Goal: Task Accomplishment & Management: Manage account settings

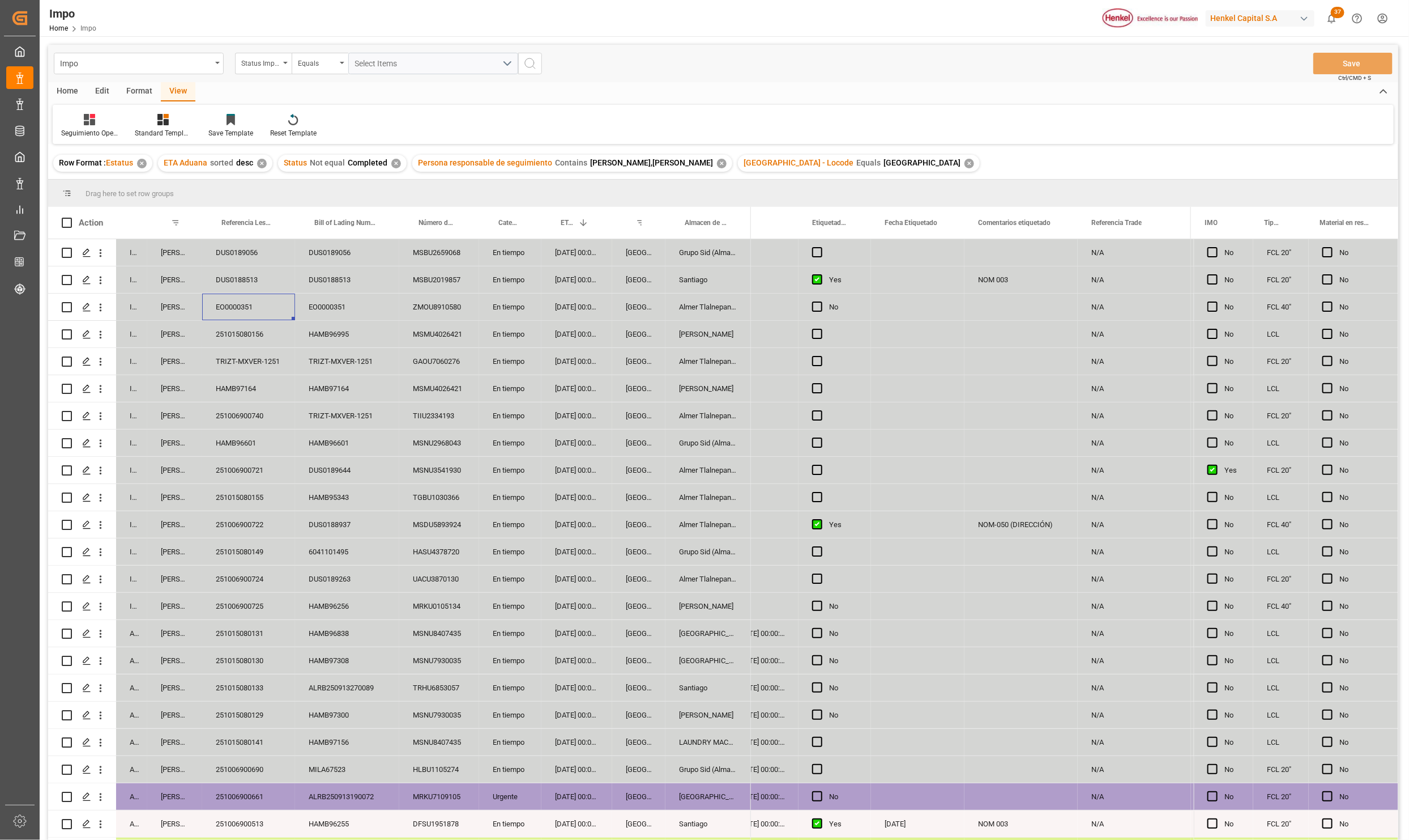
scroll to position [0, 253]
drag, startPoint x: 174, startPoint y: 208, endPoint x: 170, endPoint y: 202, distance: 7.2
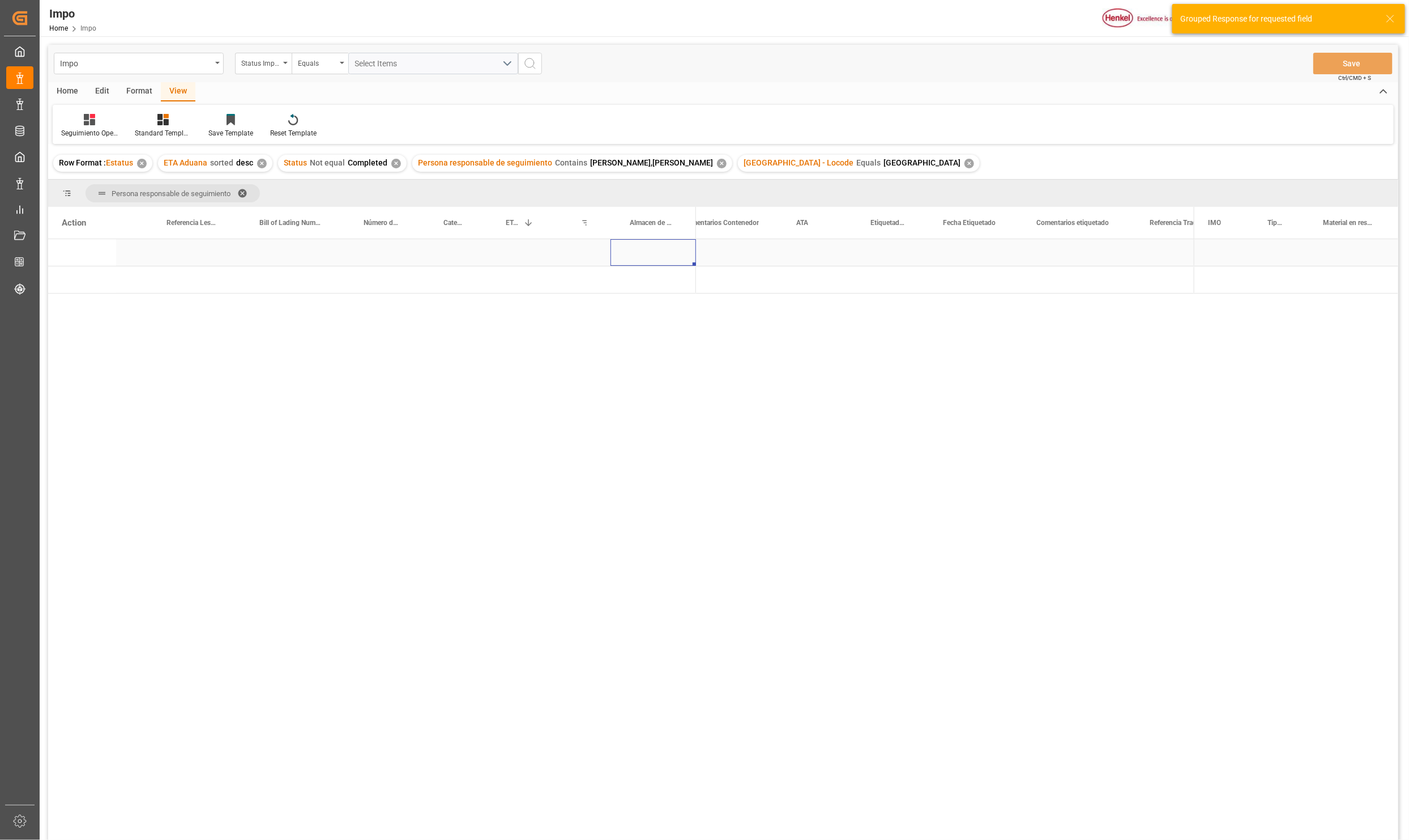
click at [680, 262] on div "Press SPACE to select this row." at bounding box center [653, 252] width 85 height 27
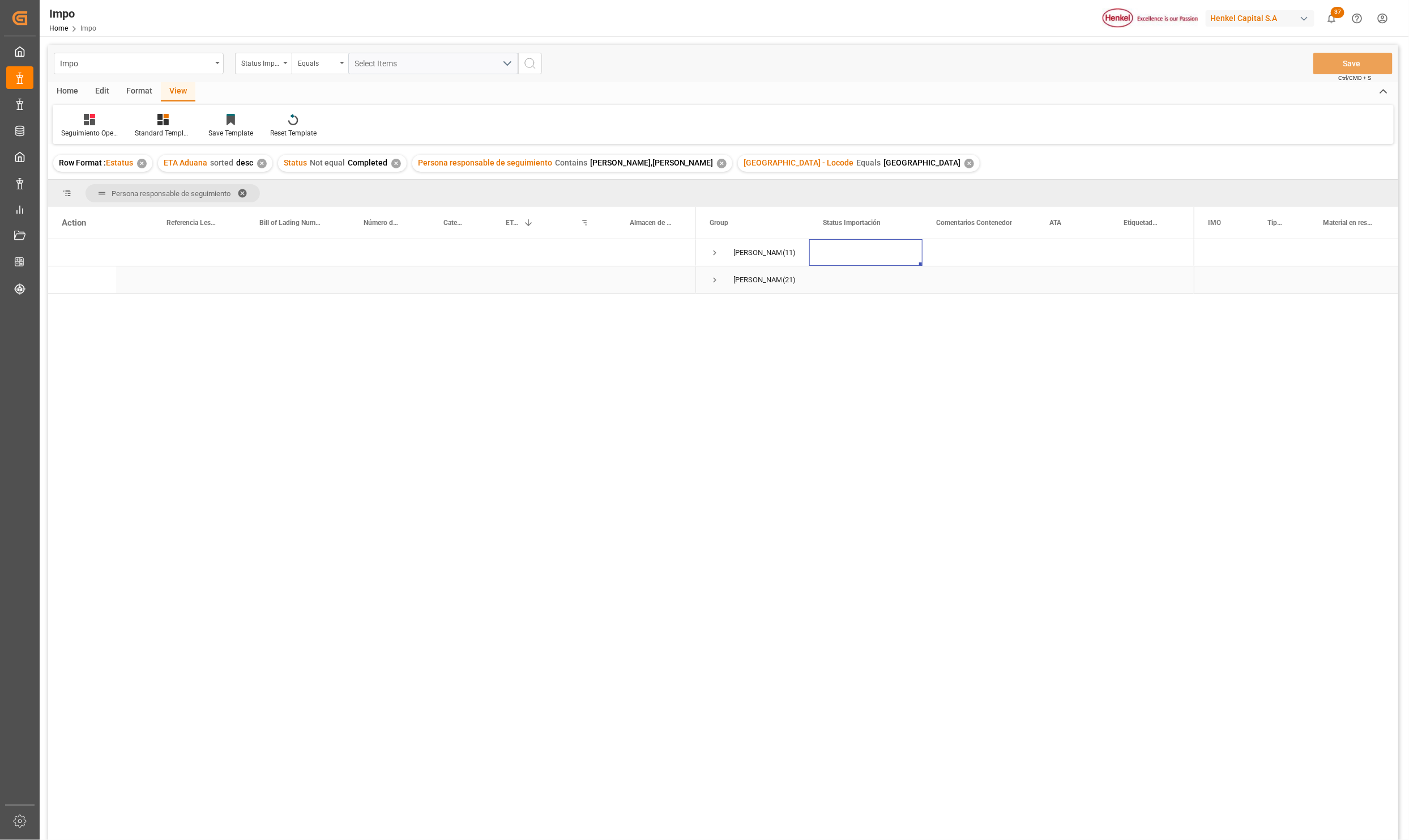
click at [713, 276] on span "Press SPACE to select this row." at bounding box center [715, 280] width 10 height 10
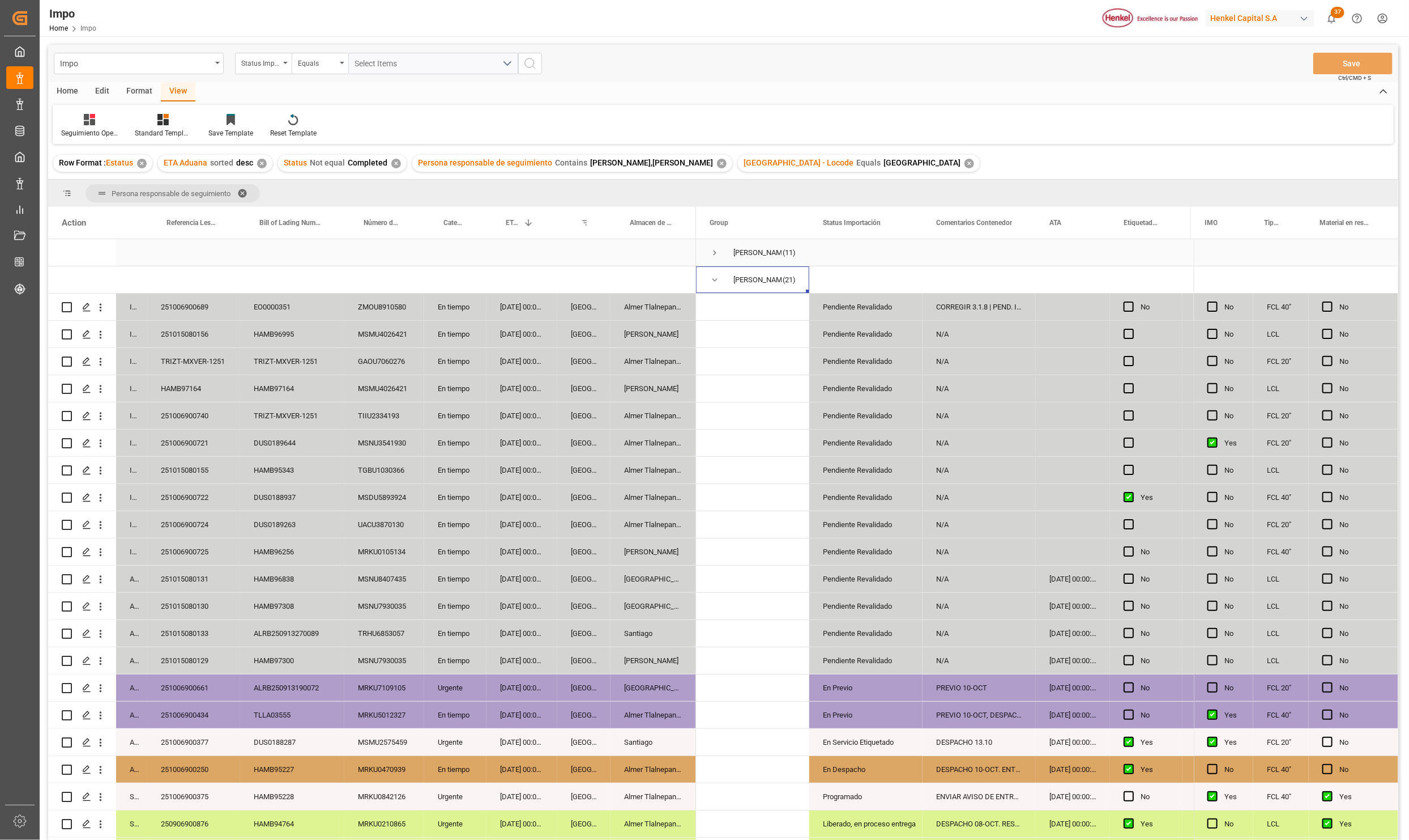
click at [712, 254] on span "Press SPACE to select this row." at bounding box center [715, 252] width 10 height 10
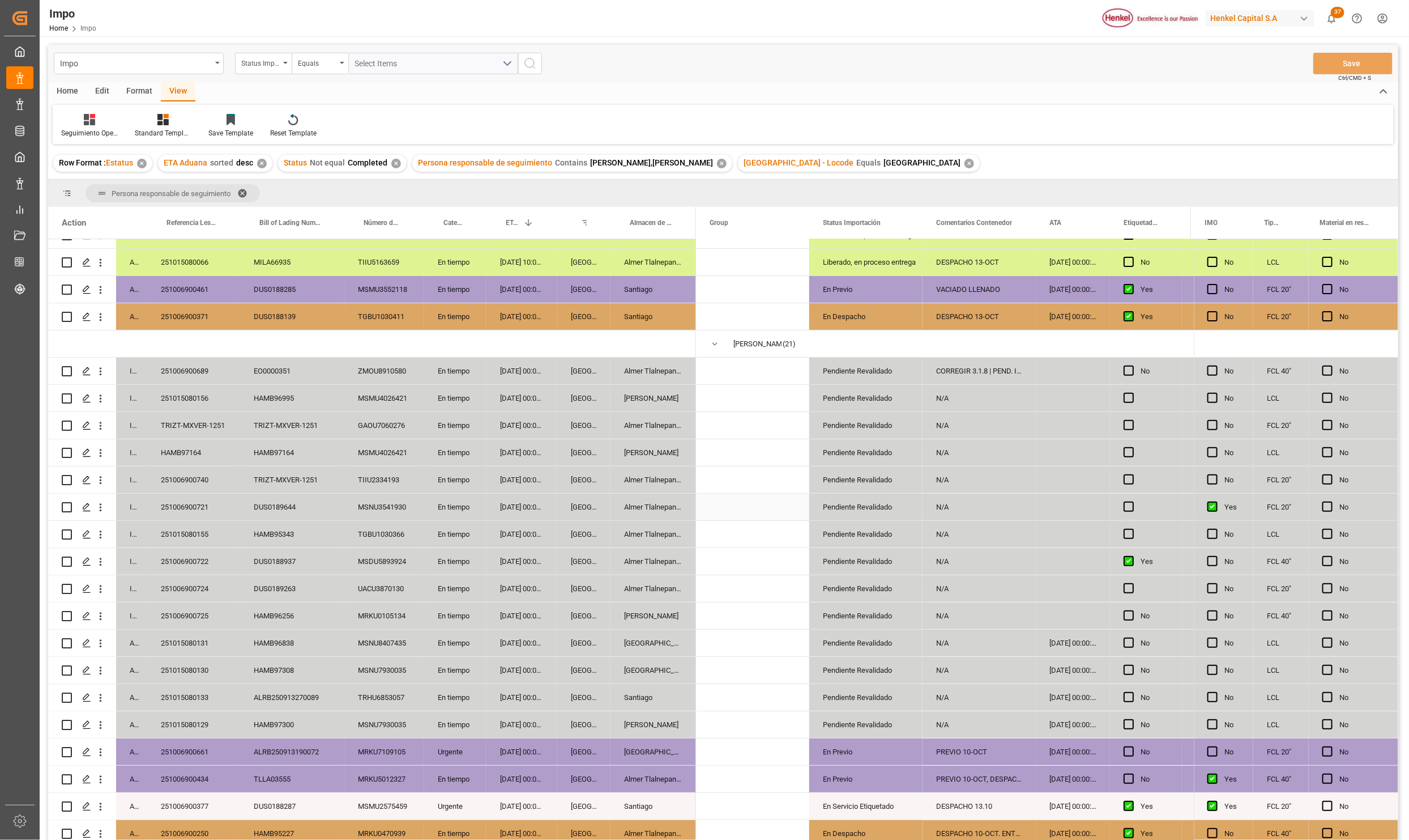
scroll to position [255, 0]
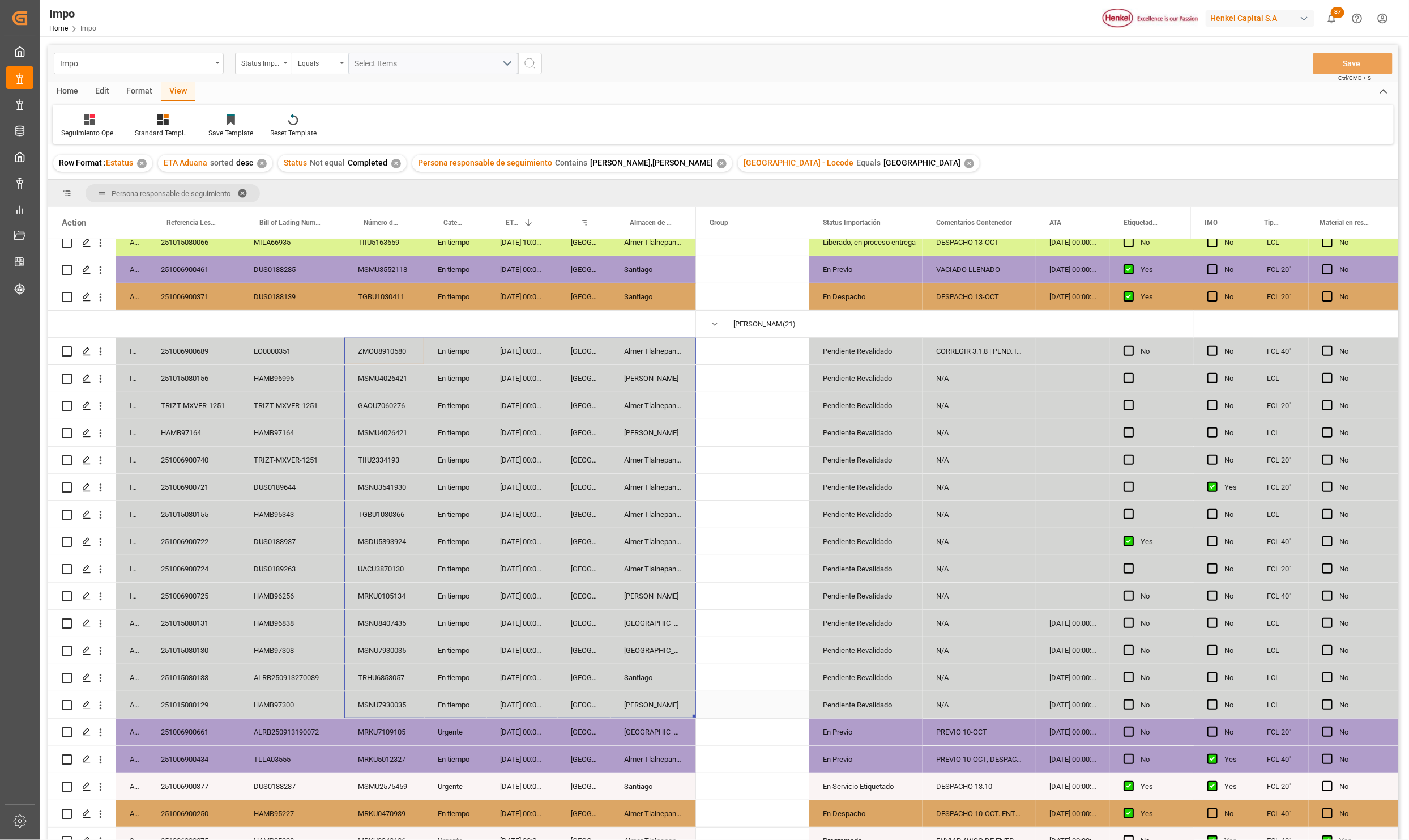
drag, startPoint x: 384, startPoint y: 348, endPoint x: 653, endPoint y: 708, distance: 449.4
click at [653, 708] on div "In progress 251006900689 EO0000351 ZMOU8910580 En tiempo [DATE] 00:00:00 [GEOGR…" at bounding box center [371, 446] width 648 height 924
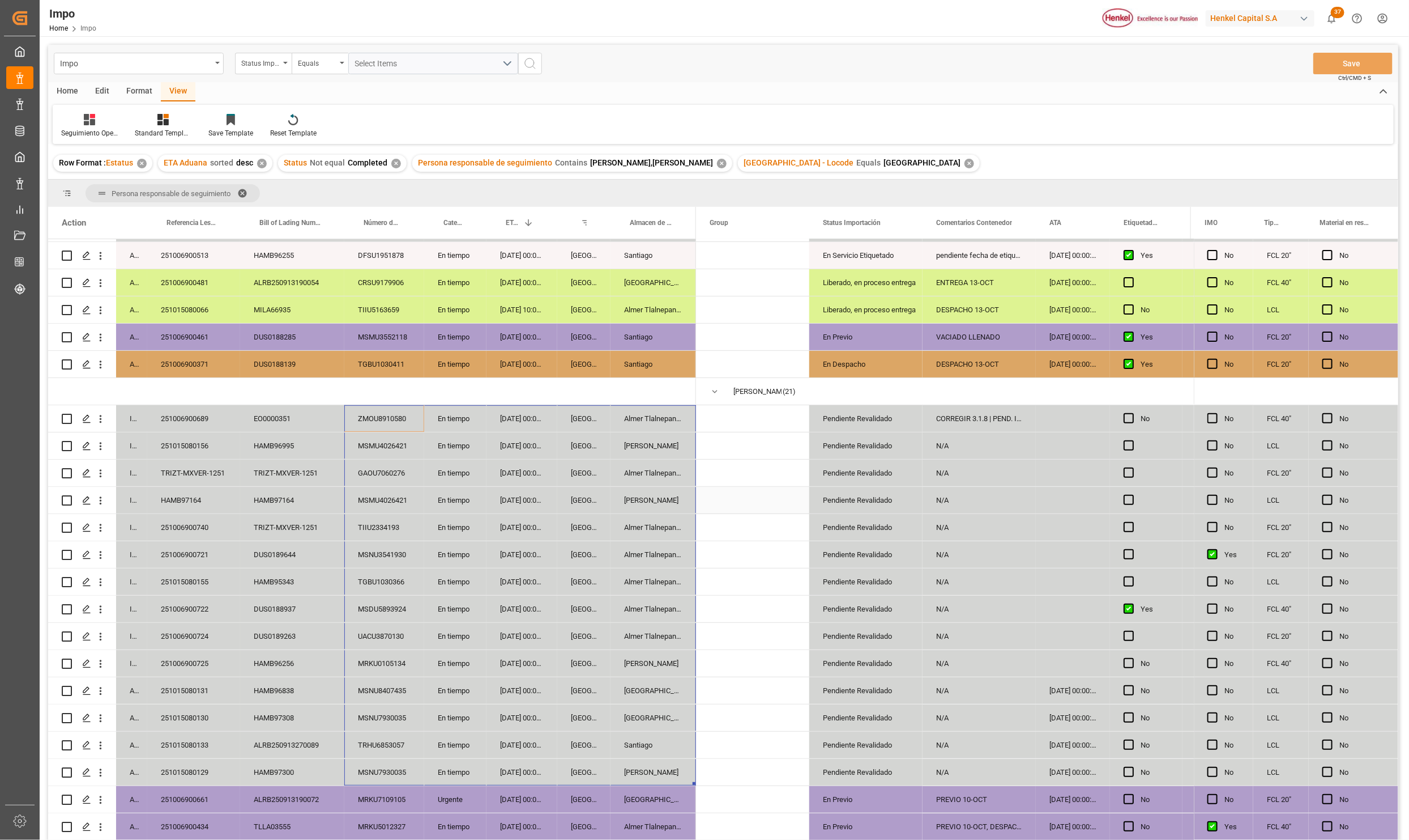
scroll to position [0, 0]
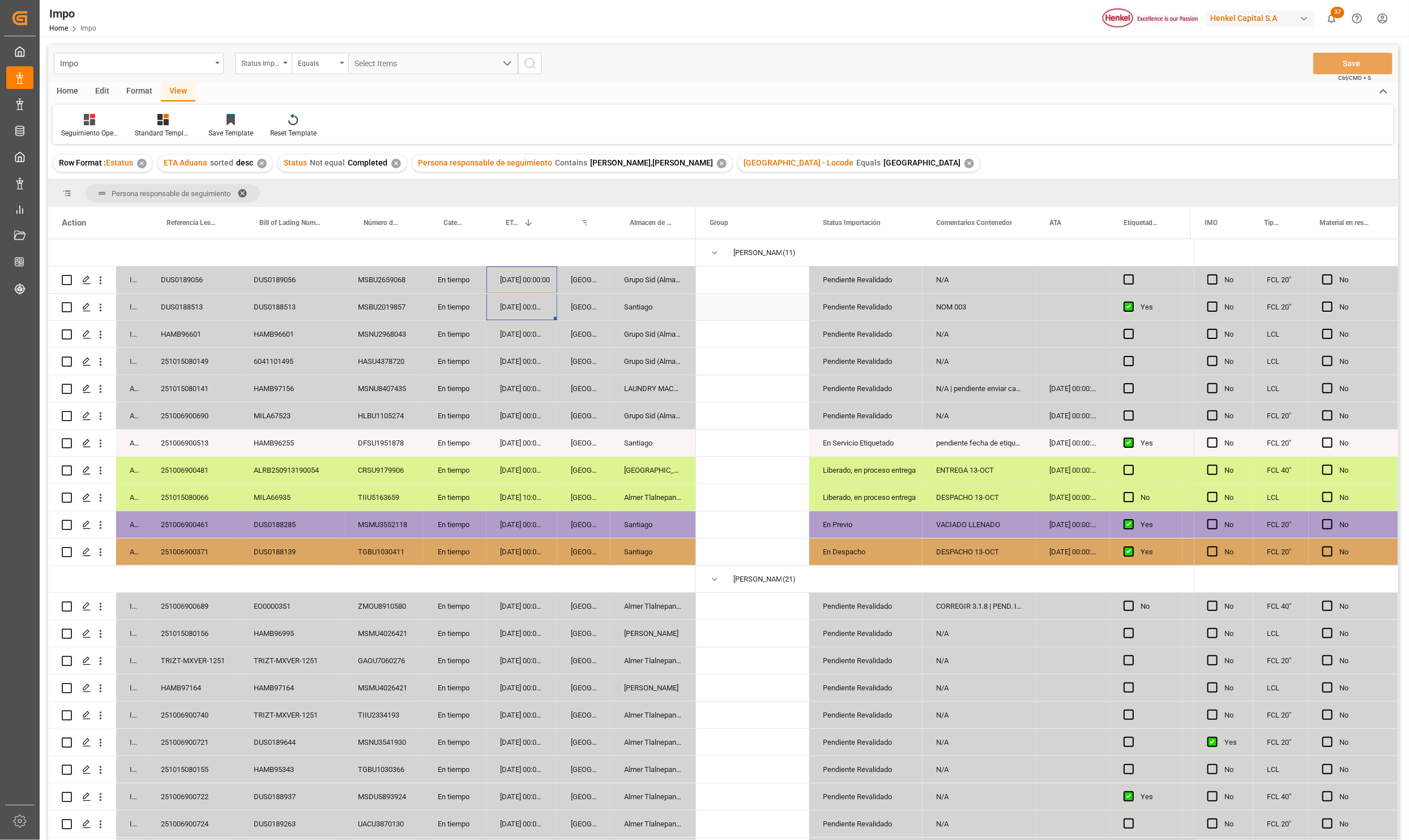
drag, startPoint x: 518, startPoint y: 283, endPoint x: 528, endPoint y: 300, distance: 19.7
click at [528, 300] on div "In progress 251006900689 EO0000351 ZMOU8910580 En tiempo [DATE] 00:00:00 [GEOGR…" at bounding box center [371, 701] width 648 height 924
drag, startPoint x: 537, startPoint y: 334, endPoint x: 537, endPoint y: 360, distance: 26.0
click at [537, 360] on div "In progress 251006900689 EO0000351 ZMOU8910580 En tiempo [DATE] 00:00:00 [GEOGR…" at bounding box center [371, 701] width 648 height 924
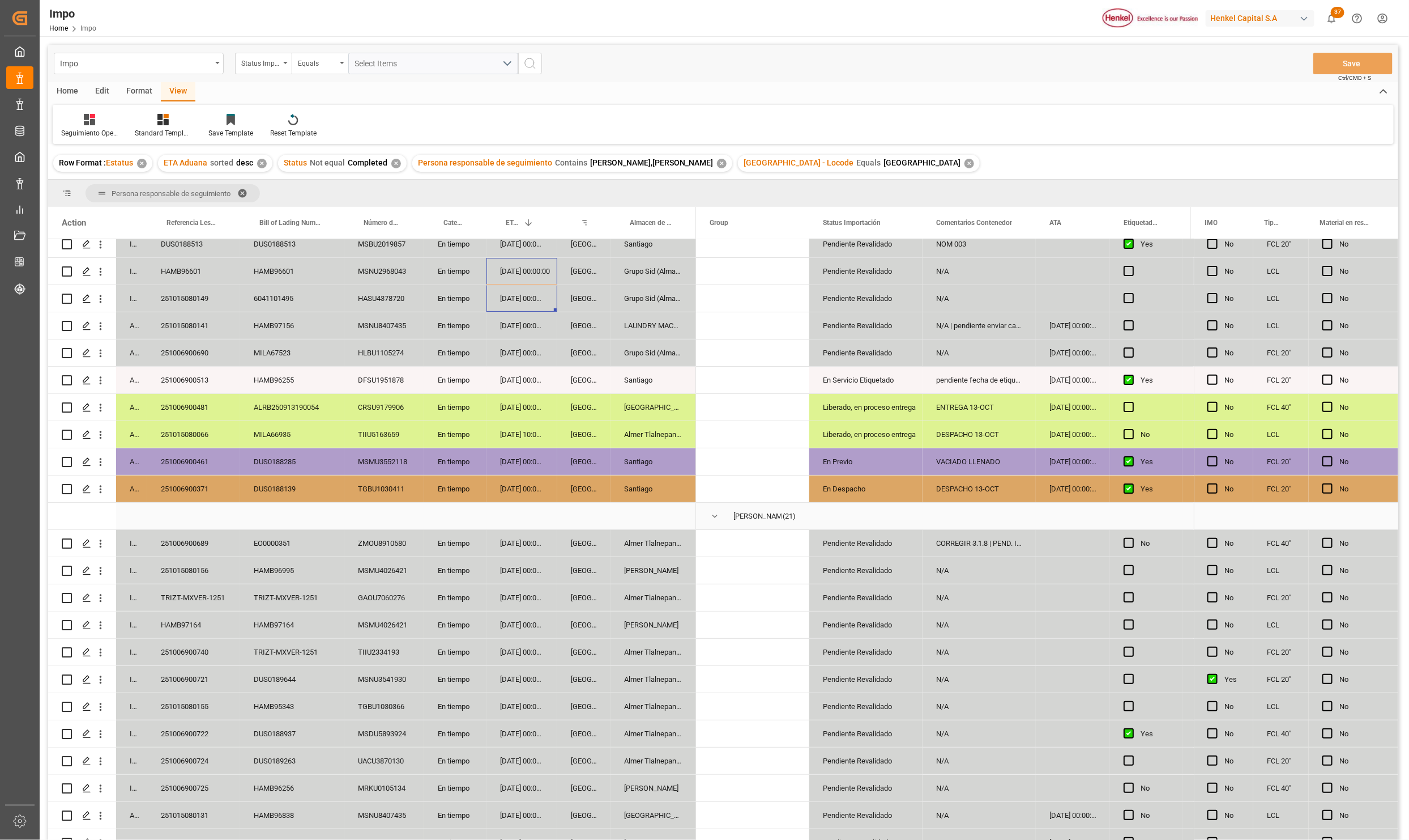
scroll to position [170, 0]
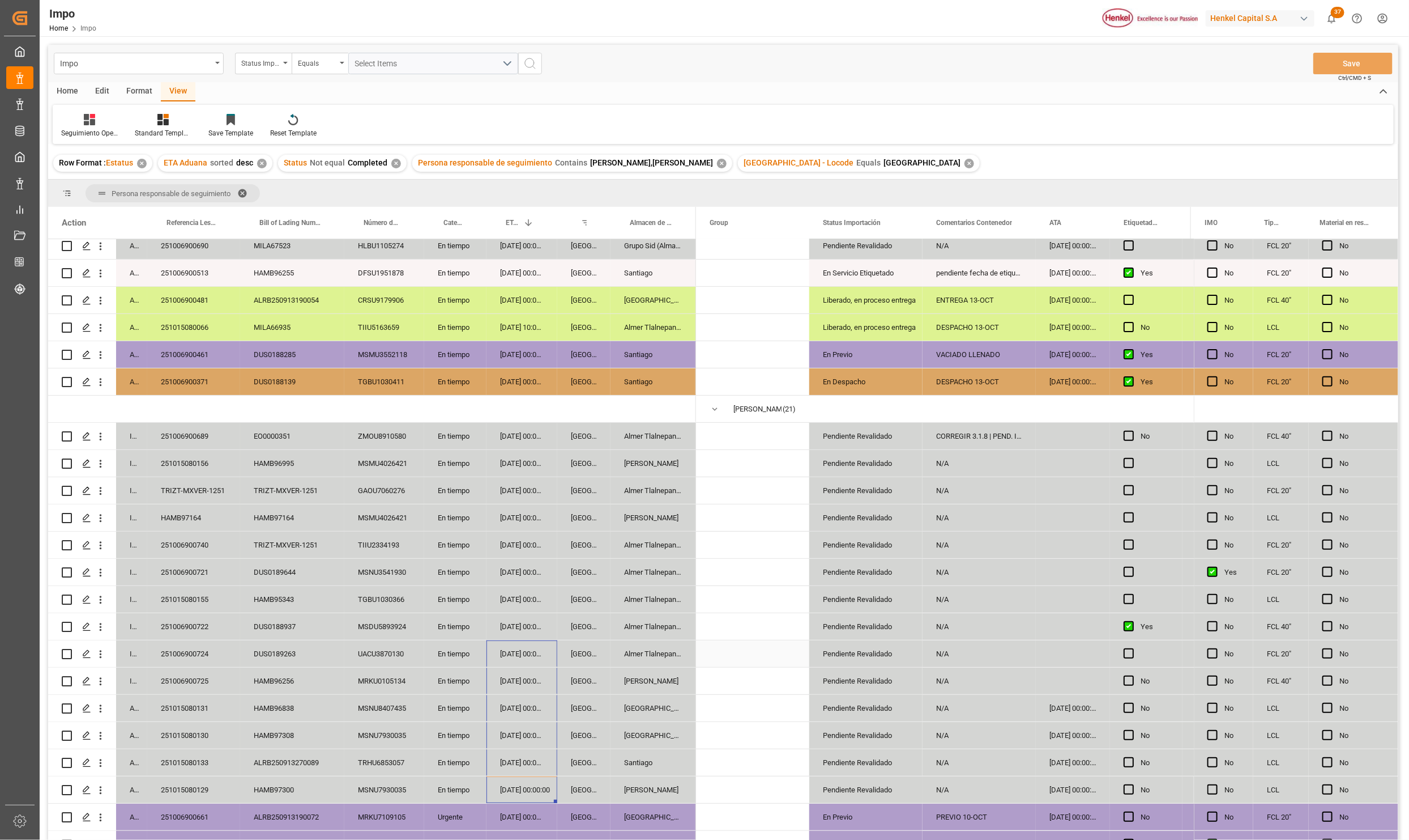
drag, startPoint x: 541, startPoint y: 641, endPoint x: 542, endPoint y: 635, distance: 6.1
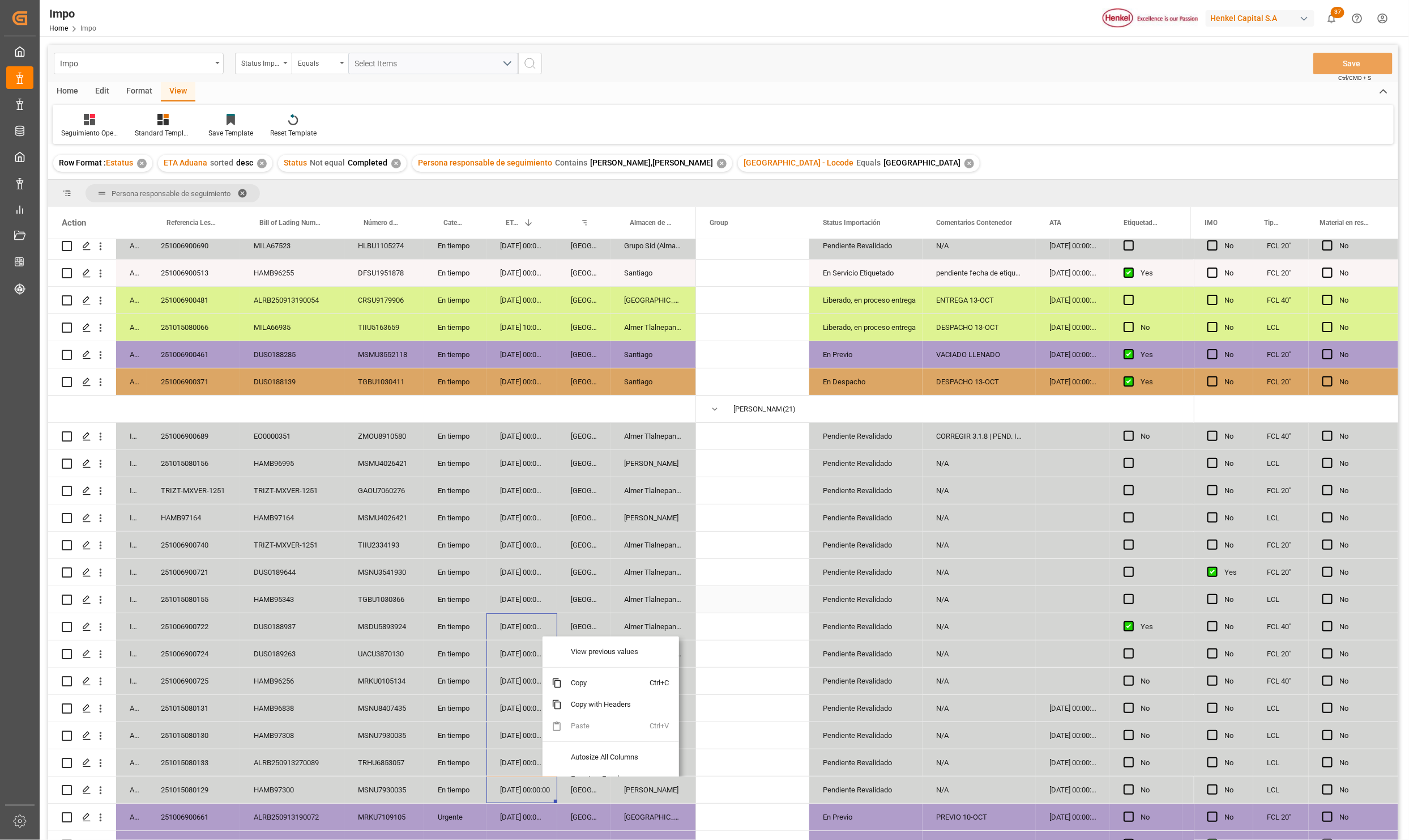
click at [547, 588] on div "[DATE] 00:00:00" at bounding box center [521, 599] width 70 height 27
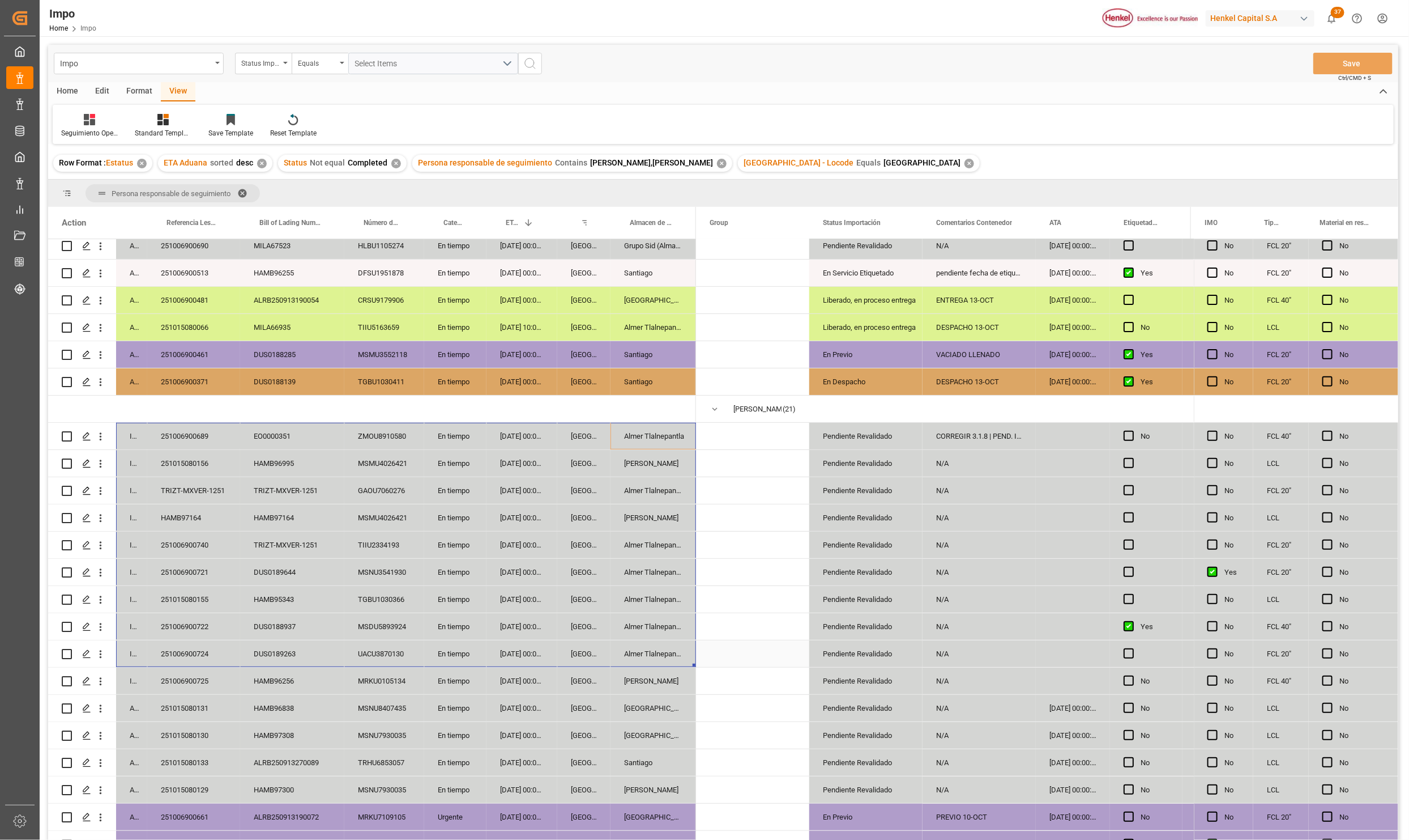
drag, startPoint x: 656, startPoint y: 439, endPoint x: 140, endPoint y: 664, distance: 562.9
click at [140, 664] on div "In progress 251006900689 EO0000351 ZMOU8910580 En tiempo [DATE] 00:00:00 [GEOGR…" at bounding box center [371, 531] width 648 height 924
drag, startPoint x: 649, startPoint y: 676, endPoint x: 134, endPoint y: 439, distance: 566.9
click at [134, 439] on div "In progress 251006900689 EO0000351 ZMOU8910580 En tiempo [DATE] 00:00:00 [GEOGR…" at bounding box center [371, 531] width 648 height 924
drag, startPoint x: 640, startPoint y: 437, endPoint x: 131, endPoint y: 690, distance: 568.4
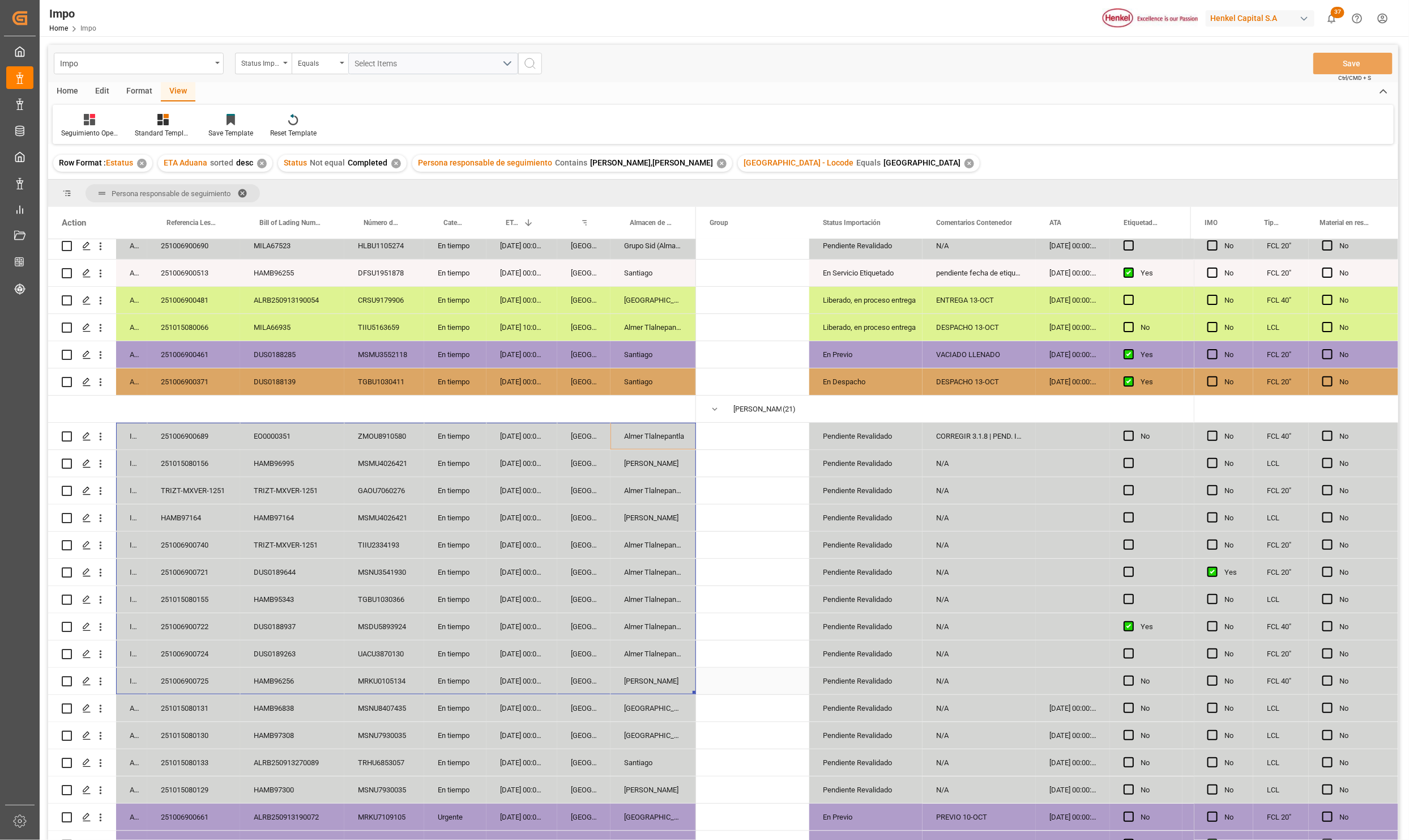
click at [131, 690] on div "In progress 251006900689 EO0000351 ZMOU8910580 En tiempo [DATE] 00:00:00 [GEOGR…" at bounding box center [371, 531] width 648 height 924
click at [394, 573] on div "MSNU3541930" at bounding box center [384, 572] width 79 height 27
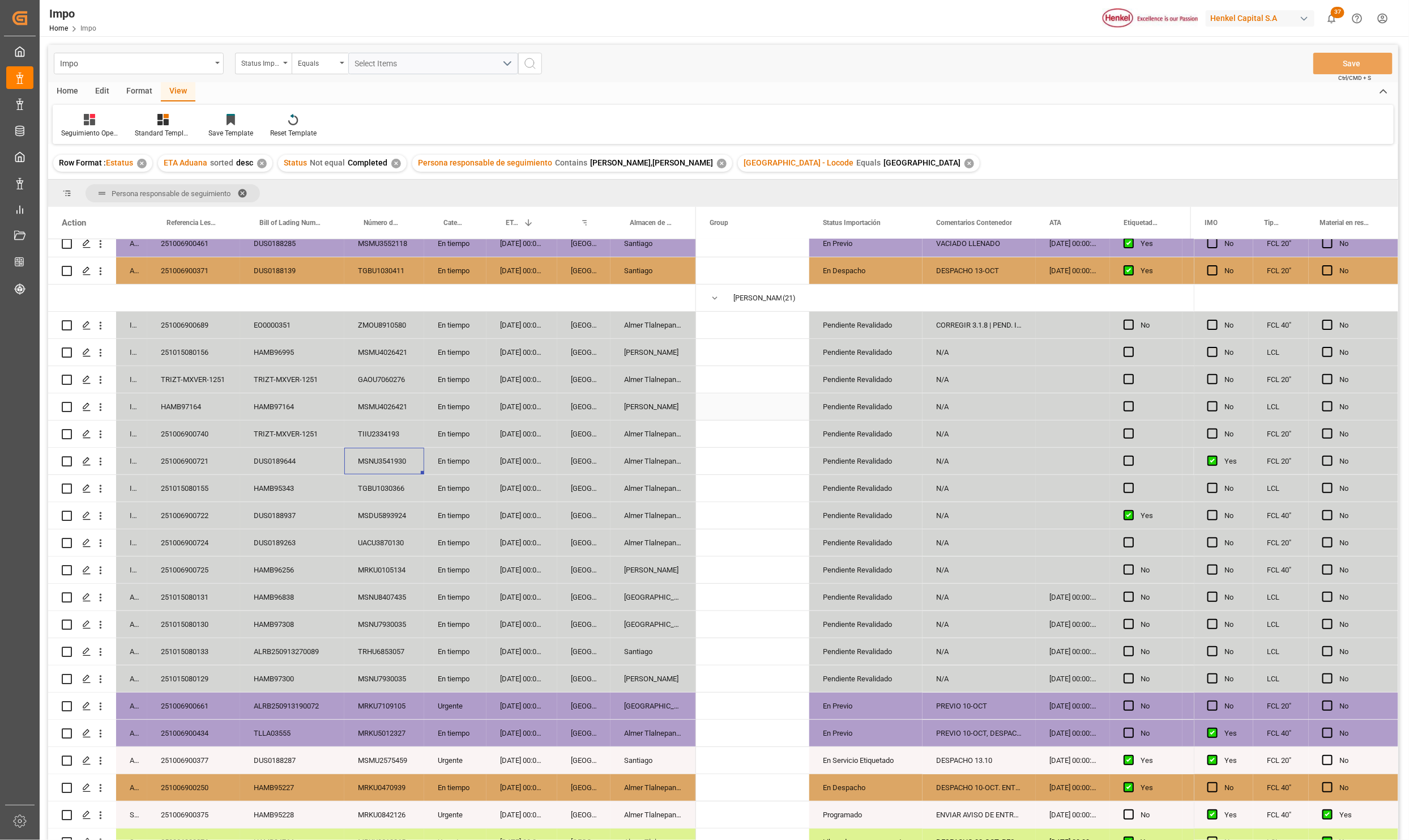
scroll to position [324, 0]
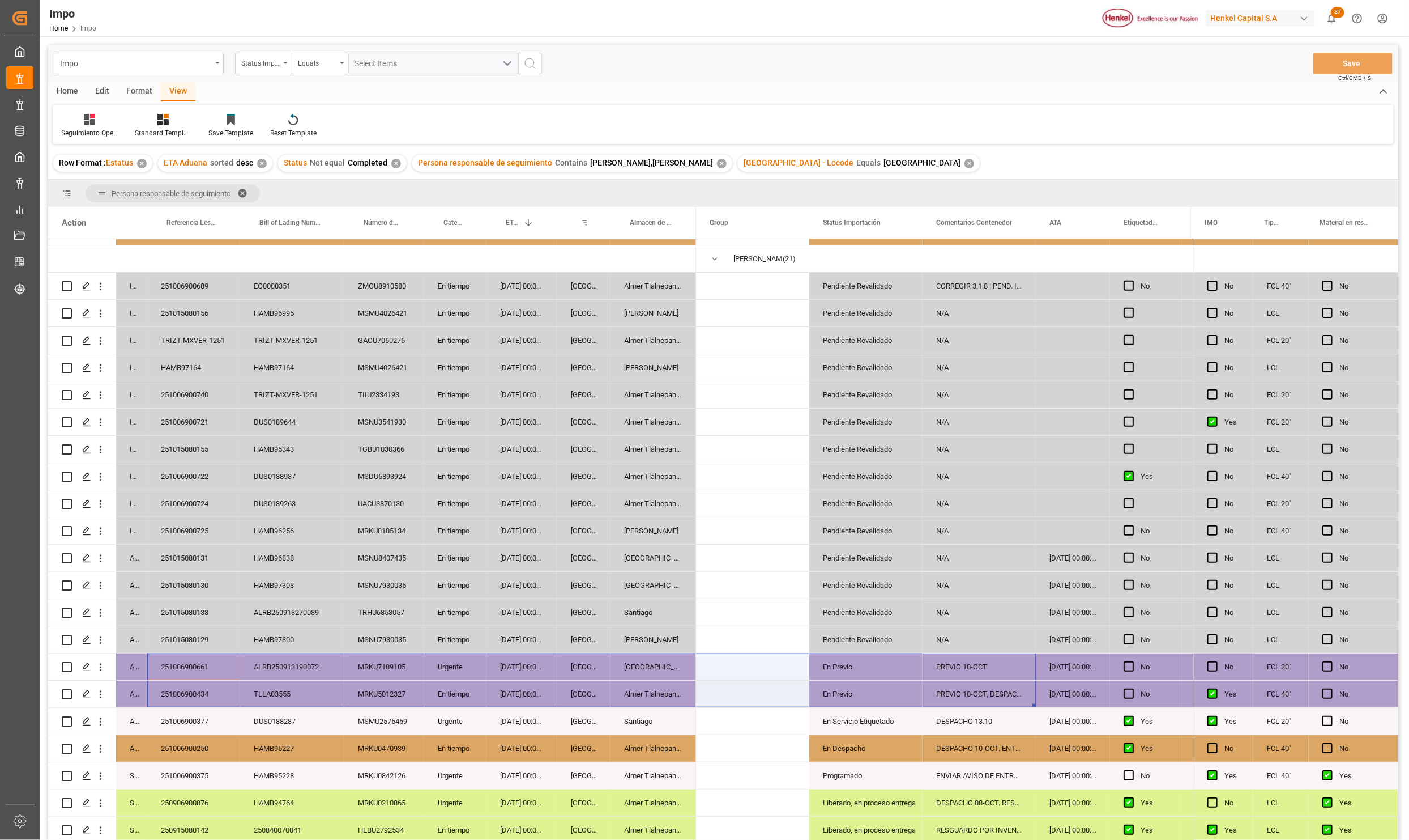
drag, startPoint x: 186, startPoint y: 653, endPoint x: 930, endPoint y: 680, distance: 744.5
click at [930, 680] on div "In progress 251006900689 EO0000351 ZMOU8910580 En tiempo [DATE] 00:00:00 [GEOGR…" at bounding box center [723, 541] width 1350 height 605
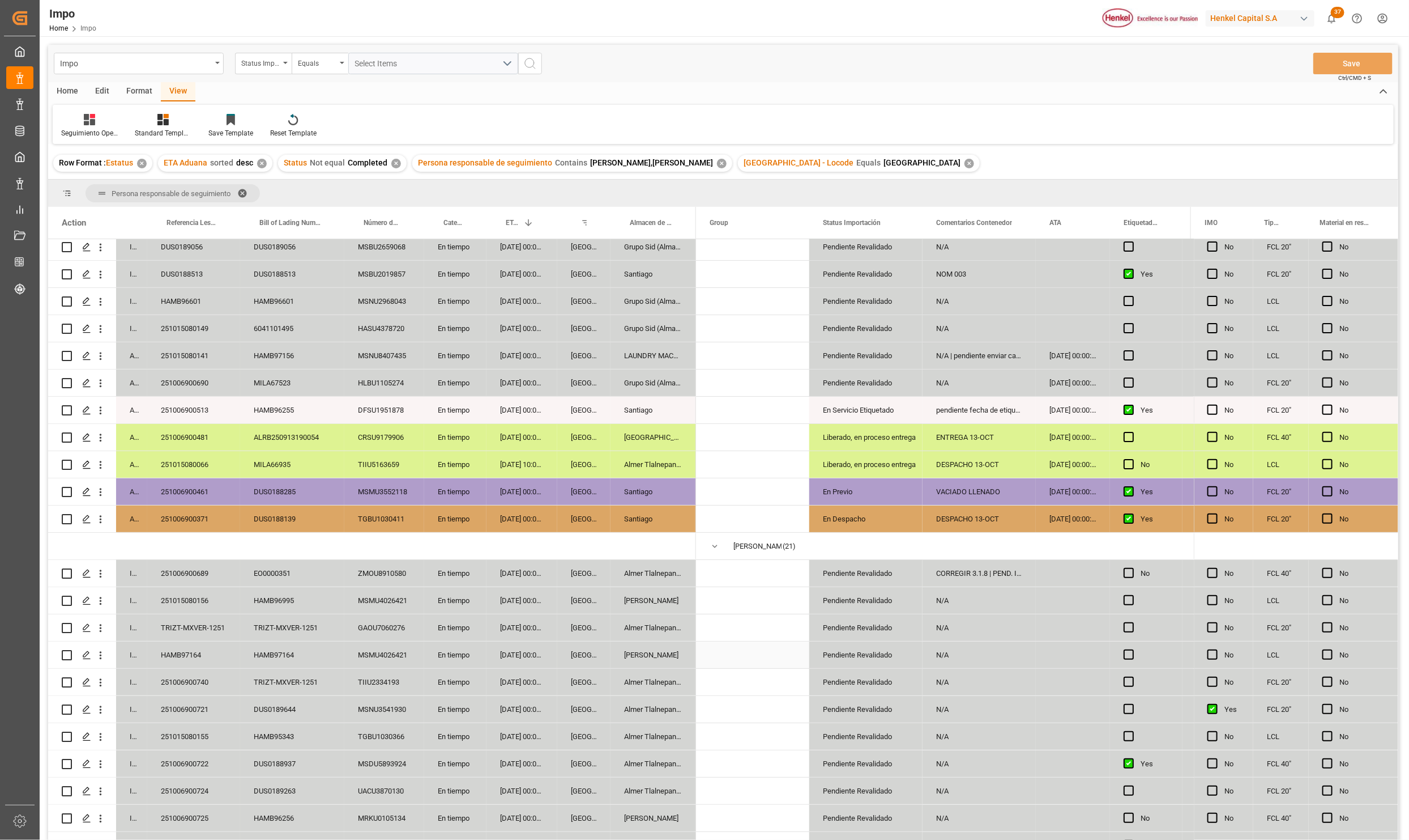
scroll to position [0, 0]
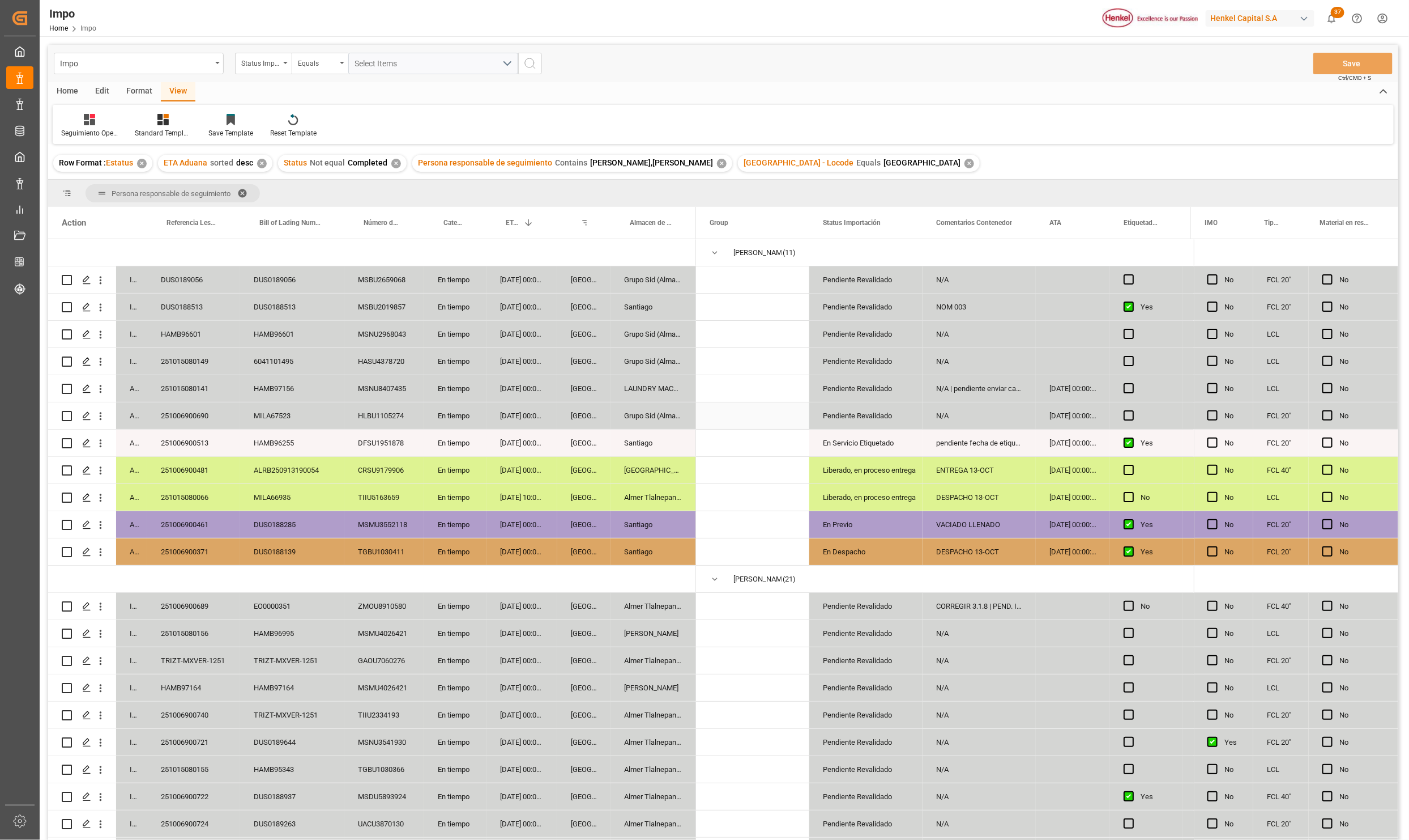
click at [1043, 408] on div "[DATE] 00:00:00" at bounding box center [1072, 415] width 74 height 27
click at [398, 398] on div "MSNU8407435" at bounding box center [384, 388] width 79 height 27
click at [208, 419] on div "251006900690" at bounding box center [194, 415] width 93 height 27
click at [272, 424] on div "MILA67523" at bounding box center [292, 415] width 104 height 27
click at [274, 392] on div "HAMB97156" at bounding box center [292, 388] width 104 height 27
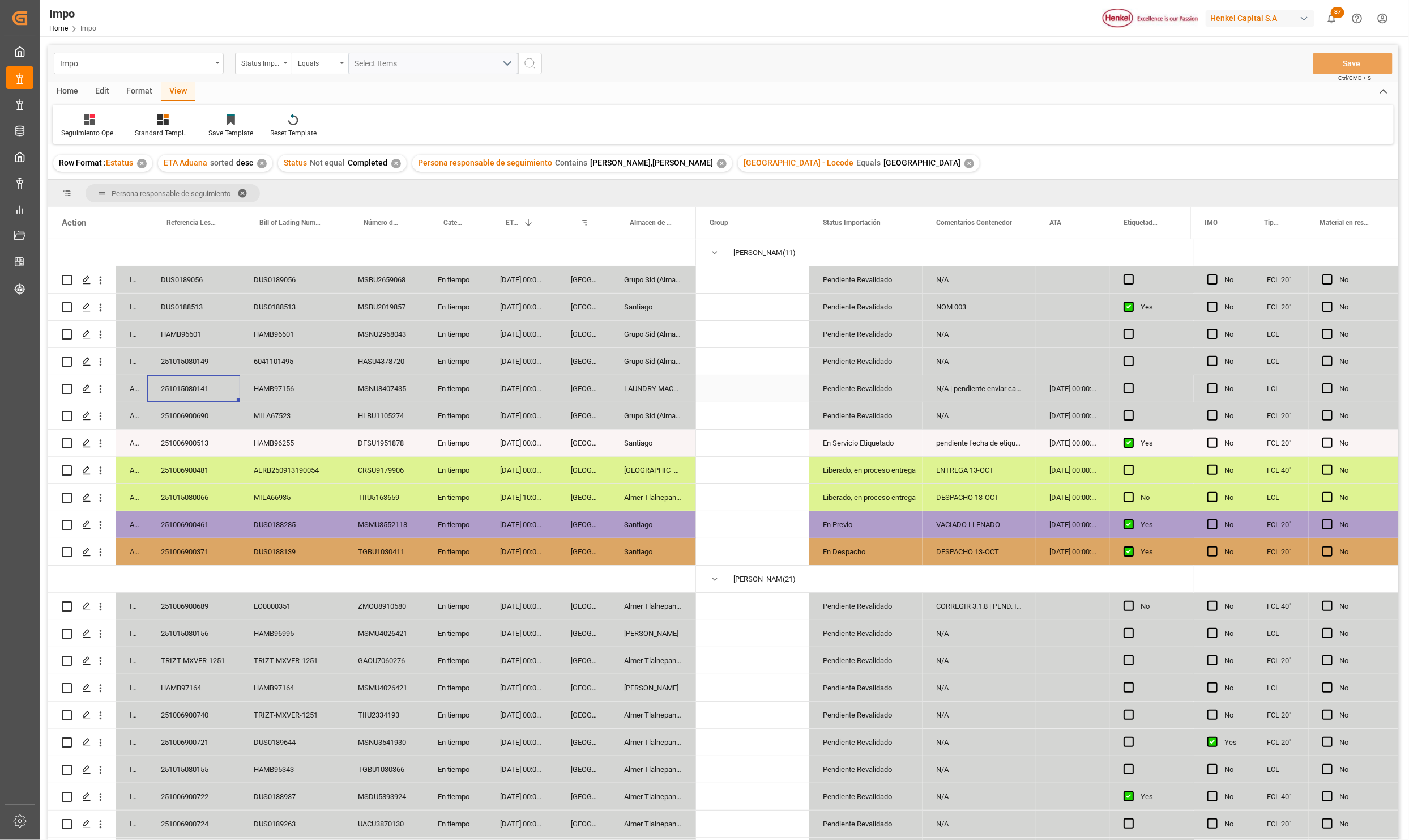
click at [194, 388] on div "251015080141" at bounding box center [194, 388] width 93 height 27
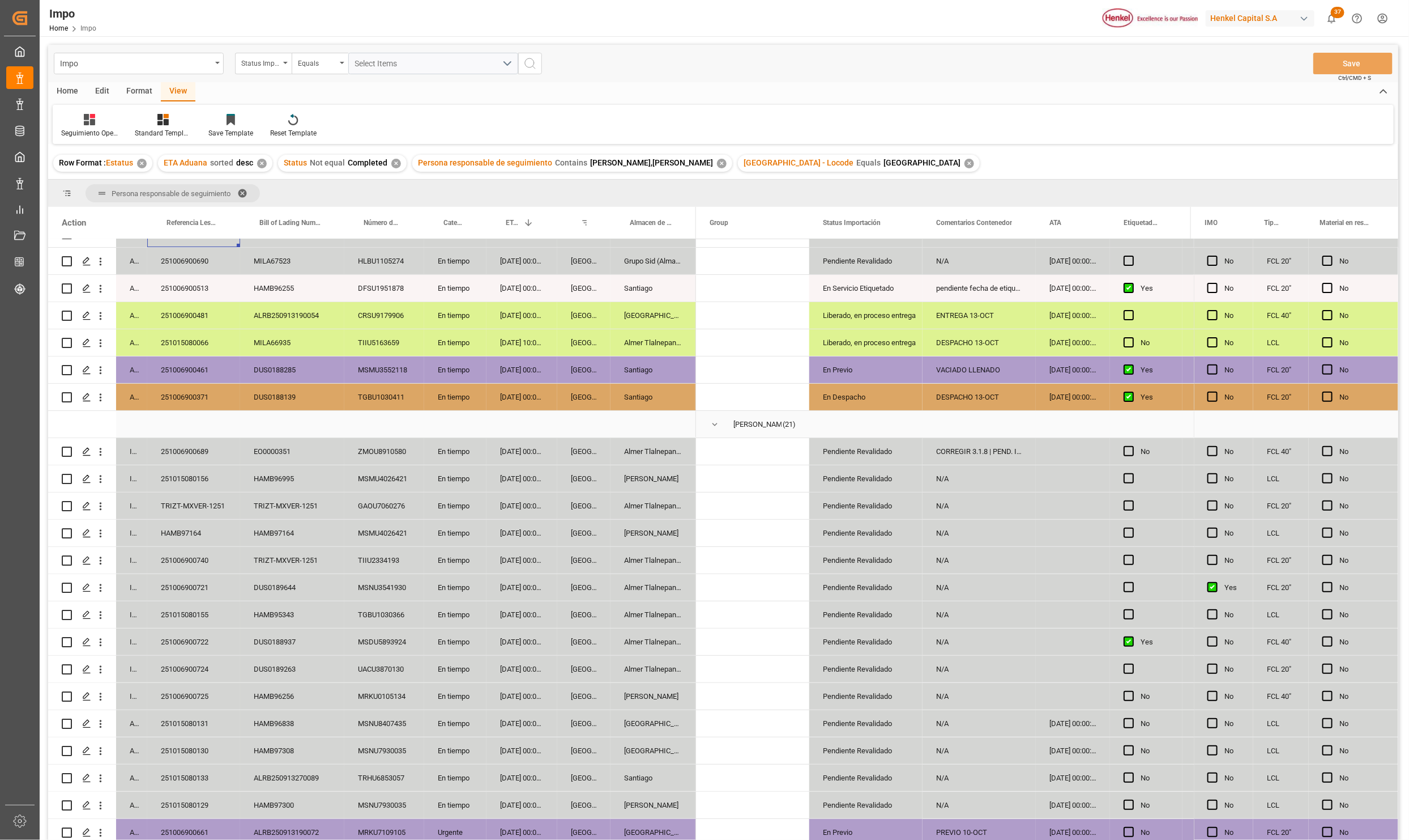
scroll to position [170, 0]
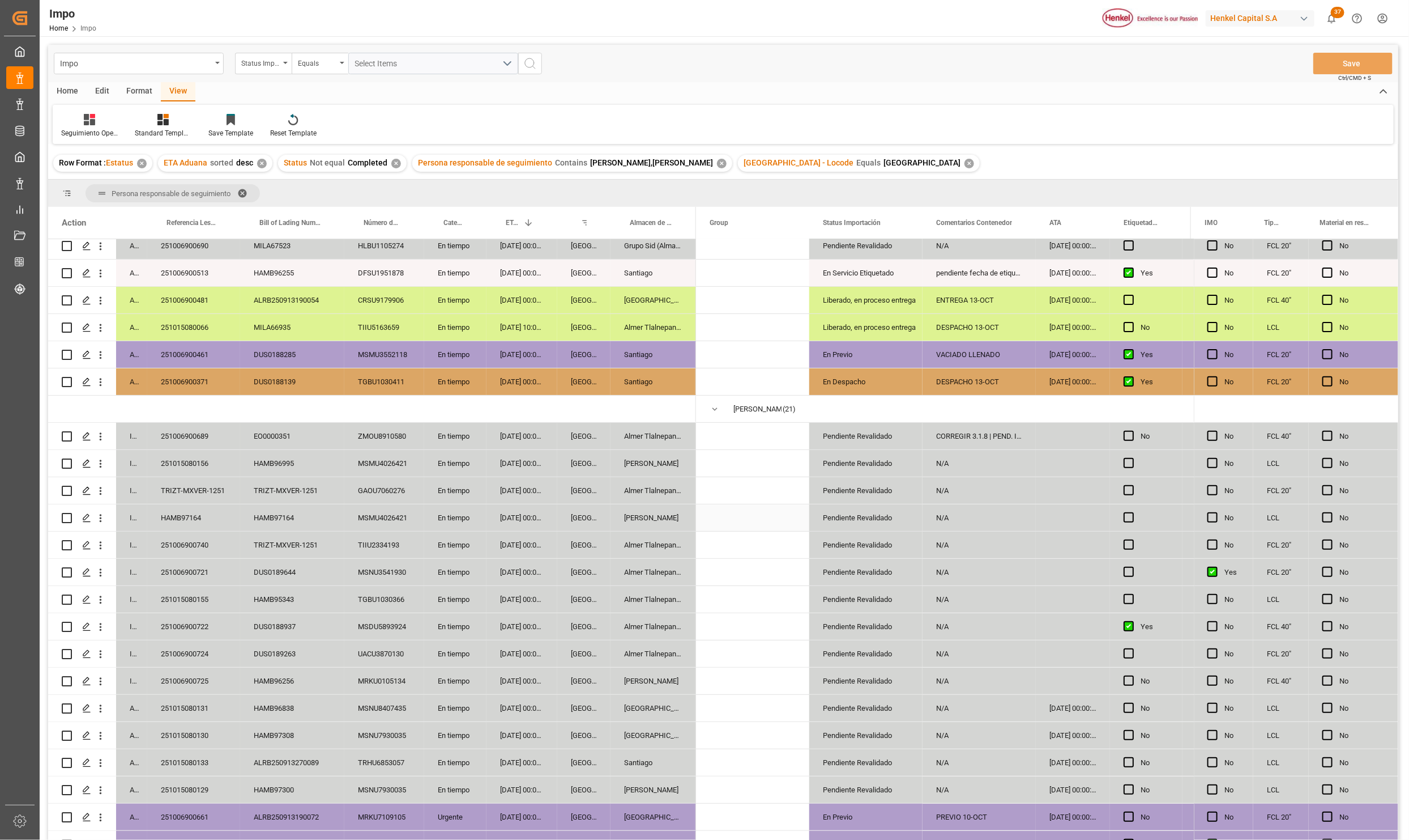
drag, startPoint x: 581, startPoint y: 520, endPoint x: 702, endPoint y: 317, distance: 236.3
click at [582, 520] on div "[GEOGRAPHIC_DATA]" at bounding box center [584, 517] width 54 height 27
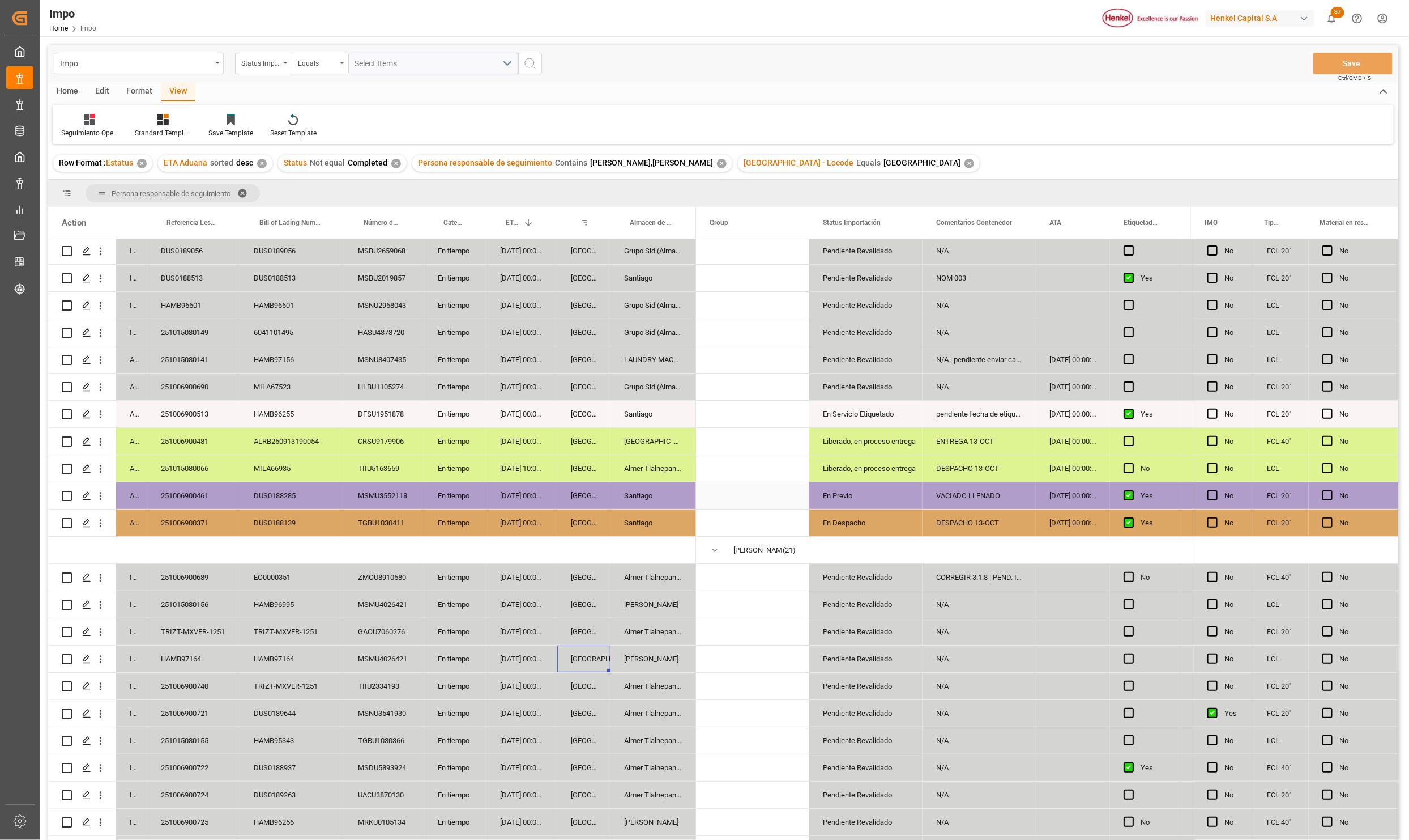
scroll to position [0, 0]
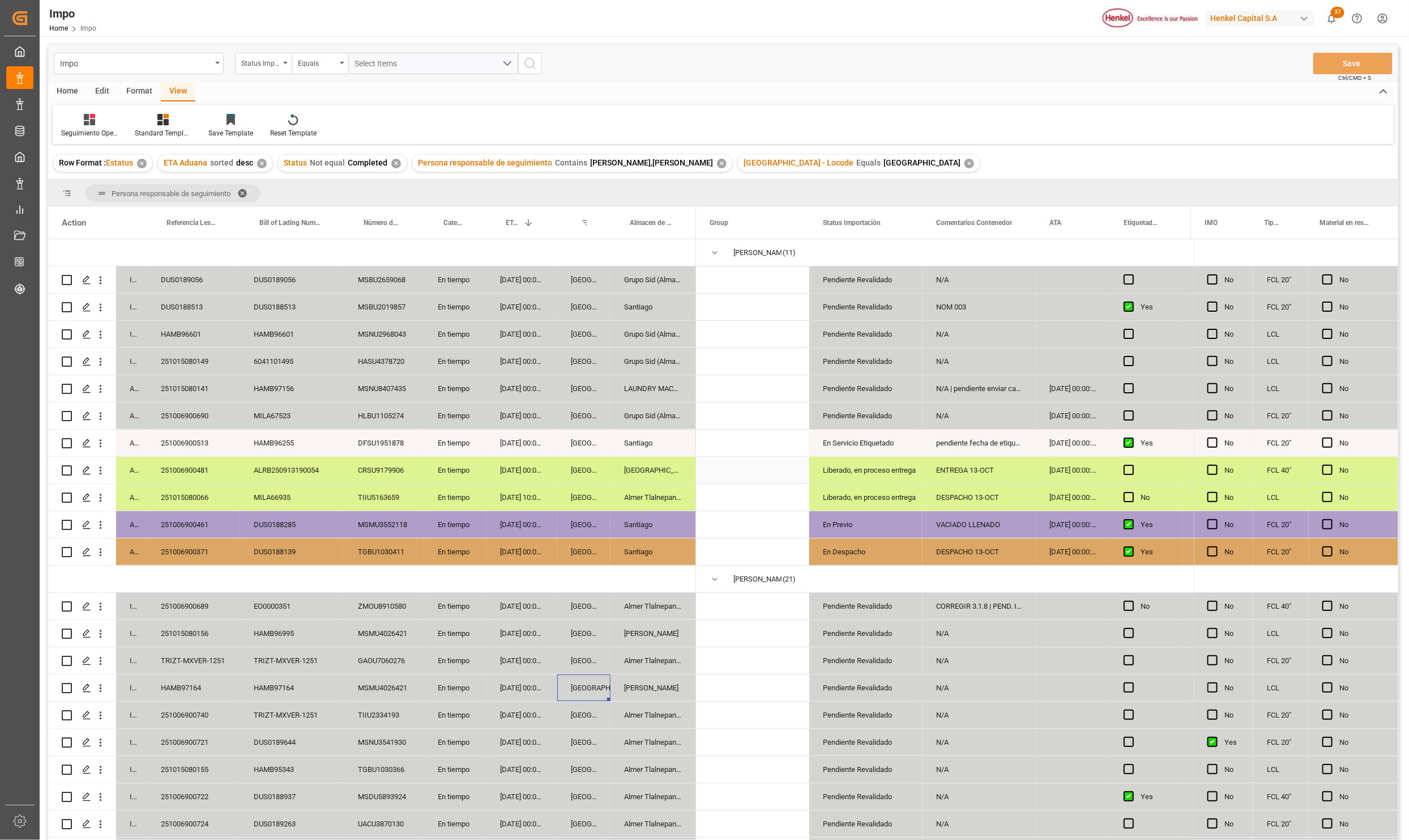
click at [568, 465] on div "[GEOGRAPHIC_DATA]" at bounding box center [584, 470] width 54 height 27
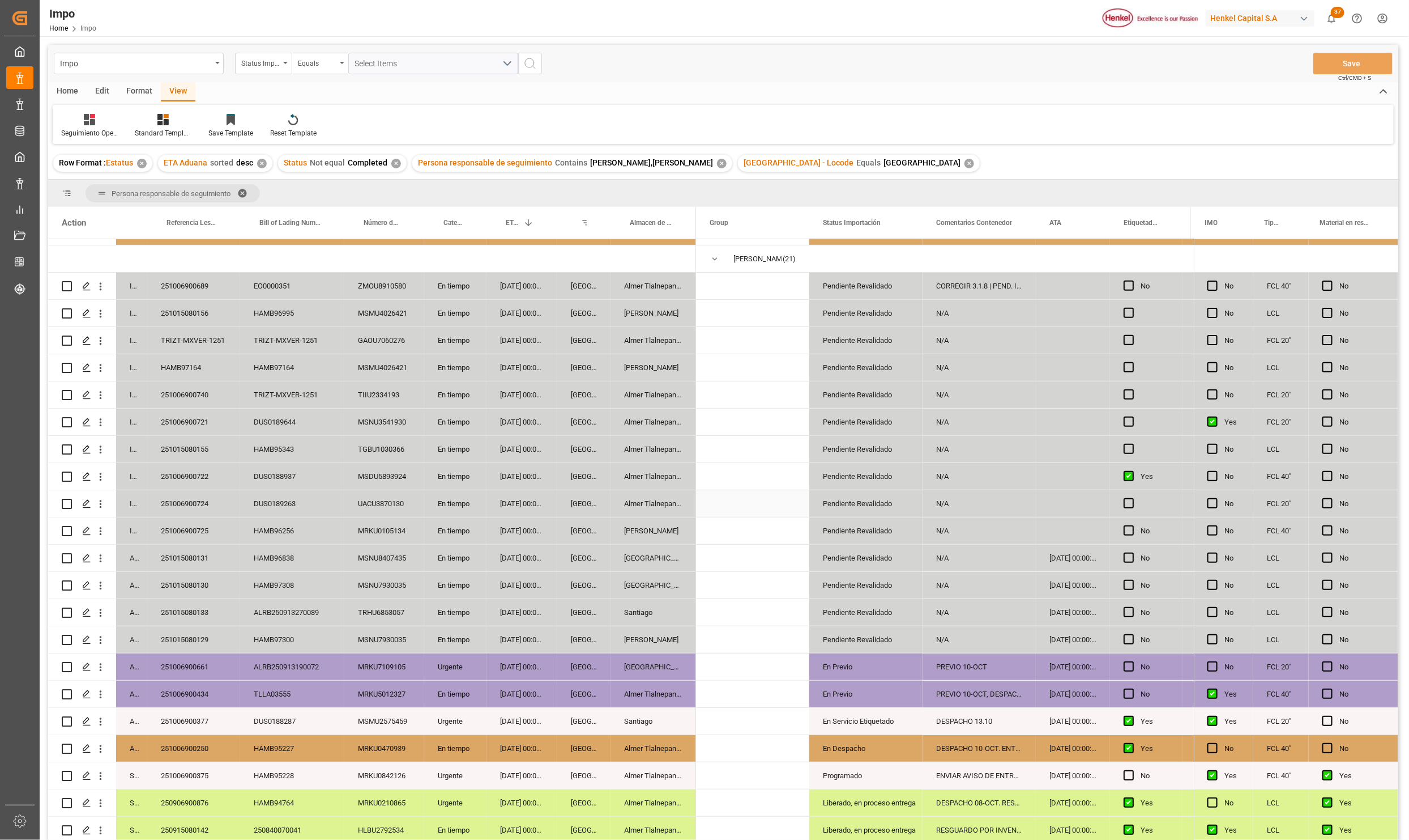
scroll to position [168, 0]
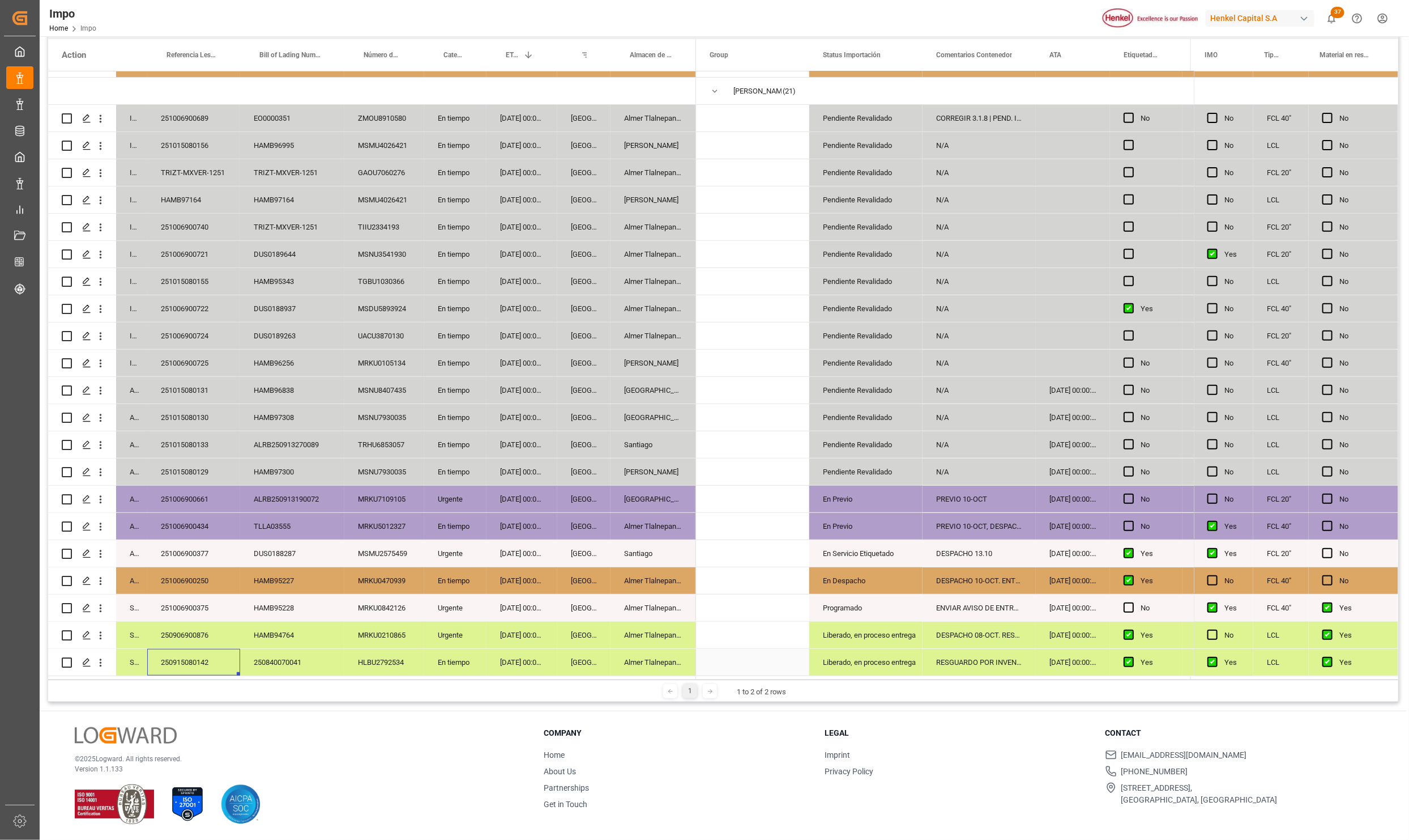
click at [205, 660] on div "250915080142" at bounding box center [194, 661] width 93 height 27
click at [174, 626] on div "250906900876" at bounding box center [194, 634] width 93 height 27
click at [184, 596] on div "251006900375" at bounding box center [194, 607] width 93 height 27
click at [656, 602] on div "Almer Tlalnepantla" at bounding box center [653, 607] width 85 height 27
click at [857, 606] on div "Programado" at bounding box center [866, 608] width 86 height 26
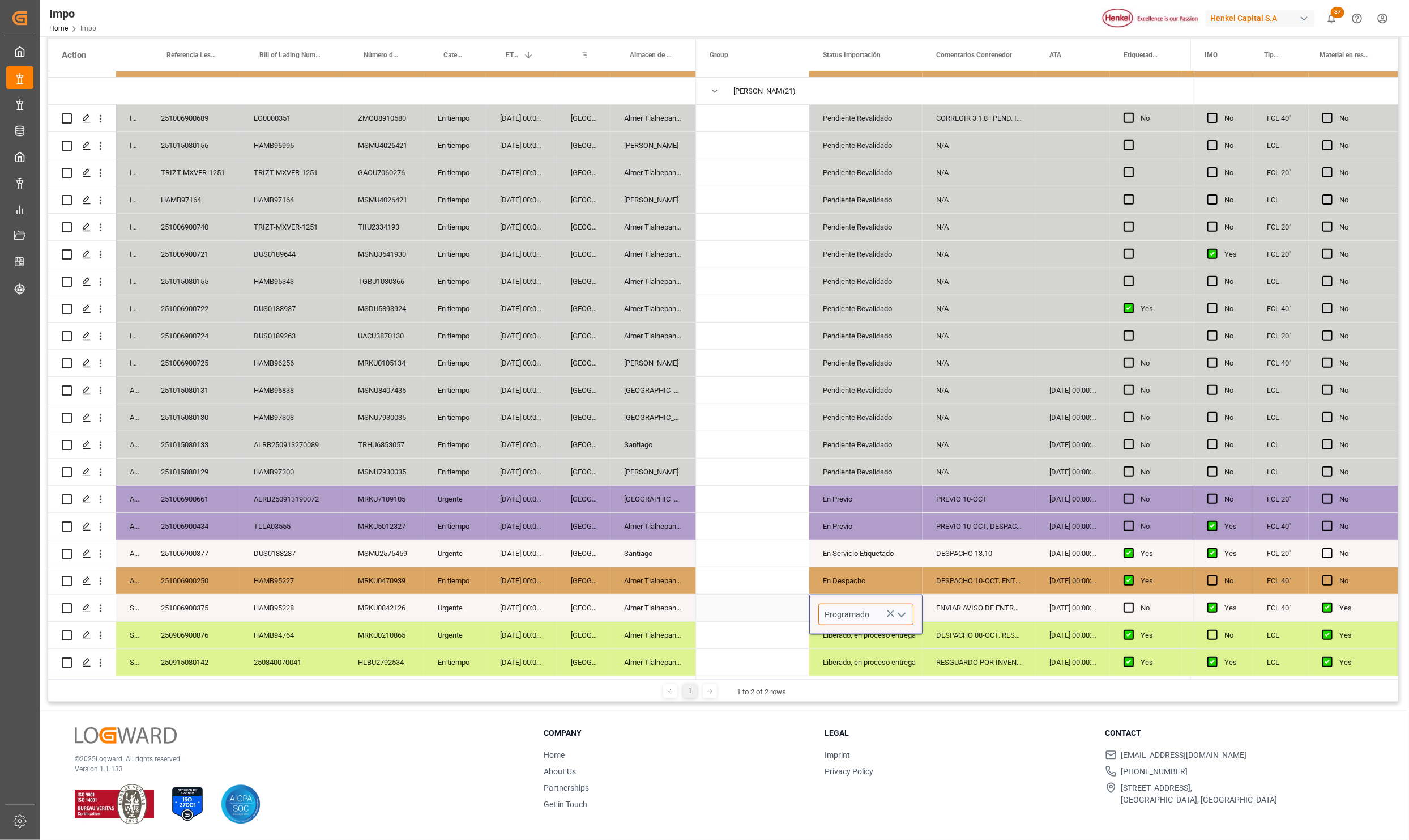
click at [910, 614] on input "Programado" at bounding box center [866, 615] width 95 height 22
click at [902, 609] on icon "open menu" at bounding box center [902, 615] width 14 height 14
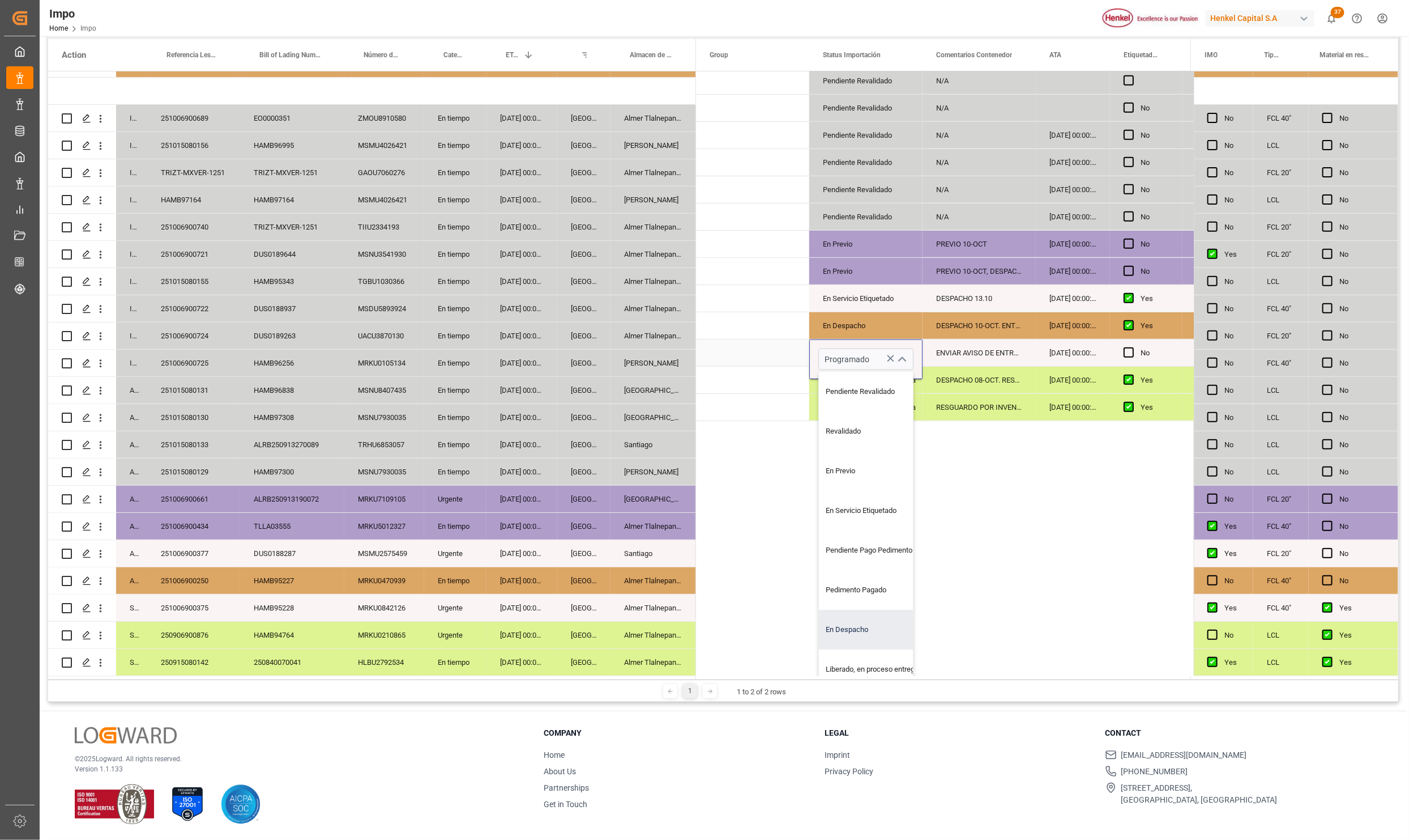
scroll to position [66, 0]
click at [881, 631] on div "Entregado" at bounding box center [872, 647] width 106 height 40
type input "Entregado"
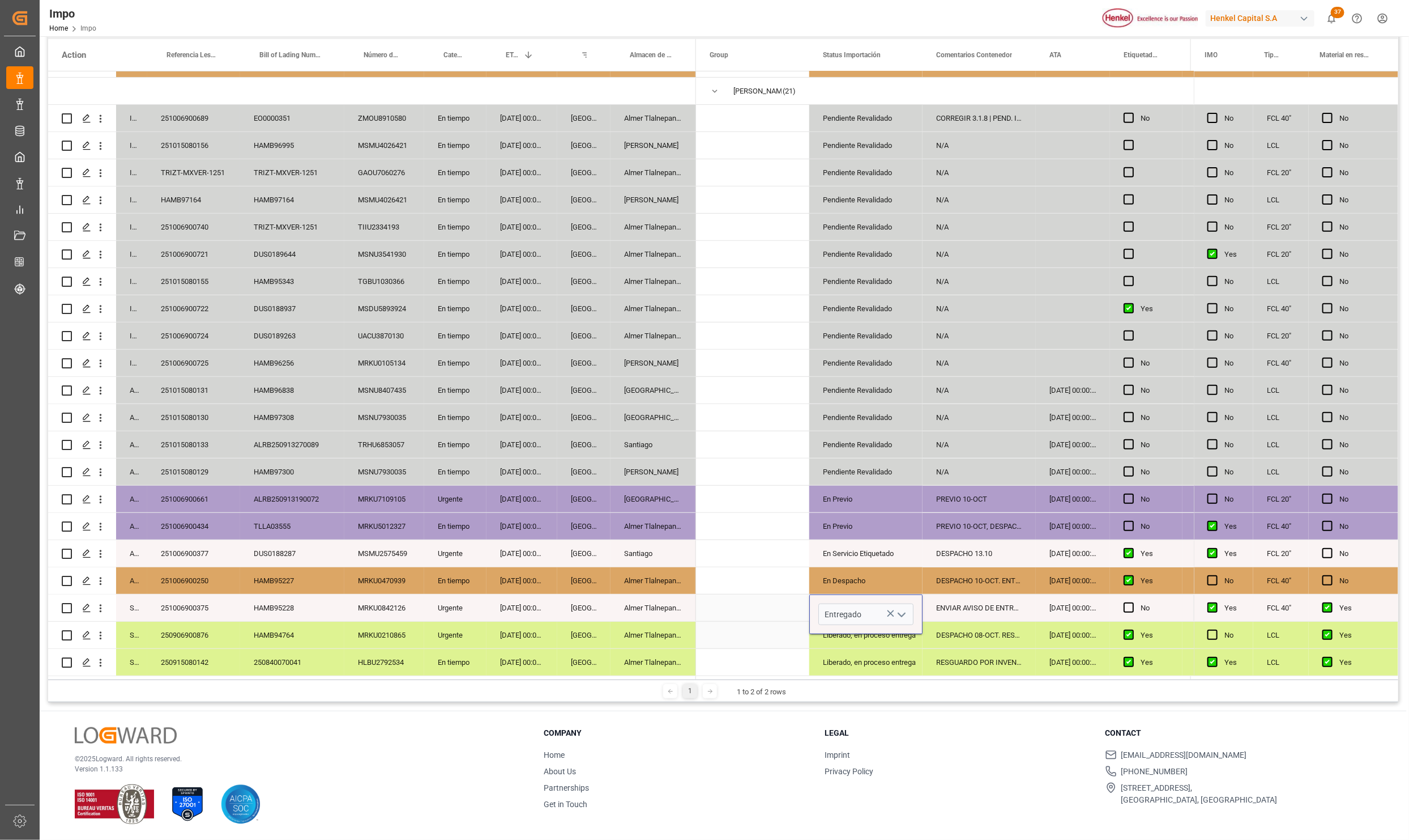
scroll to position [0, 0]
click at [889, 648] on div "Liberado, en proceso entrega" at bounding box center [866, 661] width 113 height 27
click at [969, 594] on div "ENVIAR AVISO DE ENTREGA.CONTRACT.13-OCT" at bounding box center [979, 607] width 113 height 27
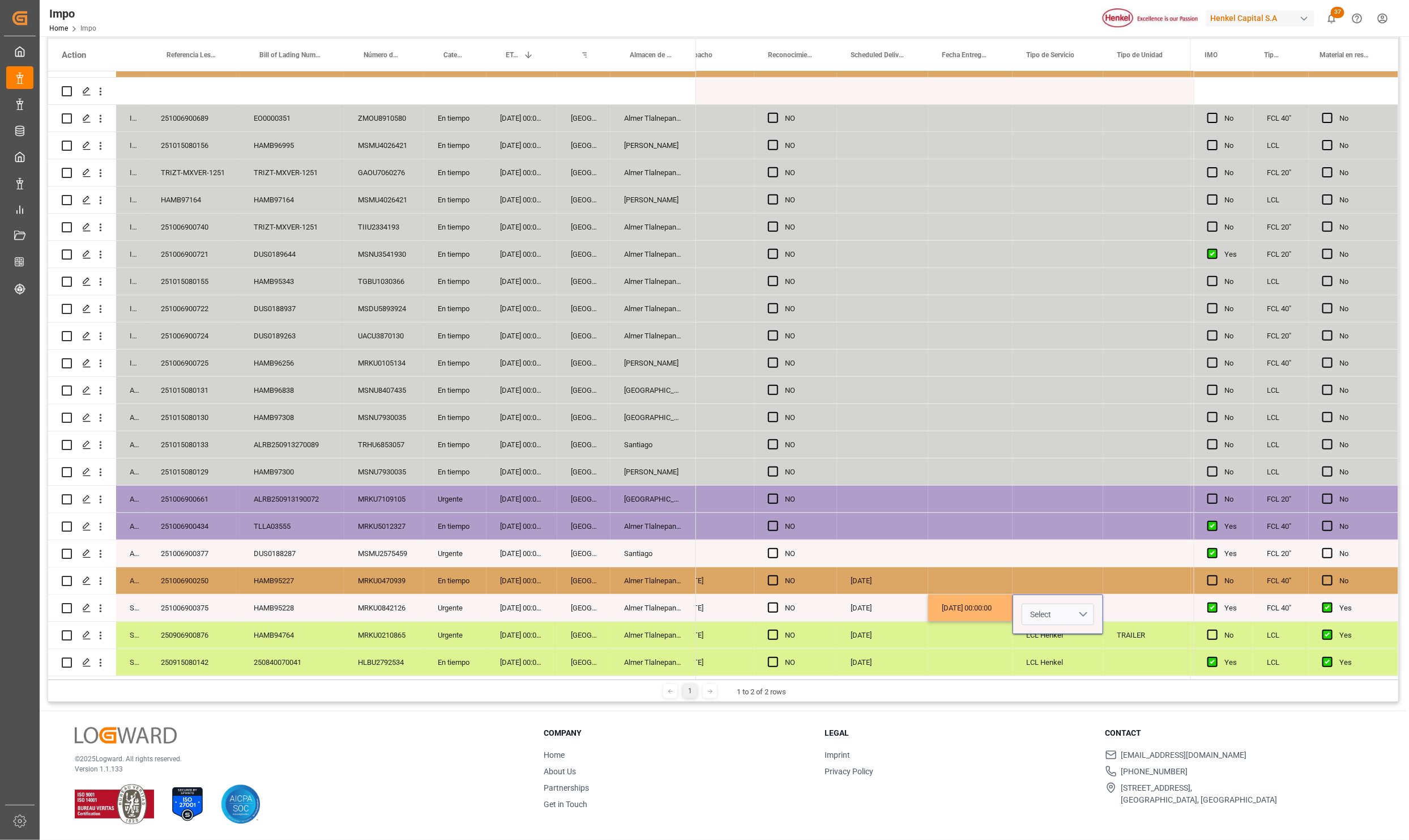
click at [1081, 607] on button "Select" at bounding box center [1057, 615] width 72 height 22
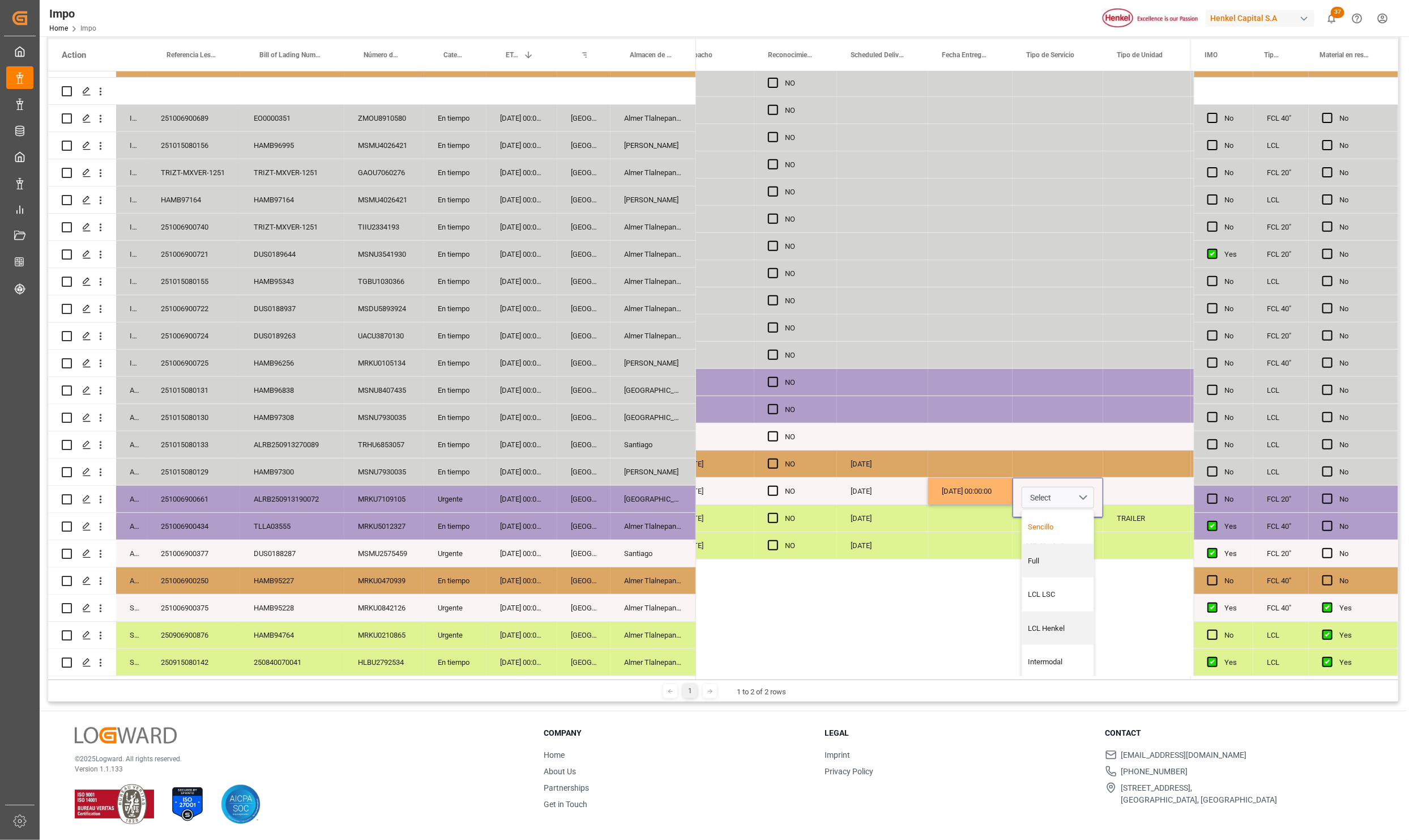
click at [1054, 521] on div "Sencillo" at bounding box center [1058, 526] width 60 height 11
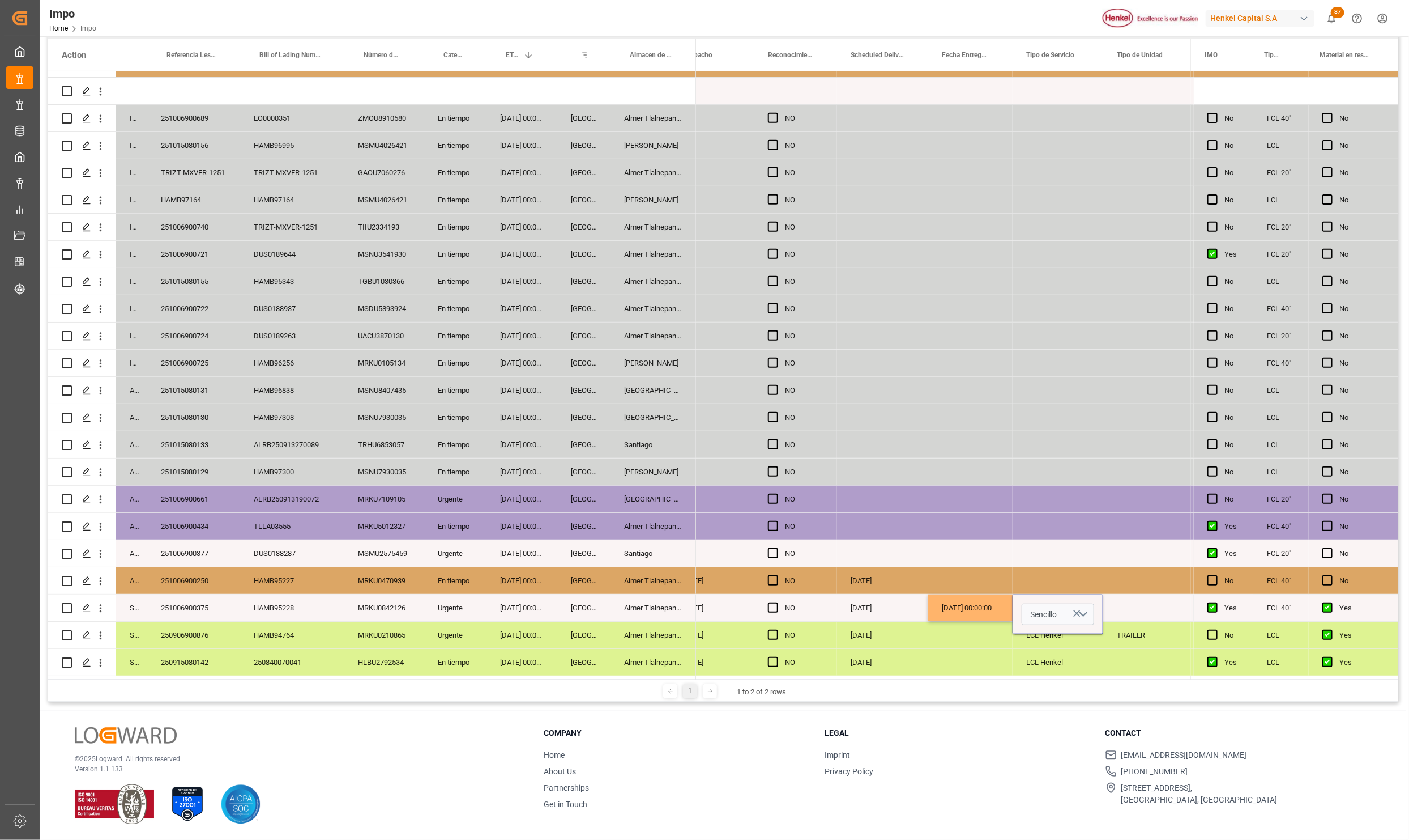
click at [987, 589] on div "Press SPACE to select this row." at bounding box center [970, 580] width 84 height 27
click at [1050, 643] on div "LCL Henkel" at bounding box center [1057, 634] width 90 height 27
click at [1134, 604] on div "Press SPACE to select this row." at bounding box center [1147, 607] width 87 height 27
click at [1134, 608] on input "Press SPACE to select this row." at bounding box center [1147, 615] width 70 height 22
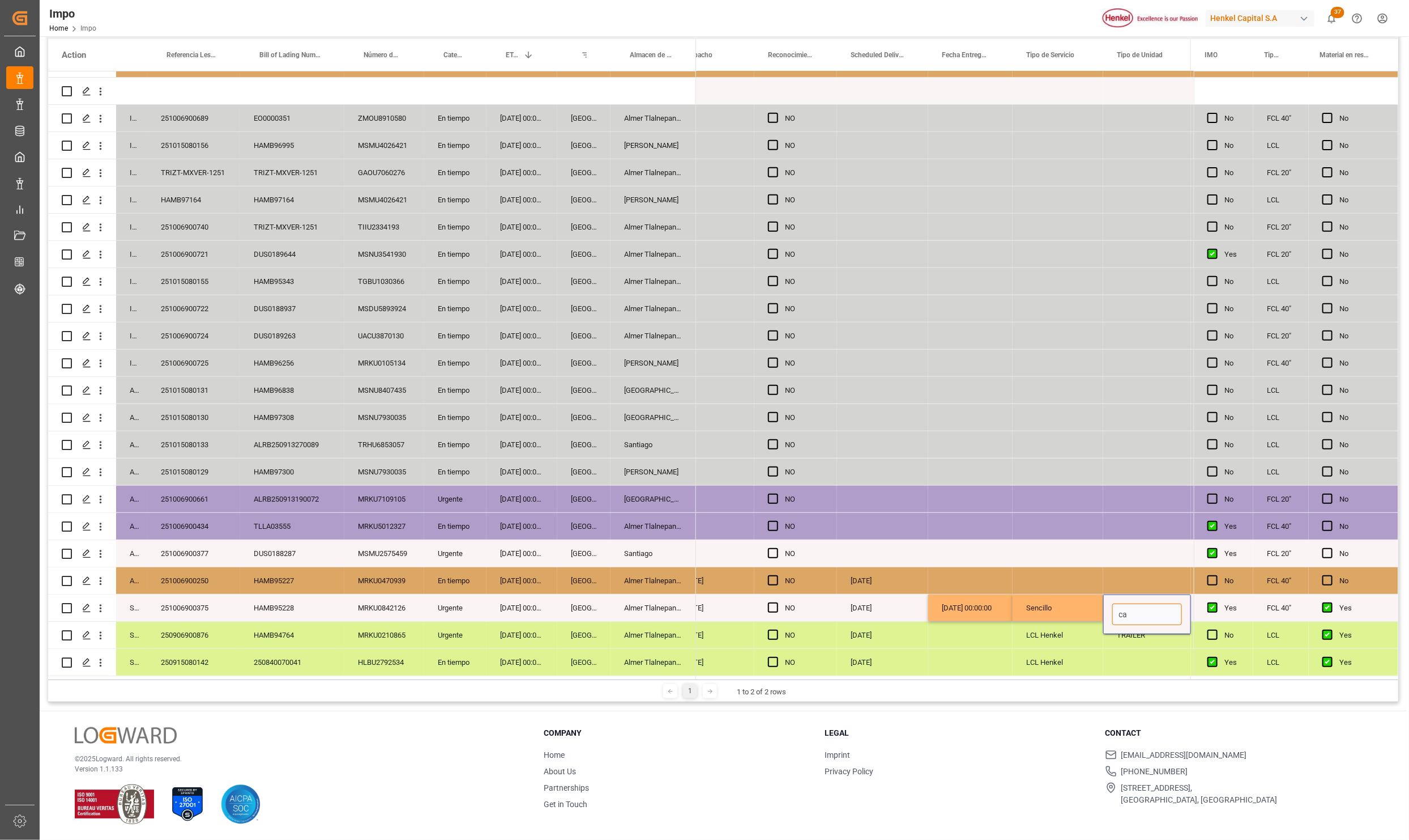
type input "c"
type input "CAJA SECA"
click at [1134, 608] on div "CAJA SECA" at bounding box center [1147, 607] width 87 height 27
click at [1125, 632] on div "TRAILER" at bounding box center [1147, 634] width 87 height 27
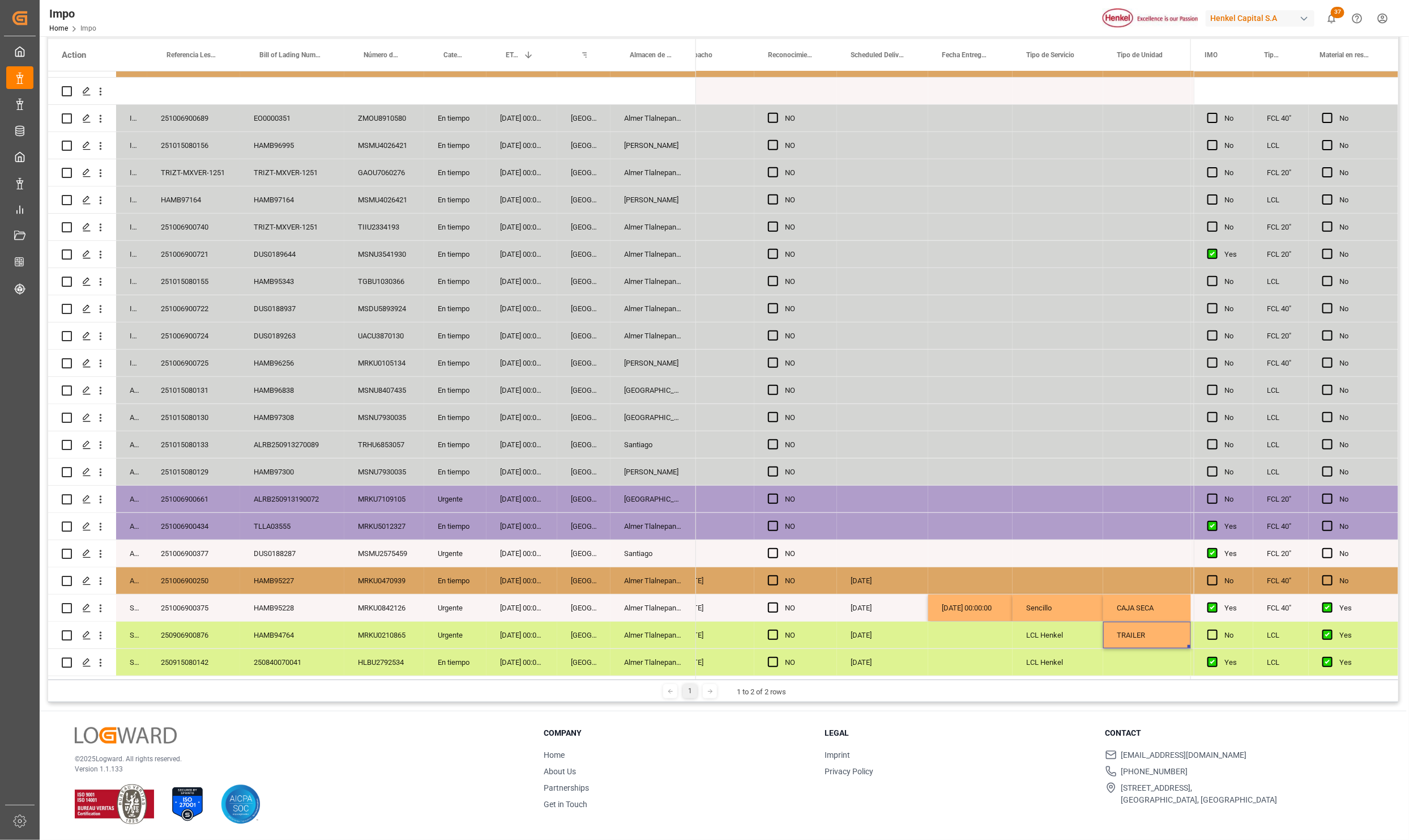
click at [1126, 622] on div "TRAILER" at bounding box center [1147, 634] width 87 height 27
click at [1139, 632] on div "TRAILER" at bounding box center [1147, 634] width 87 height 27
click at [1142, 602] on div "CAJA SECA" at bounding box center [1147, 607] width 87 height 27
drag, startPoint x: 1144, startPoint y: 631, endPoint x: 1138, endPoint y: 645, distance: 15.2
click at [1144, 631] on div "TRAILER" at bounding box center [1147, 634] width 87 height 27
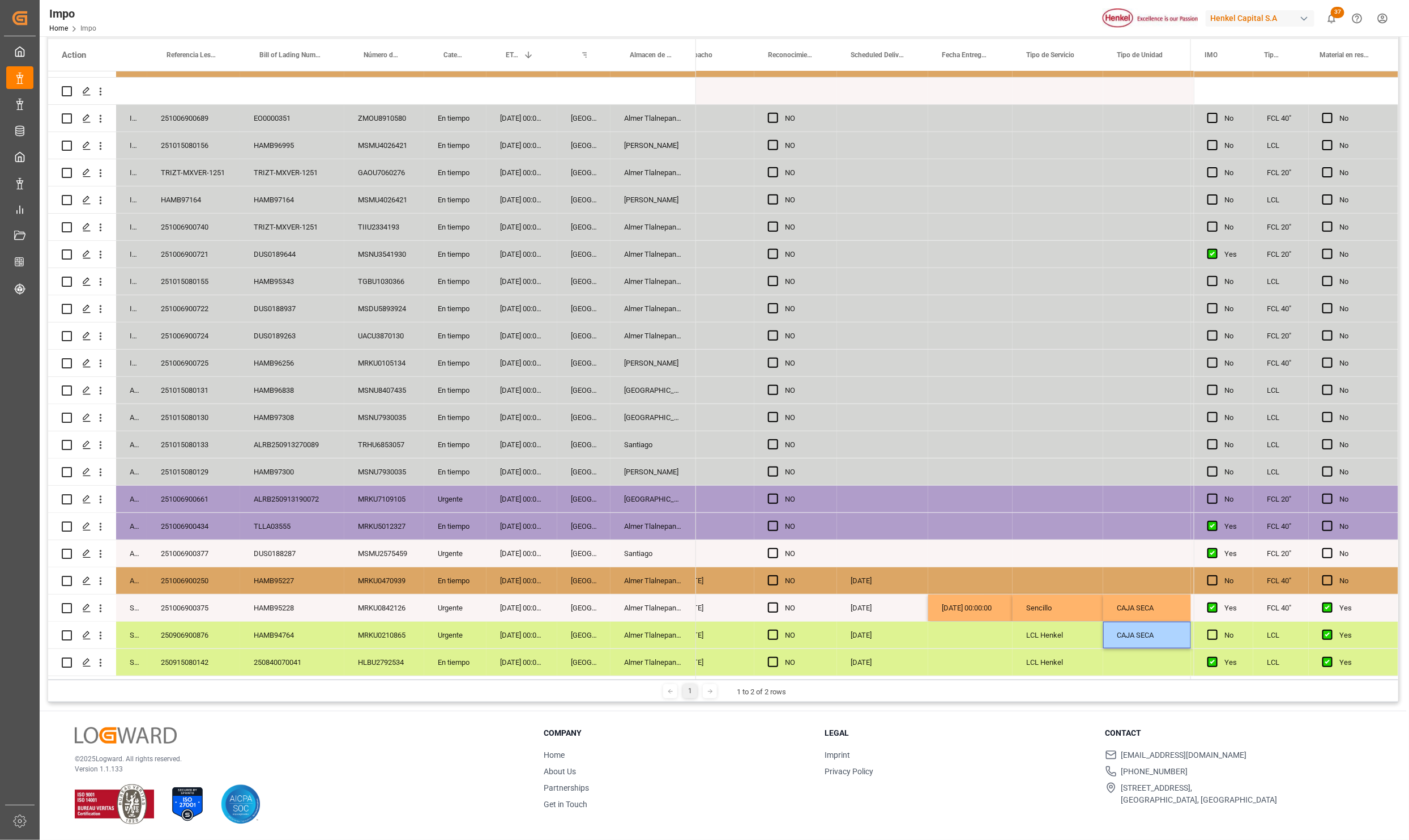
click at [1132, 655] on div "Press SPACE to select this row." at bounding box center [1147, 661] width 87 height 27
click at [1132, 634] on div "CAJA SECA" at bounding box center [1147, 634] width 87 height 27
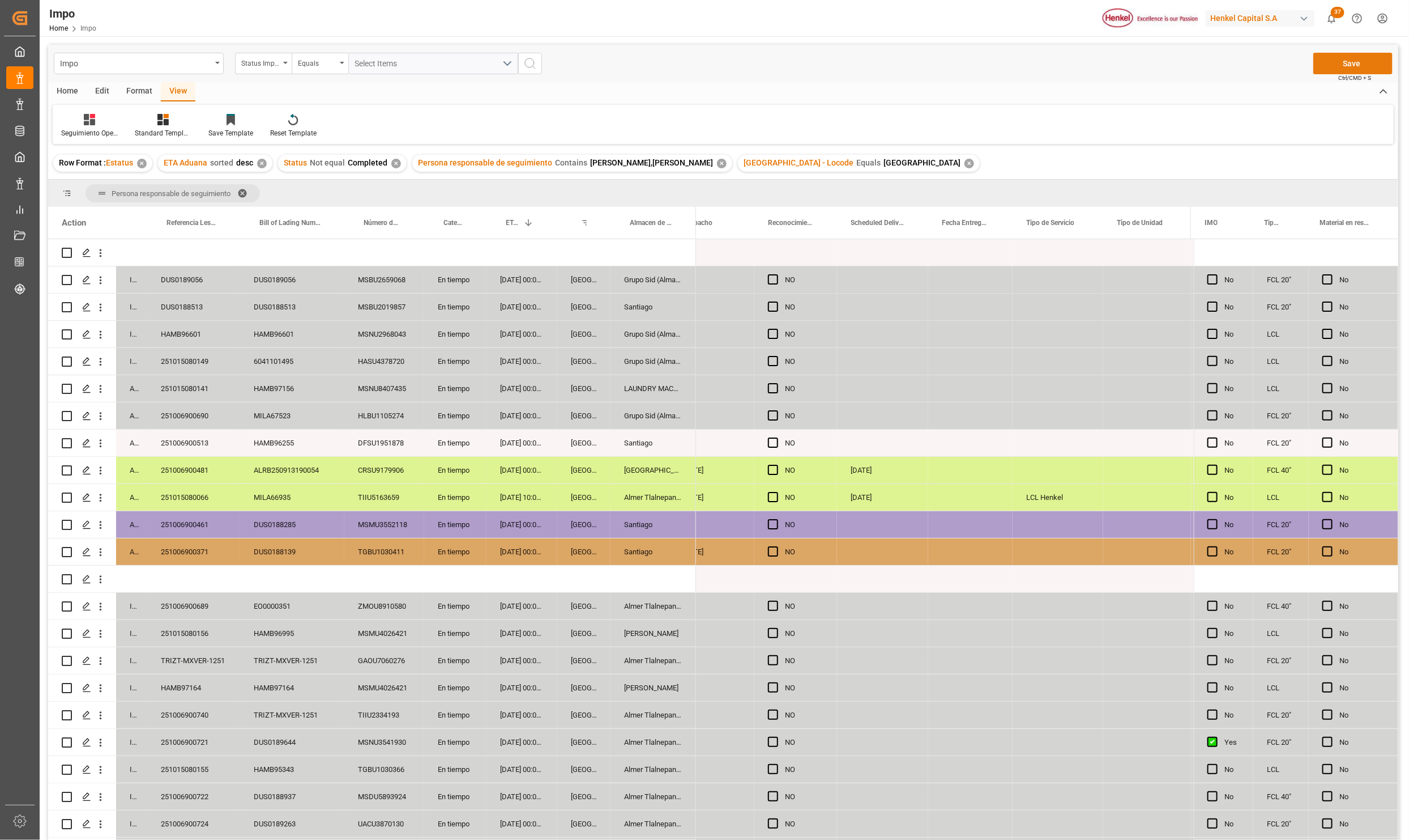
click at [1351, 63] on button "Save" at bounding box center [1353, 64] width 79 height 22
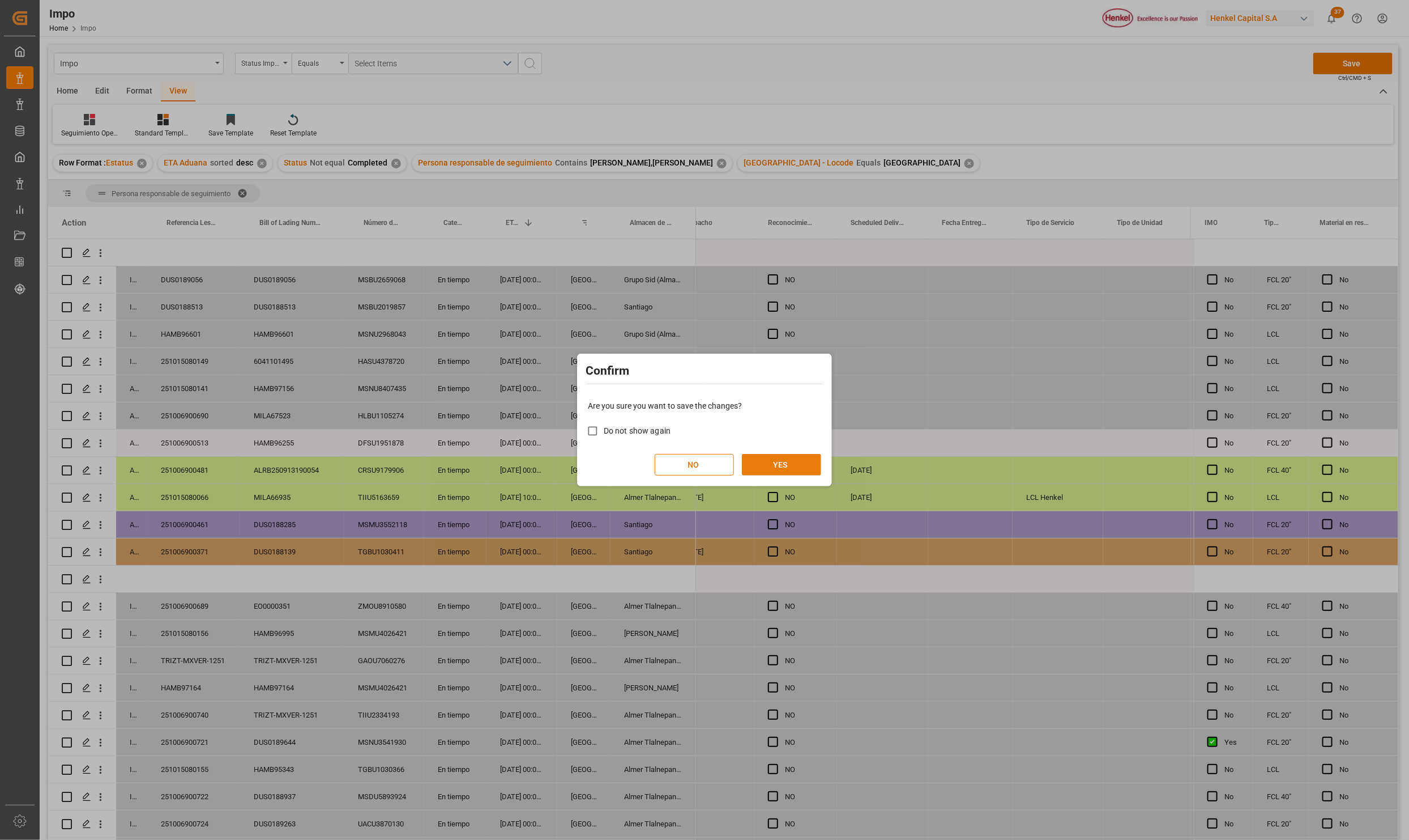
click at [814, 459] on button "YES" at bounding box center [781, 465] width 79 height 22
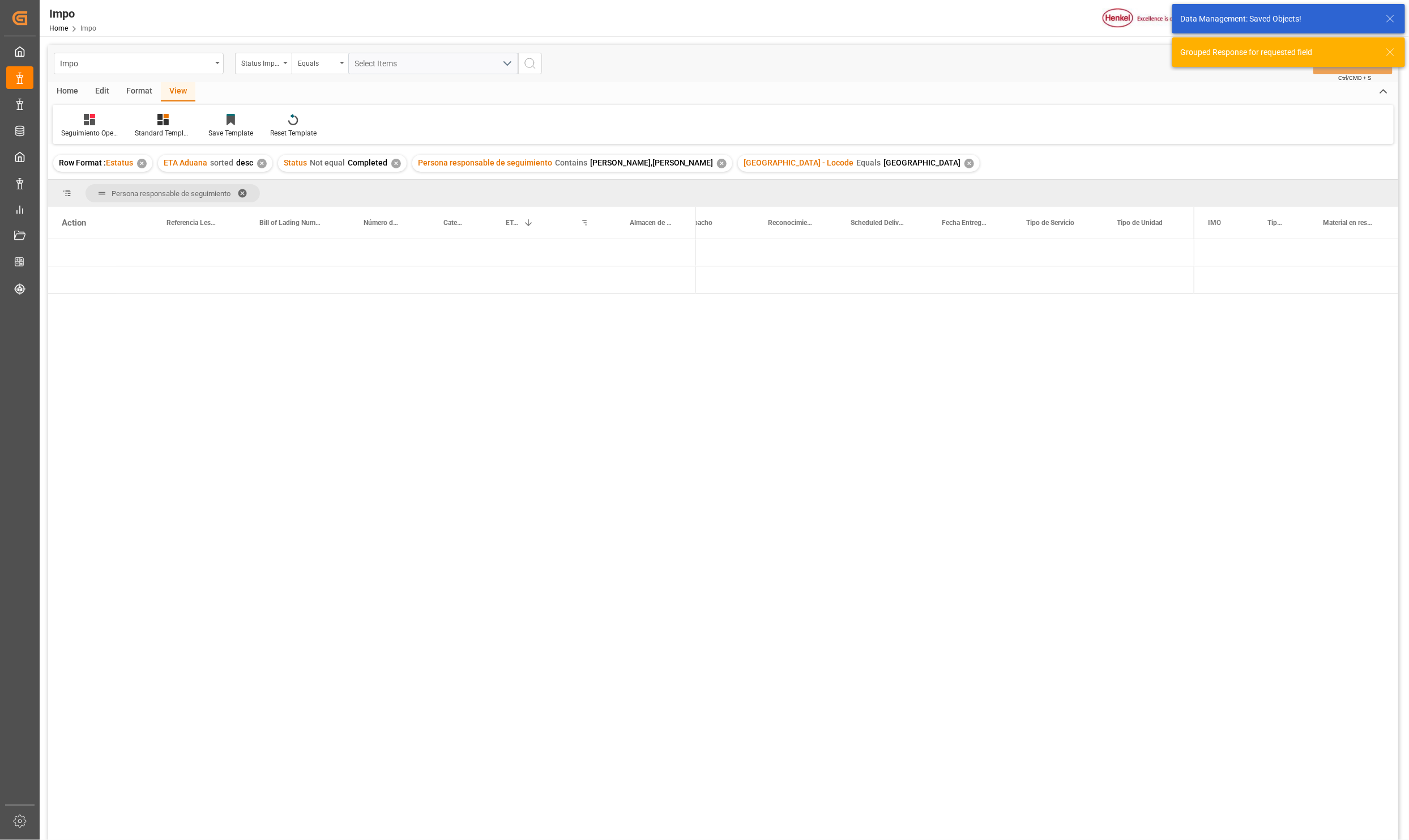
click at [668, 278] on div "Press SPACE to select this row." at bounding box center [653, 279] width 85 height 27
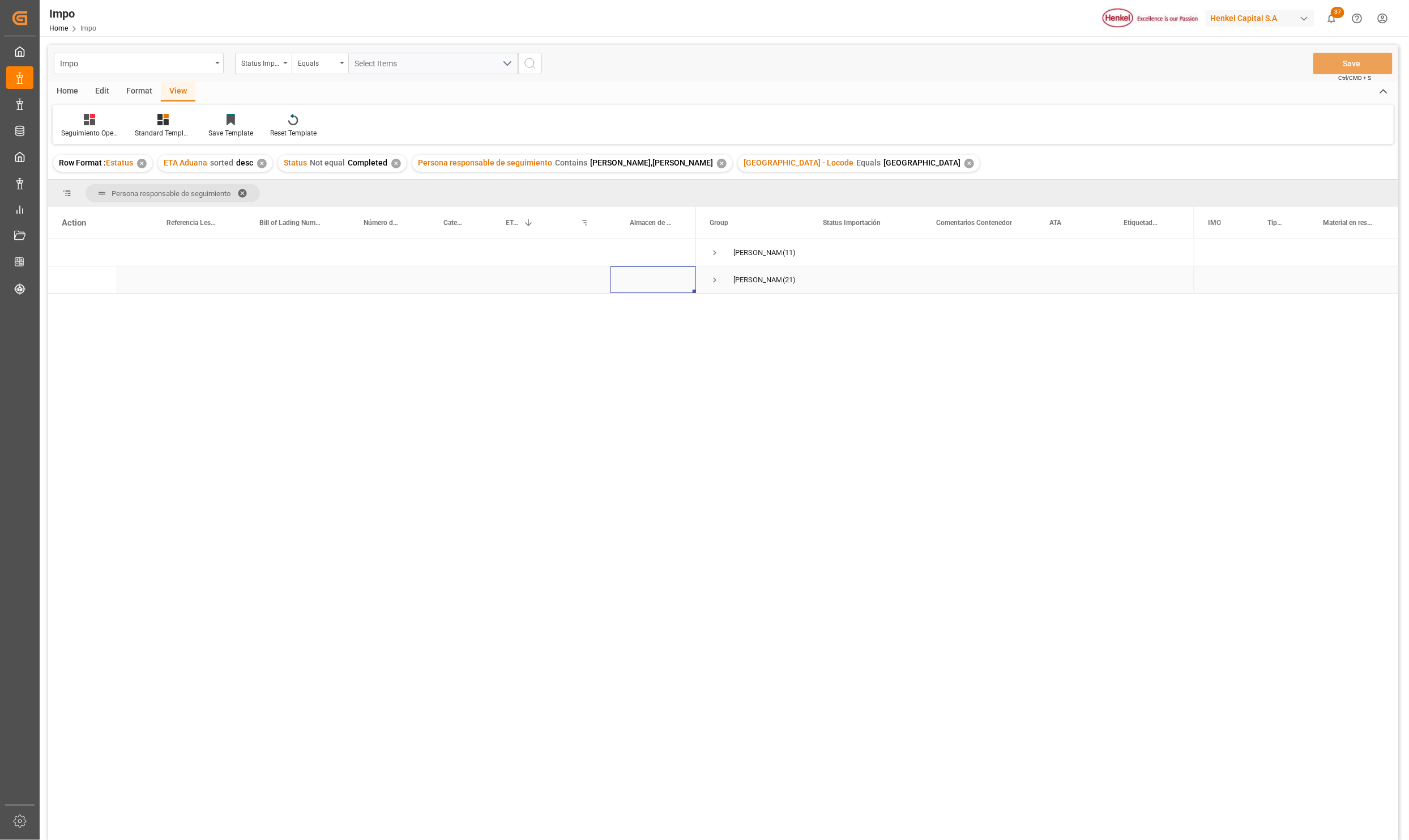
click at [707, 279] on div "[PERSON_NAME] (21)" at bounding box center [753, 279] width 113 height 27
click at [714, 279] on span "Press SPACE to select this row." at bounding box center [715, 280] width 10 height 10
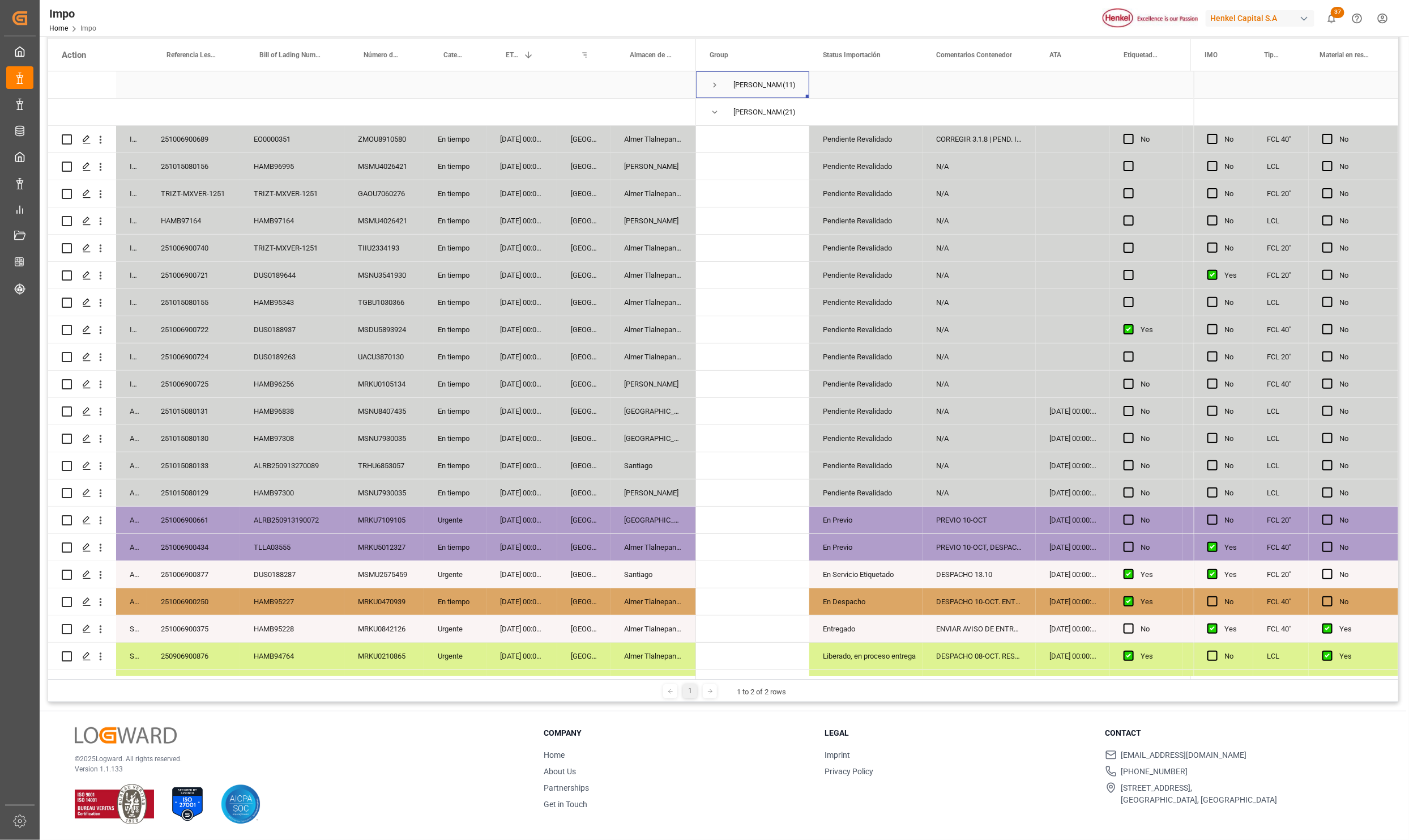
click at [716, 83] on span "Press SPACE to select this row." at bounding box center [715, 84] width 10 height 10
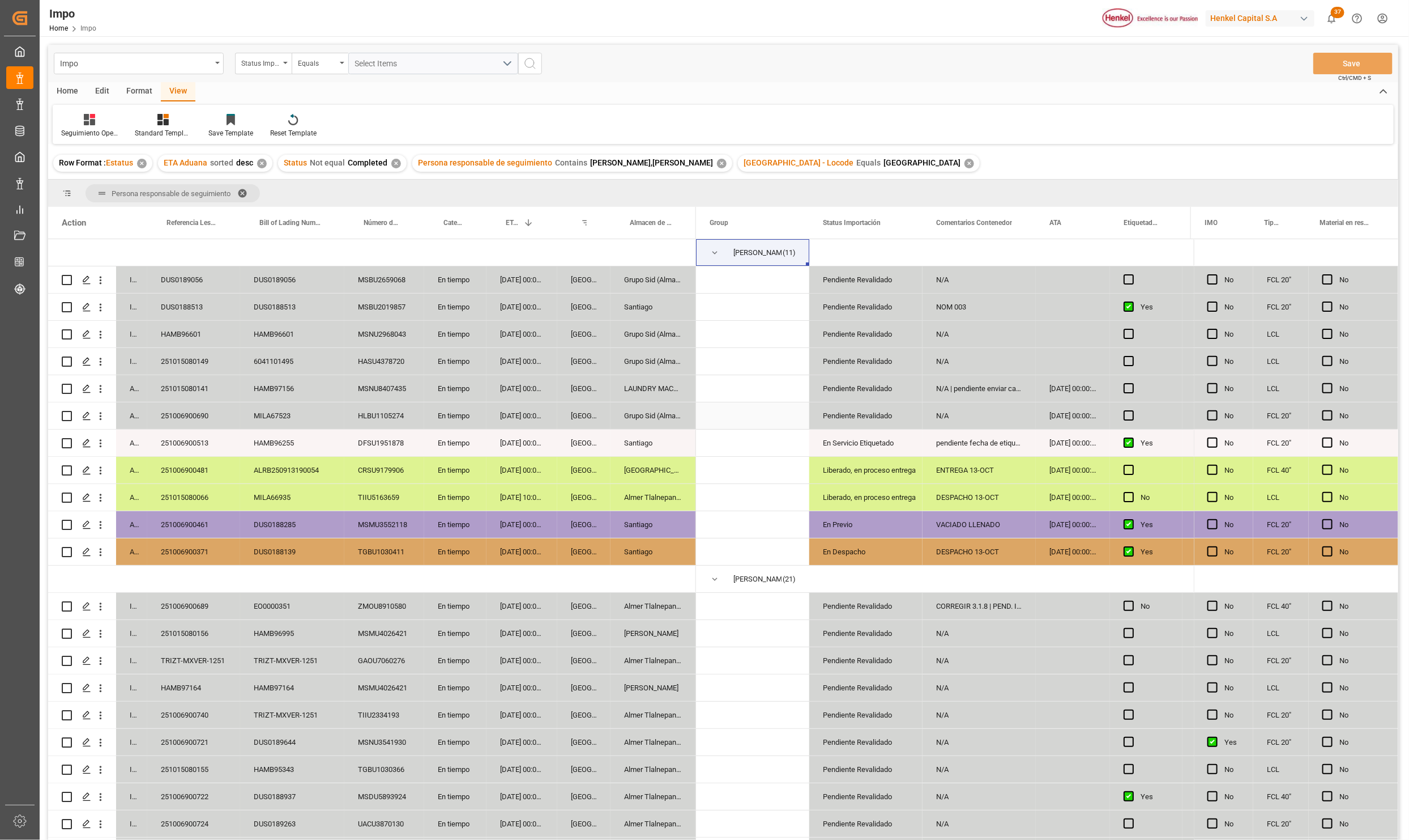
click at [614, 415] on div "Grupo Sid (Almacenaje y Distribucion AVIOR)" at bounding box center [653, 415] width 85 height 27
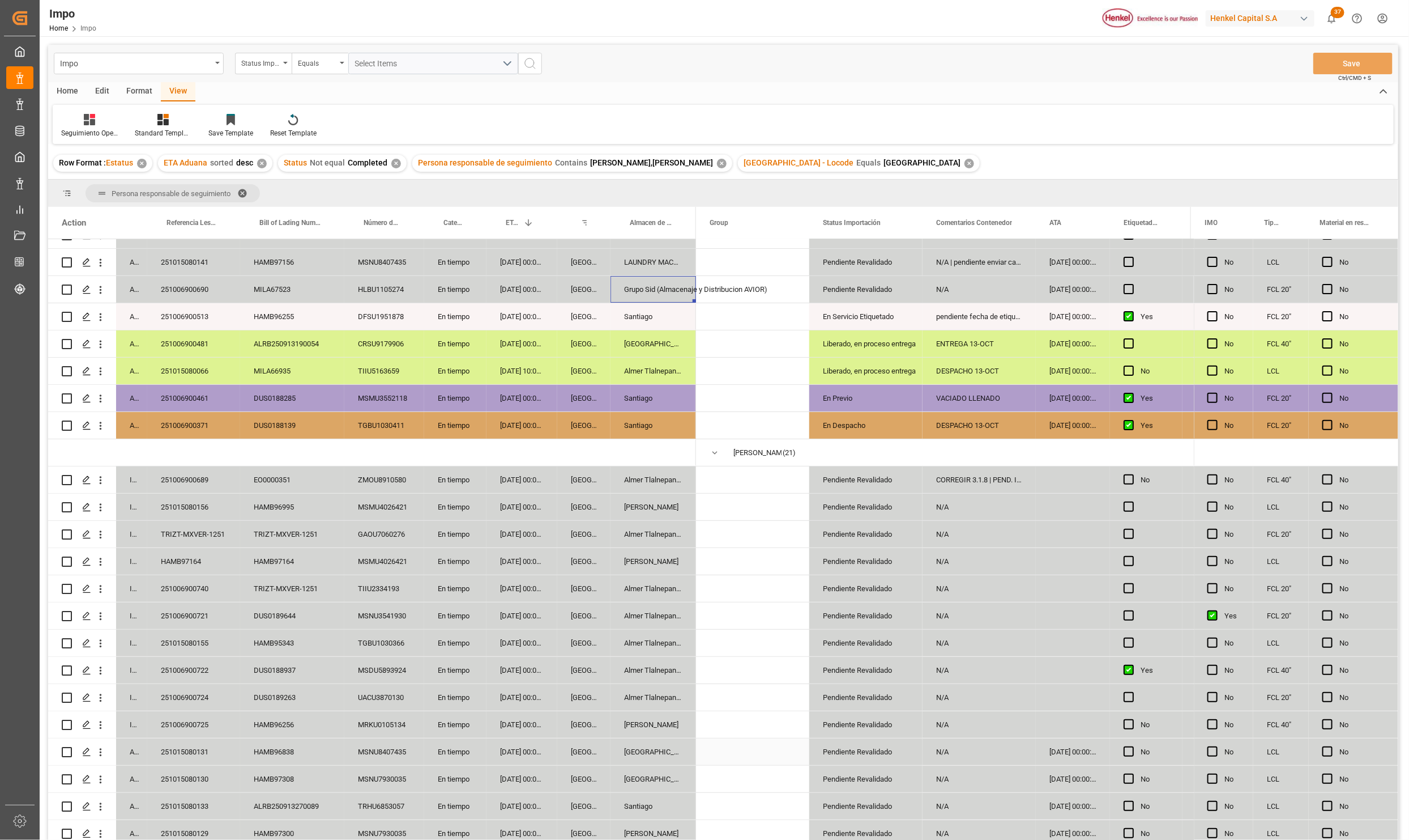
scroll to position [170, 0]
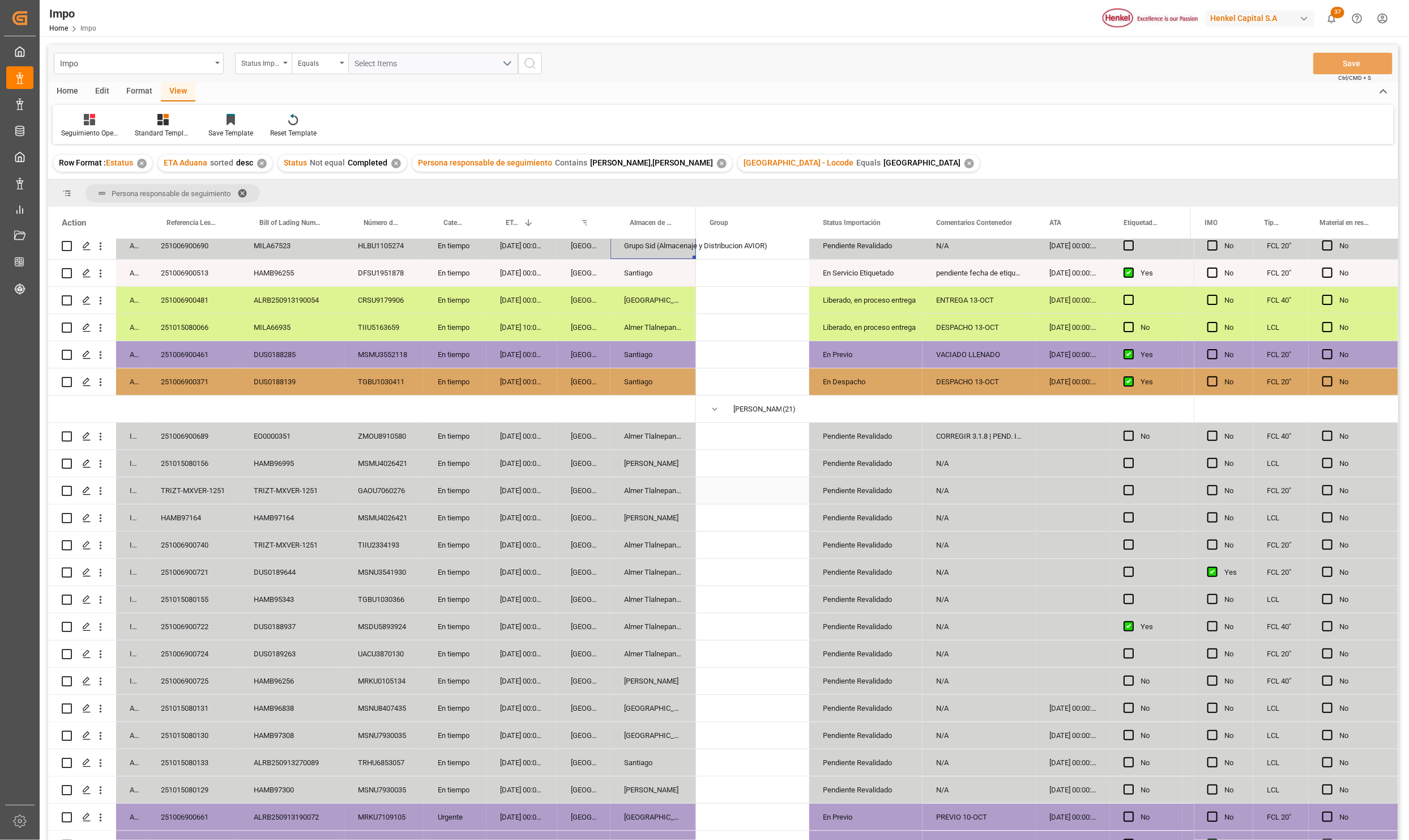
click at [174, 481] on div "TRIZT-MXVER-1251" at bounding box center [194, 490] width 93 height 27
click at [191, 500] on div "TRIZT-MXVER-1251" at bounding box center [194, 490] width 93 height 27
click at [191, 500] on input "TRIZT-MXVER-1251" at bounding box center [193, 497] width 74 height 22
click at [191, 497] on input "TRIZT-MXVER-1251" at bounding box center [193, 497] width 74 height 22
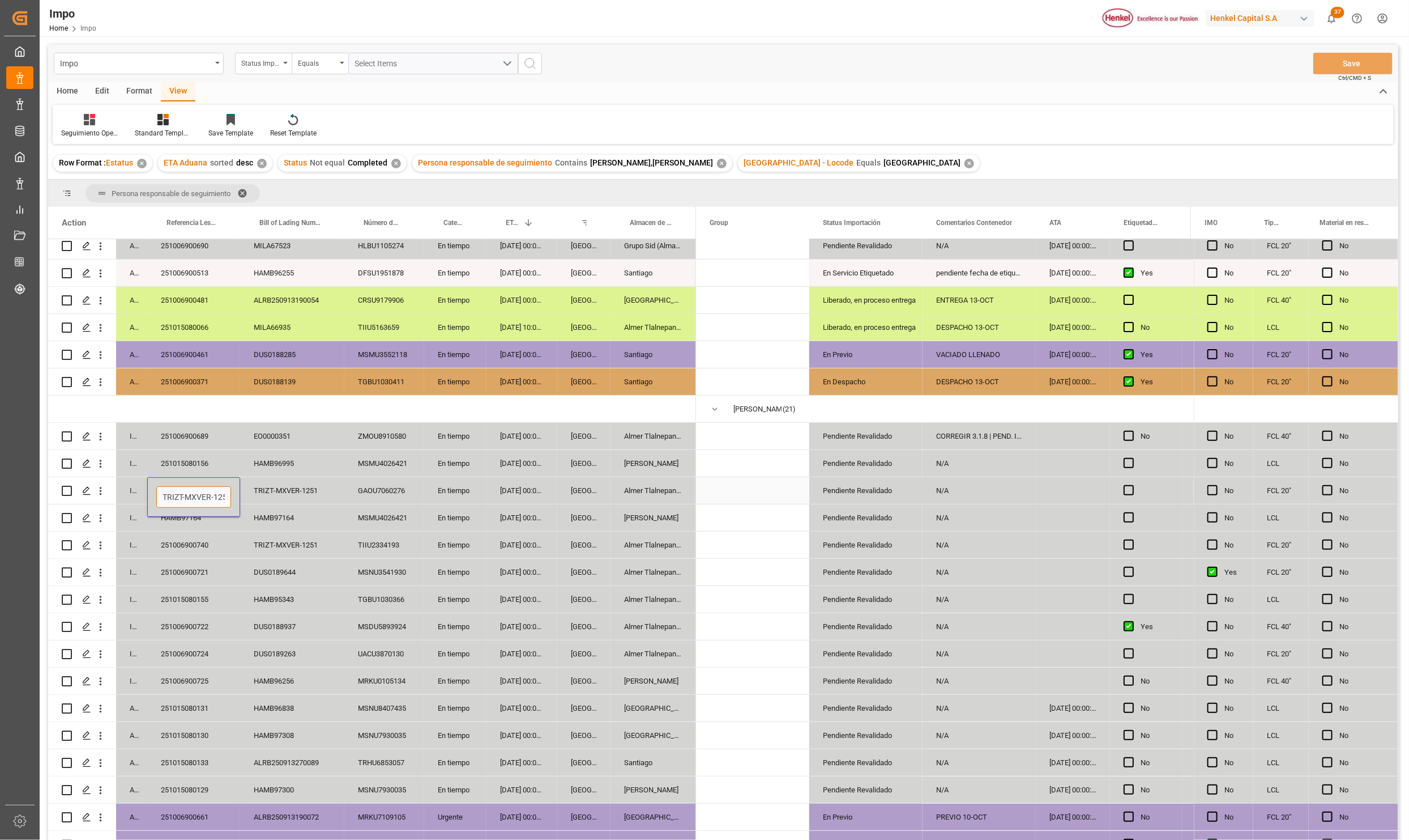
click at [191, 497] on input "TRIZT-MXVER-1251" at bounding box center [193, 497] width 74 height 22
click at [191, 494] on input "TRIZT-MXVER-1251" at bounding box center [193, 497] width 74 height 22
paste input "251006900740"
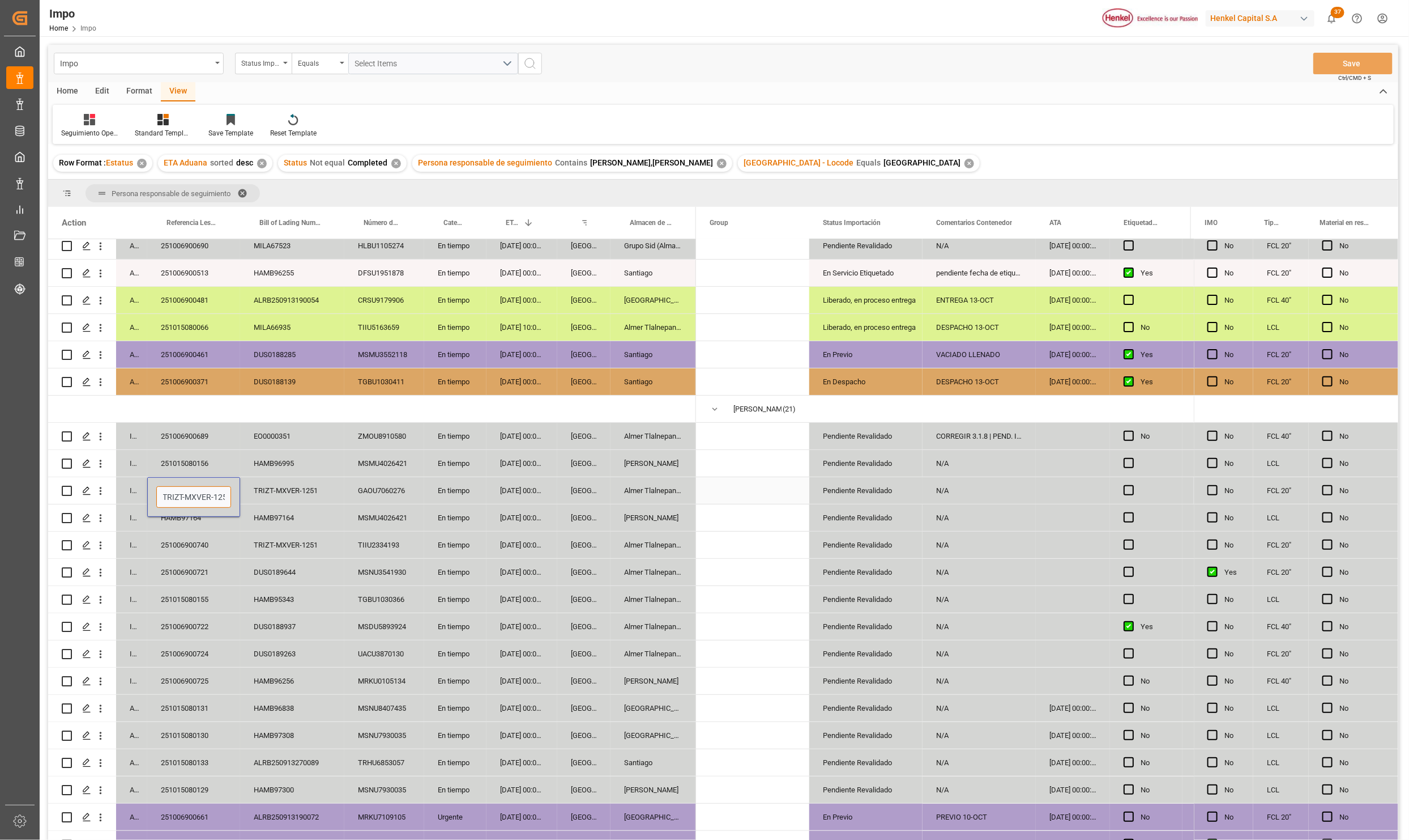
type input "251006900740"
click at [284, 572] on div "DUS0189644" at bounding box center [292, 572] width 104 height 27
click at [395, 488] on div "GAOU7060276" at bounding box center [384, 490] width 79 height 27
click at [452, 493] on div "En tiempo" at bounding box center [455, 490] width 63 height 27
click at [471, 498] on button "En tiempo" at bounding box center [455, 497] width 45 height 22
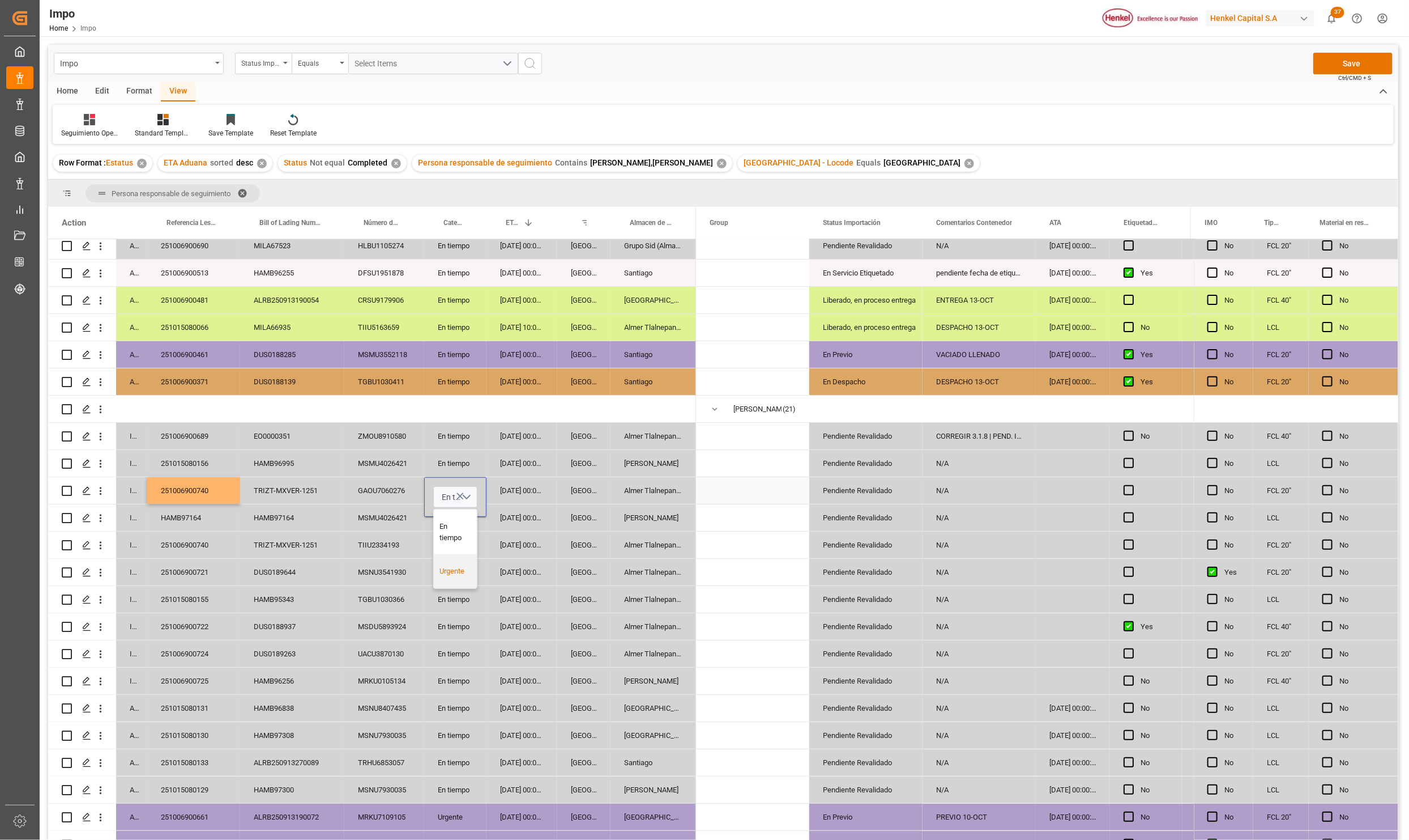
click at [451, 580] on div "Urgente" at bounding box center [455, 571] width 43 height 34
click at [430, 641] on div "En tiempo" at bounding box center [455, 653] width 63 height 27
click at [1326, 71] on button "Save" at bounding box center [1353, 64] width 79 height 22
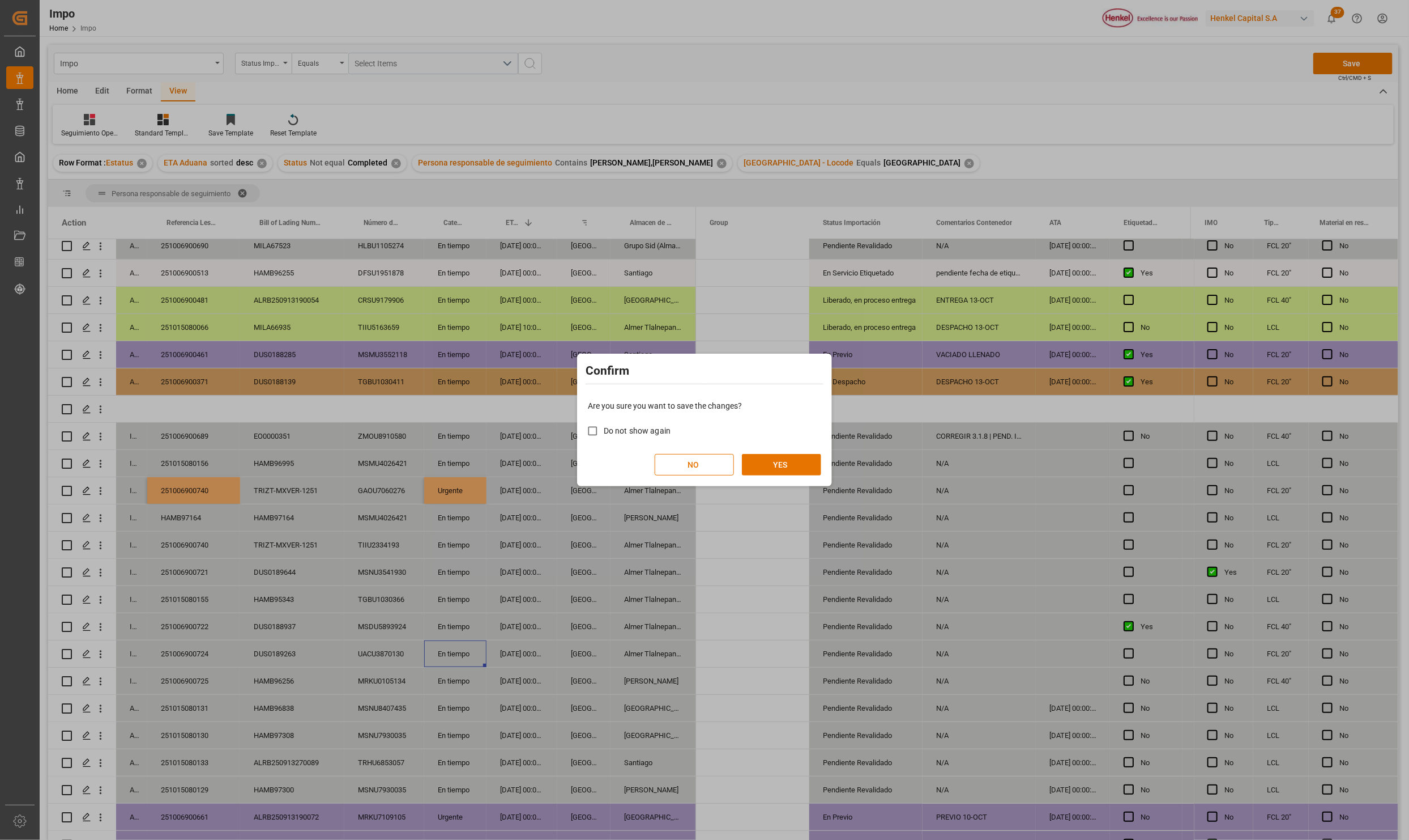
click at [772, 477] on div "Are you sure you want to save the changes? Do not show again NO YES" at bounding box center [704, 438] width 249 height 91
click at [780, 467] on button "YES" at bounding box center [781, 465] width 79 height 22
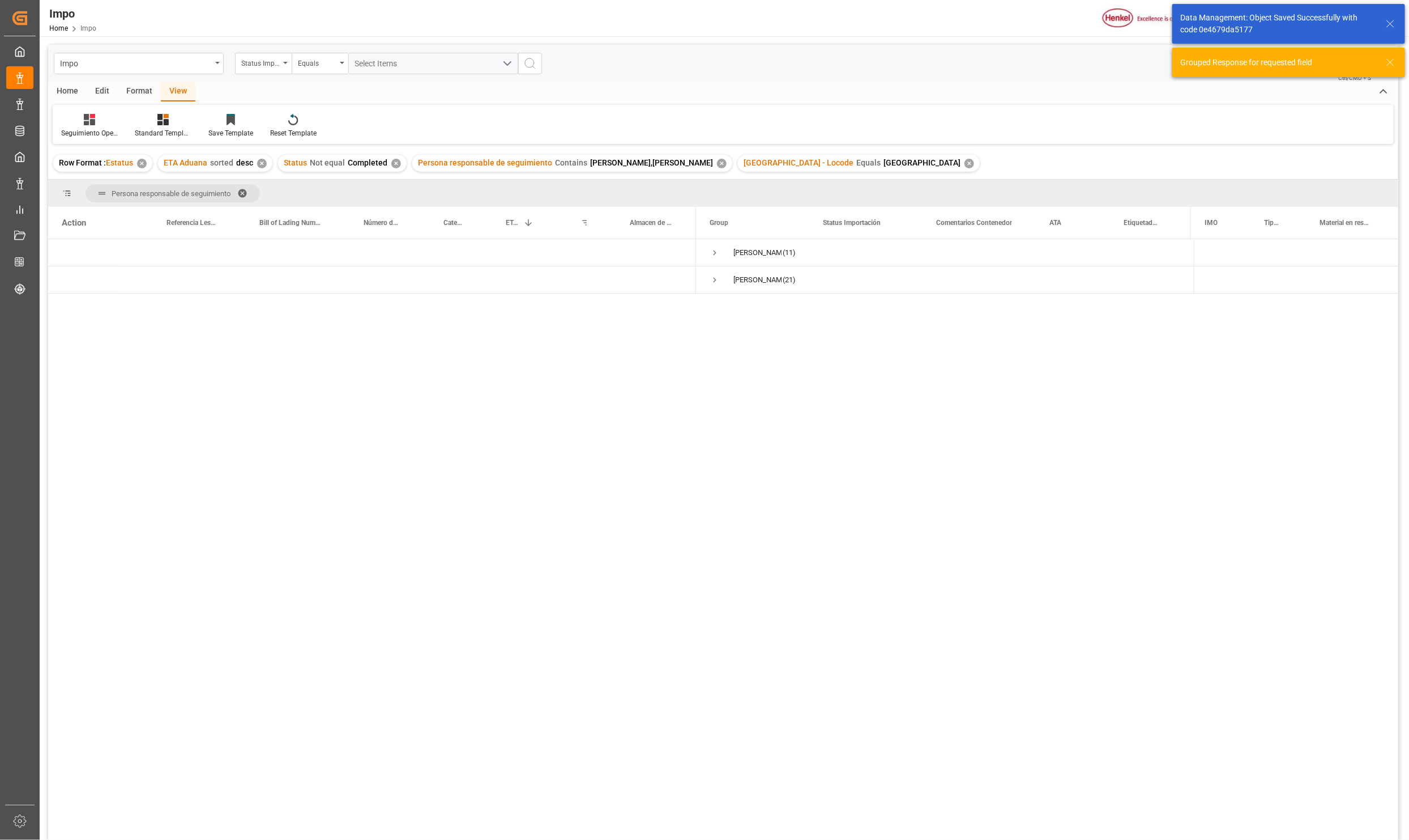
scroll to position [0, 0]
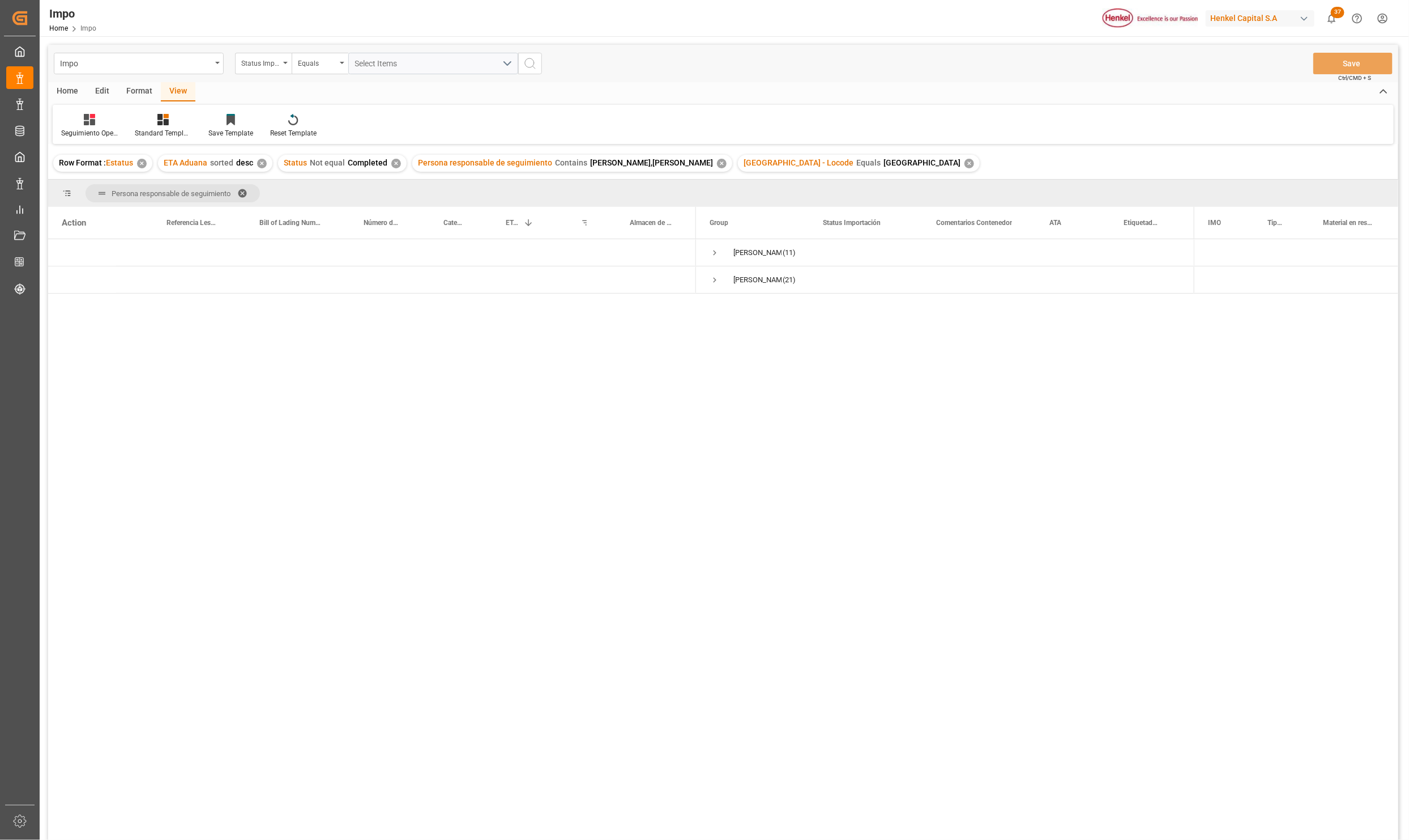
click at [243, 192] on span at bounding box center [246, 193] width 18 height 10
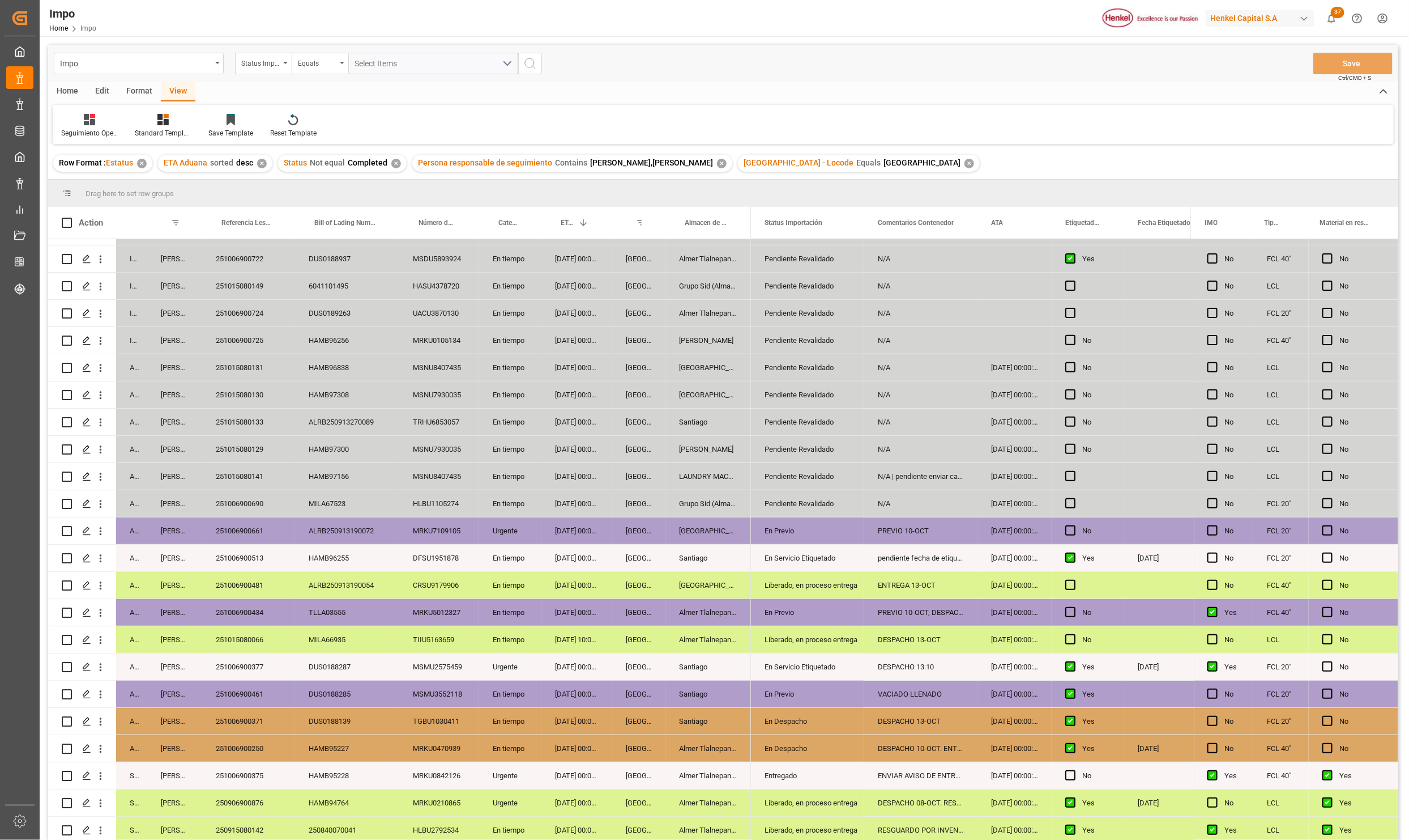
scroll to position [168, 0]
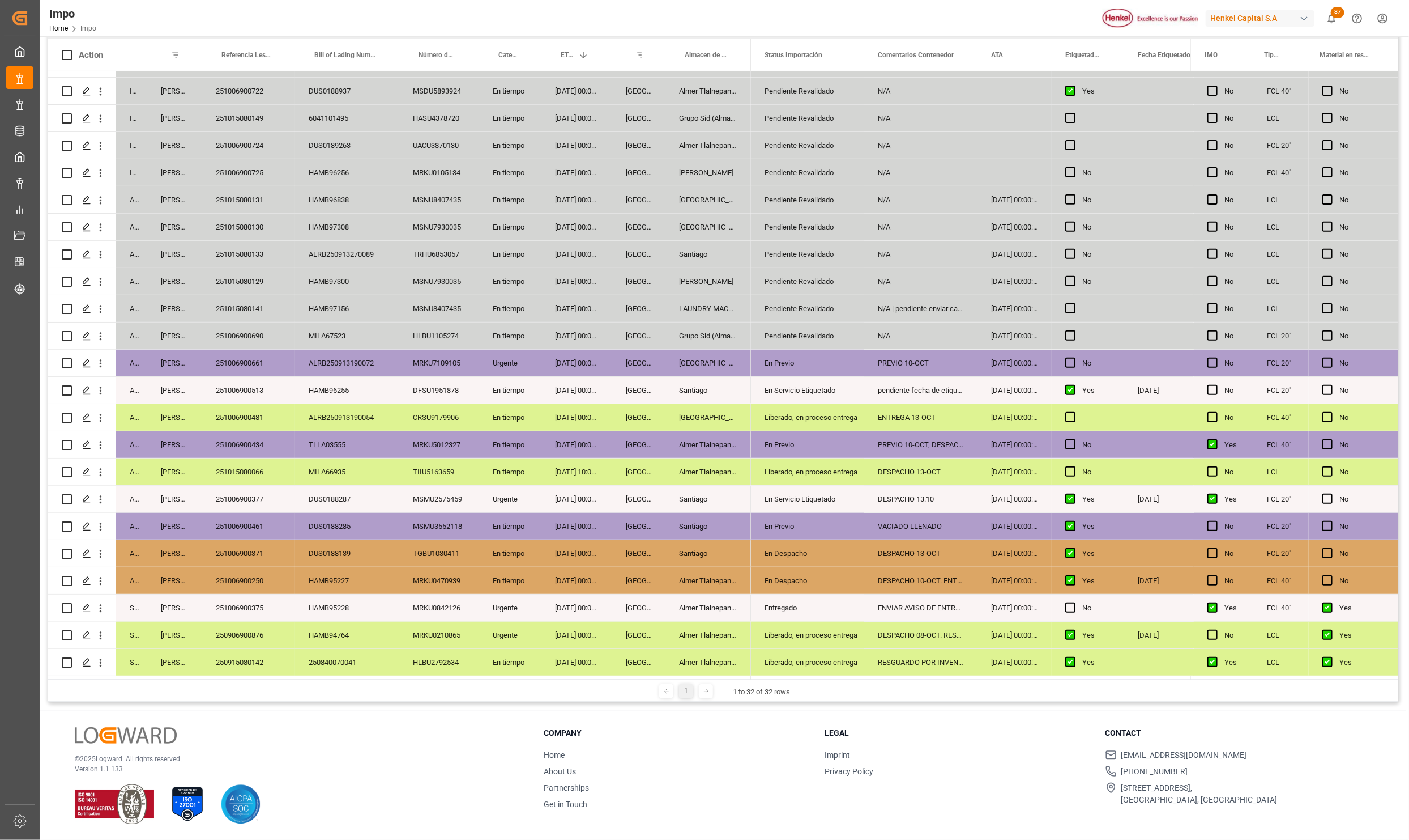
click at [813, 487] on div "En Servicio Etiquetado" at bounding box center [807, 499] width 86 height 26
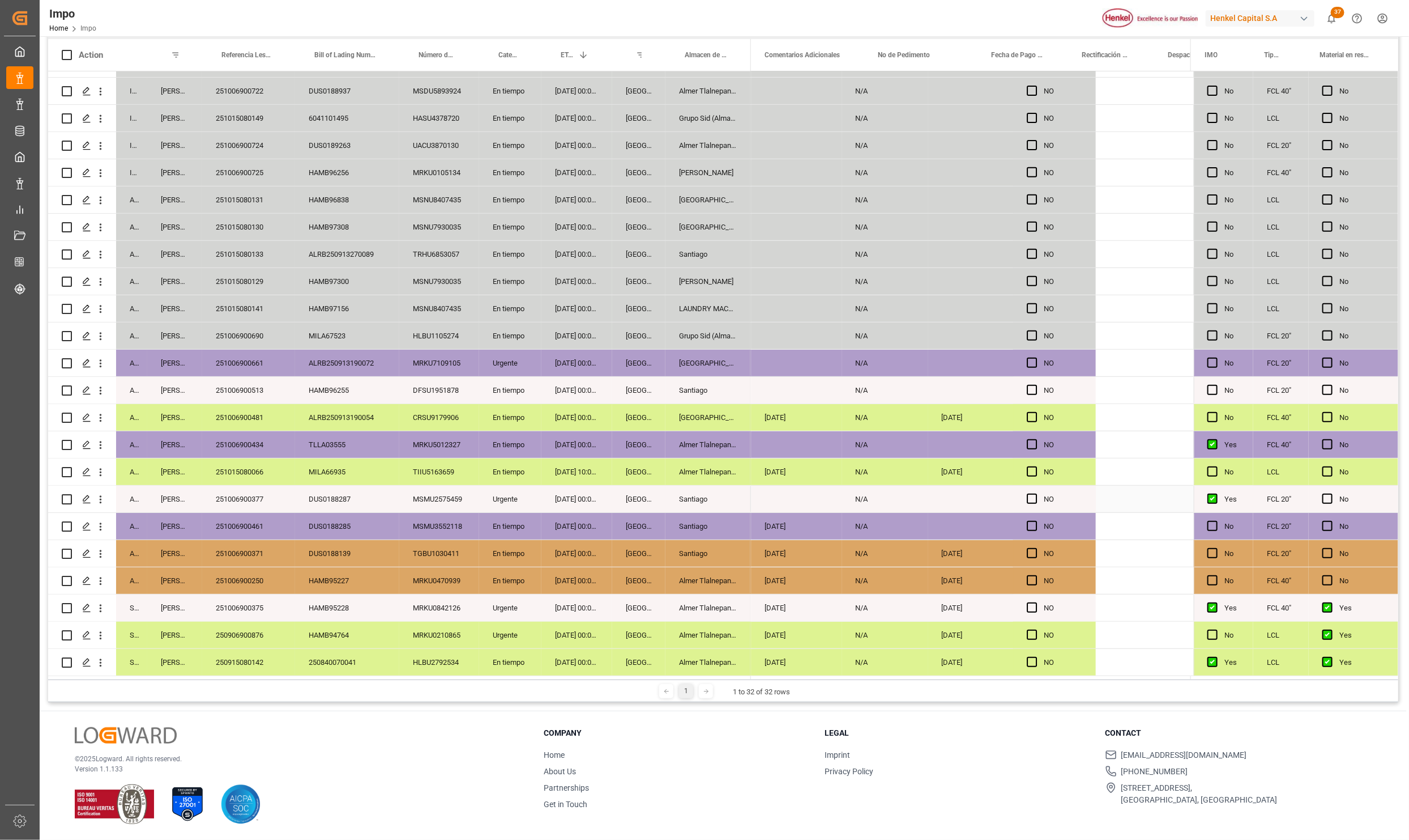
scroll to position [0, 2159]
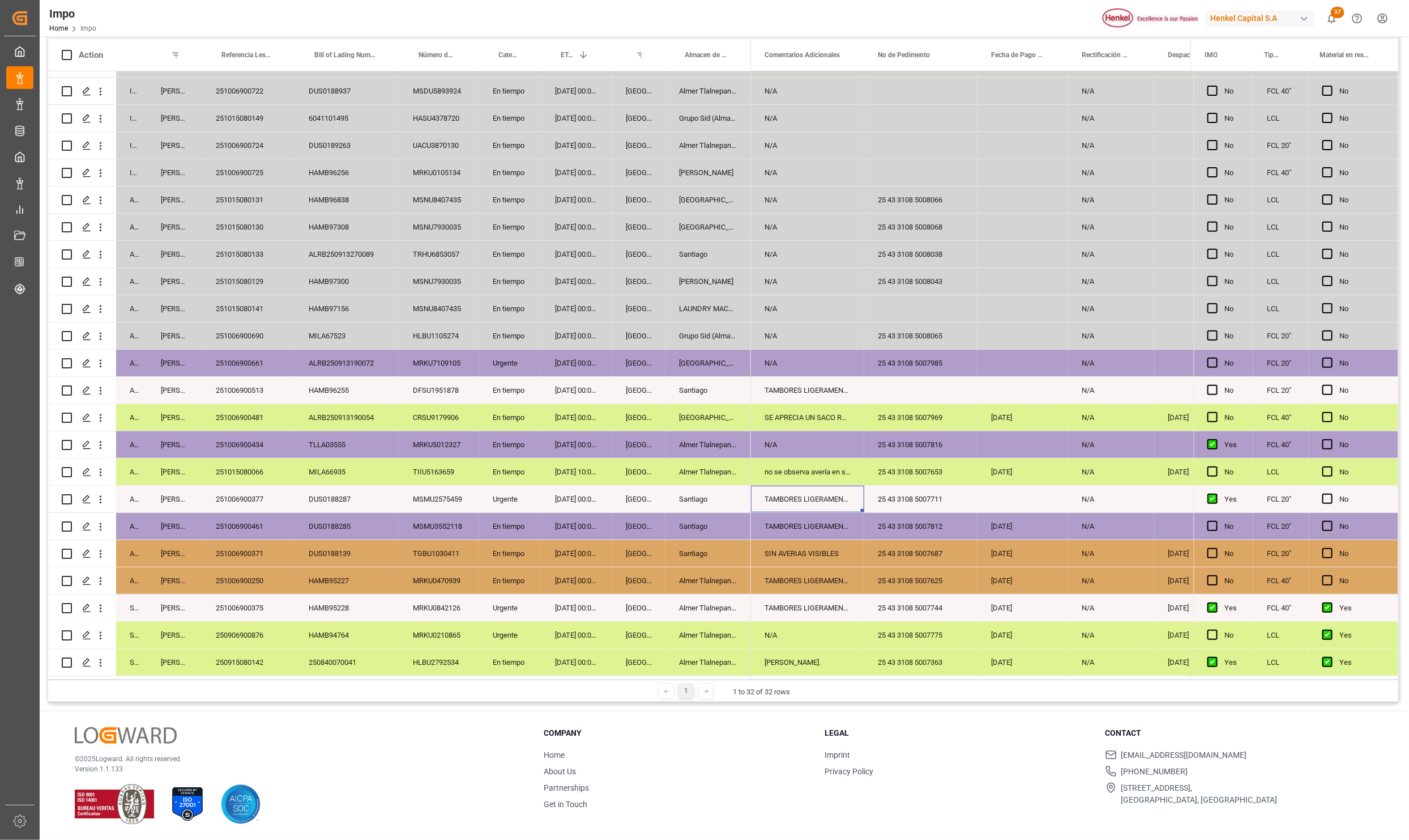
click at [925, 492] on div "25 43 3108 5007711" at bounding box center [921, 498] width 113 height 27
click at [935, 498] on input "25 43 3108 5007711" at bounding box center [921, 505] width 95 height 22
click at [752, 532] on div "TAMBORES LIGERAMENTE RASPADOS DE ORIGEN" at bounding box center [808, 525] width 113 height 27
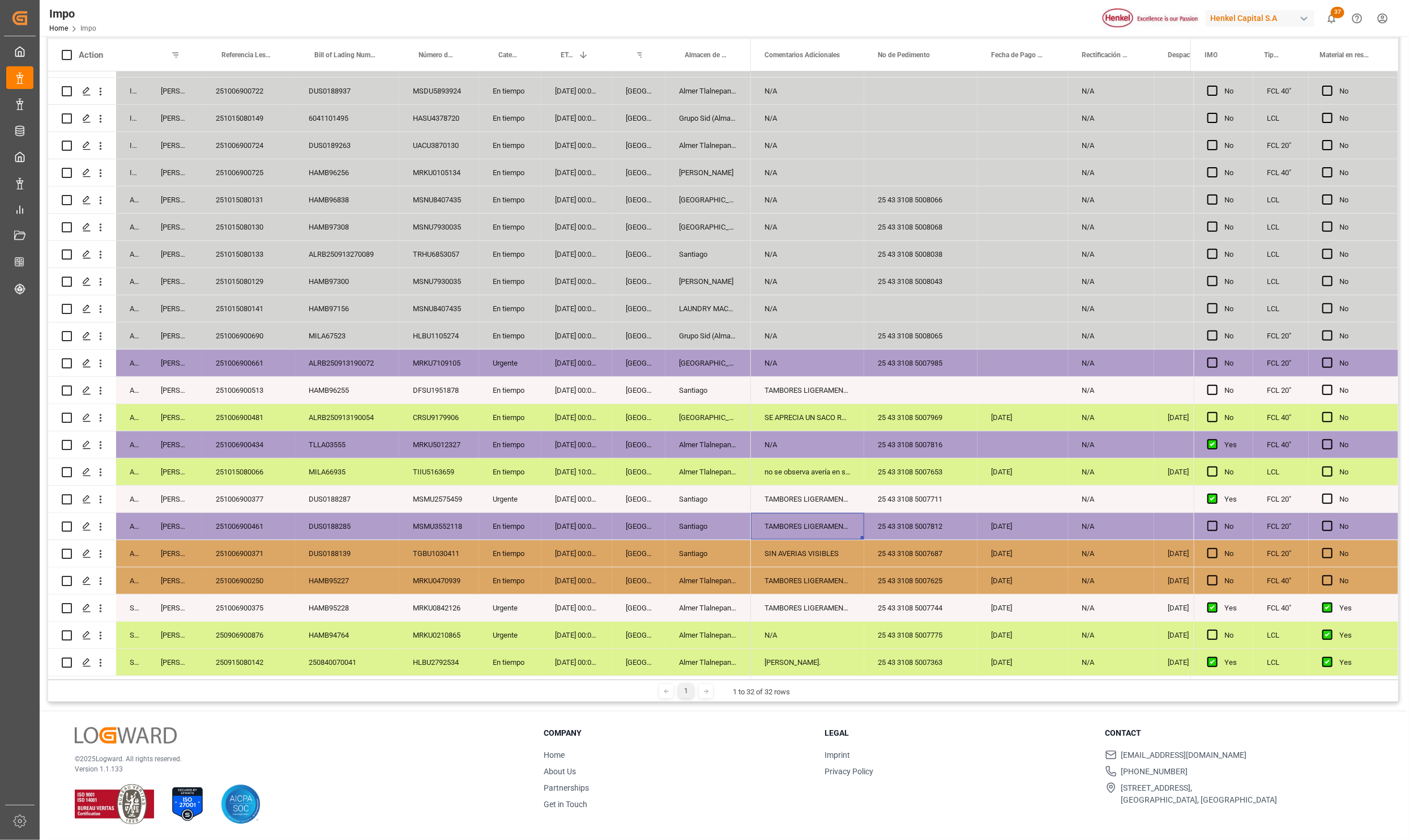
click at [241, 499] on div "251006900377" at bounding box center [249, 498] width 93 height 27
click at [104, 494] on icon "open menu" at bounding box center [100, 499] width 12 height 12
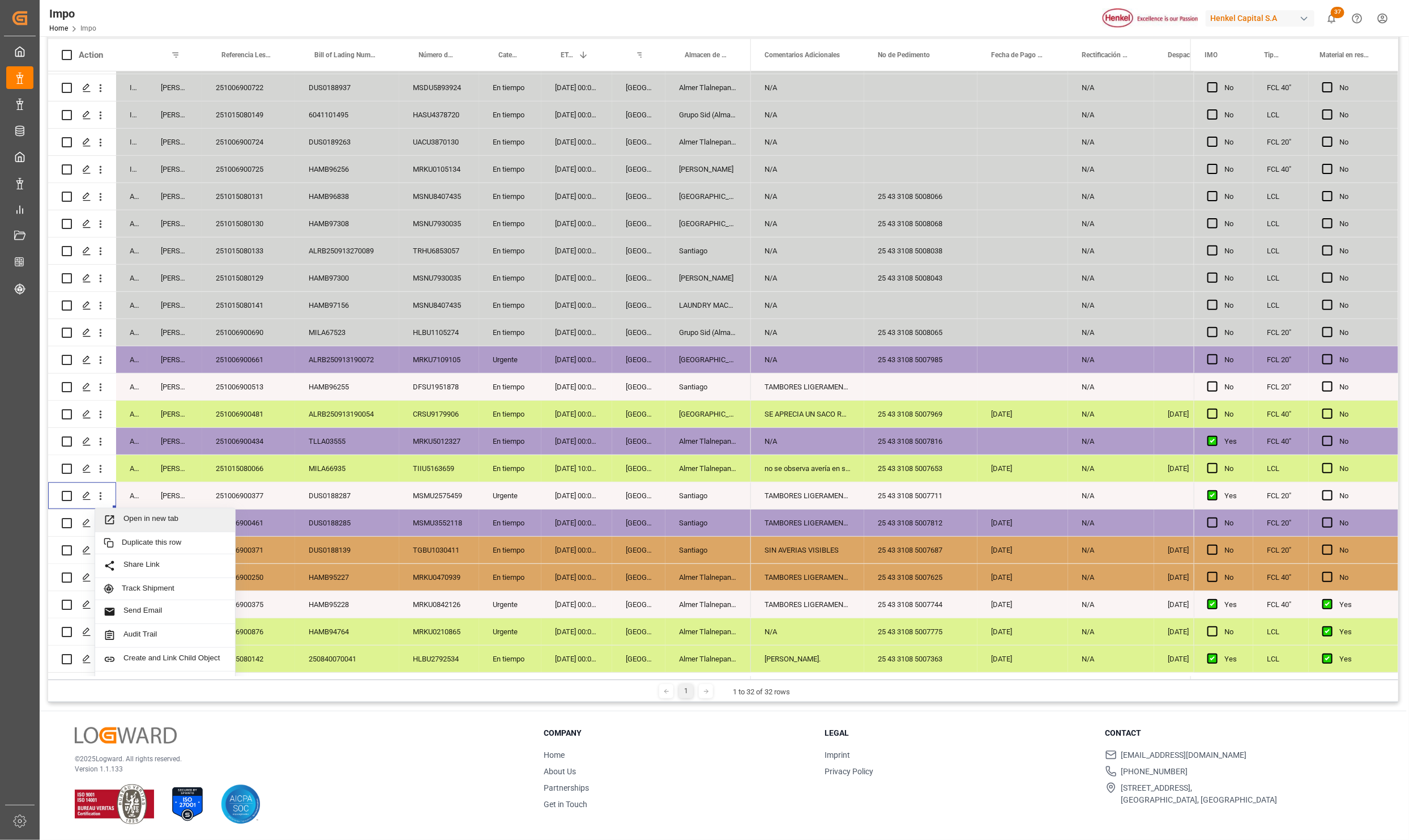
click at [121, 523] on span "Press SPACE to select this row." at bounding box center [113, 519] width 20 height 12
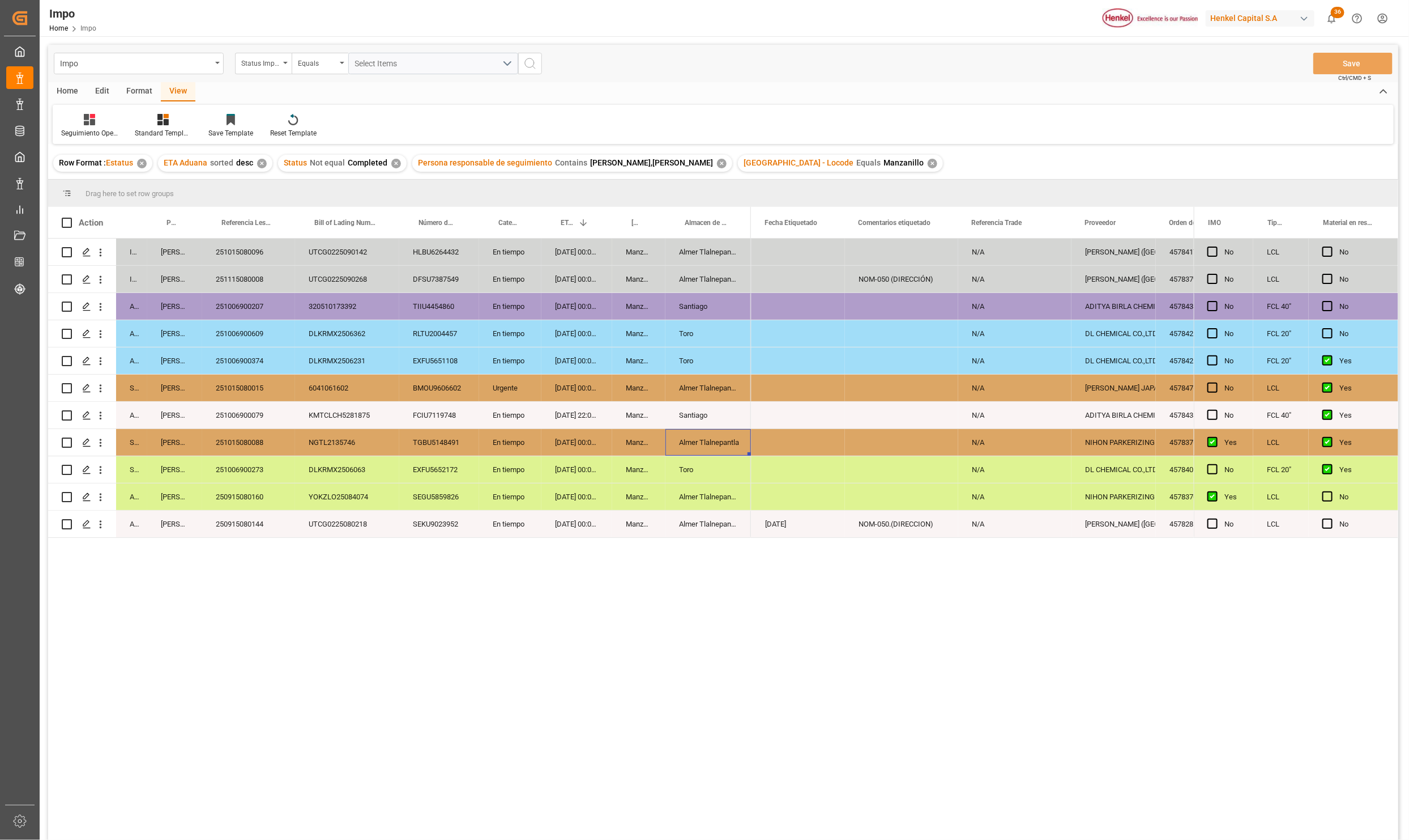
scroll to position [0, 372]
drag, startPoint x: 736, startPoint y: 669, endPoint x: 575, endPoint y: 527, distance: 214.7
click at [736, 669] on div "In progress Karla Chavez 251015080096 UTCG0225090142 HLBU6264432 En tiempo 21-1…" at bounding box center [723, 540] width 1350 height 605
click at [508, 435] on div "En tiempo" at bounding box center [510, 442] width 63 height 27
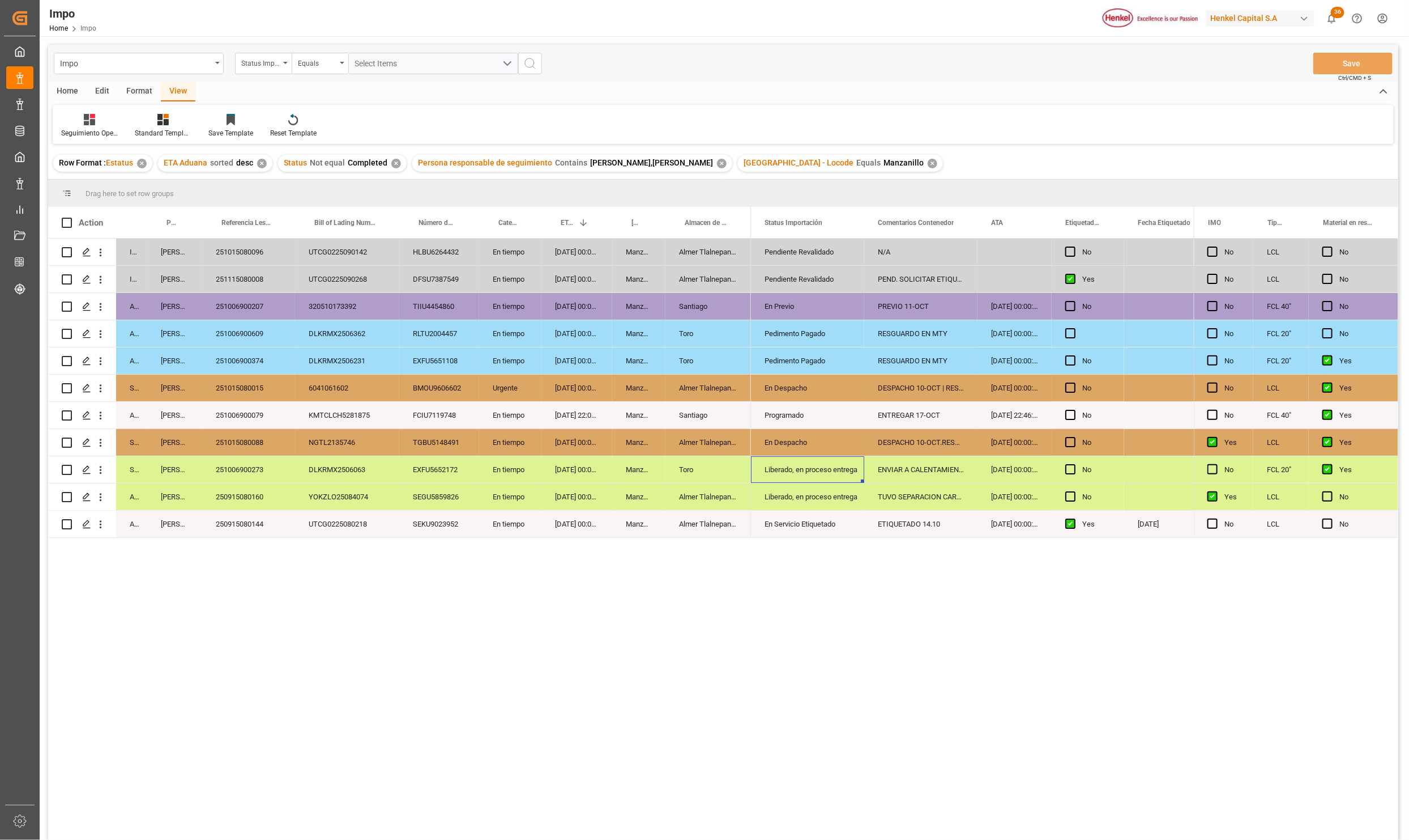
scroll to position [0, 0]
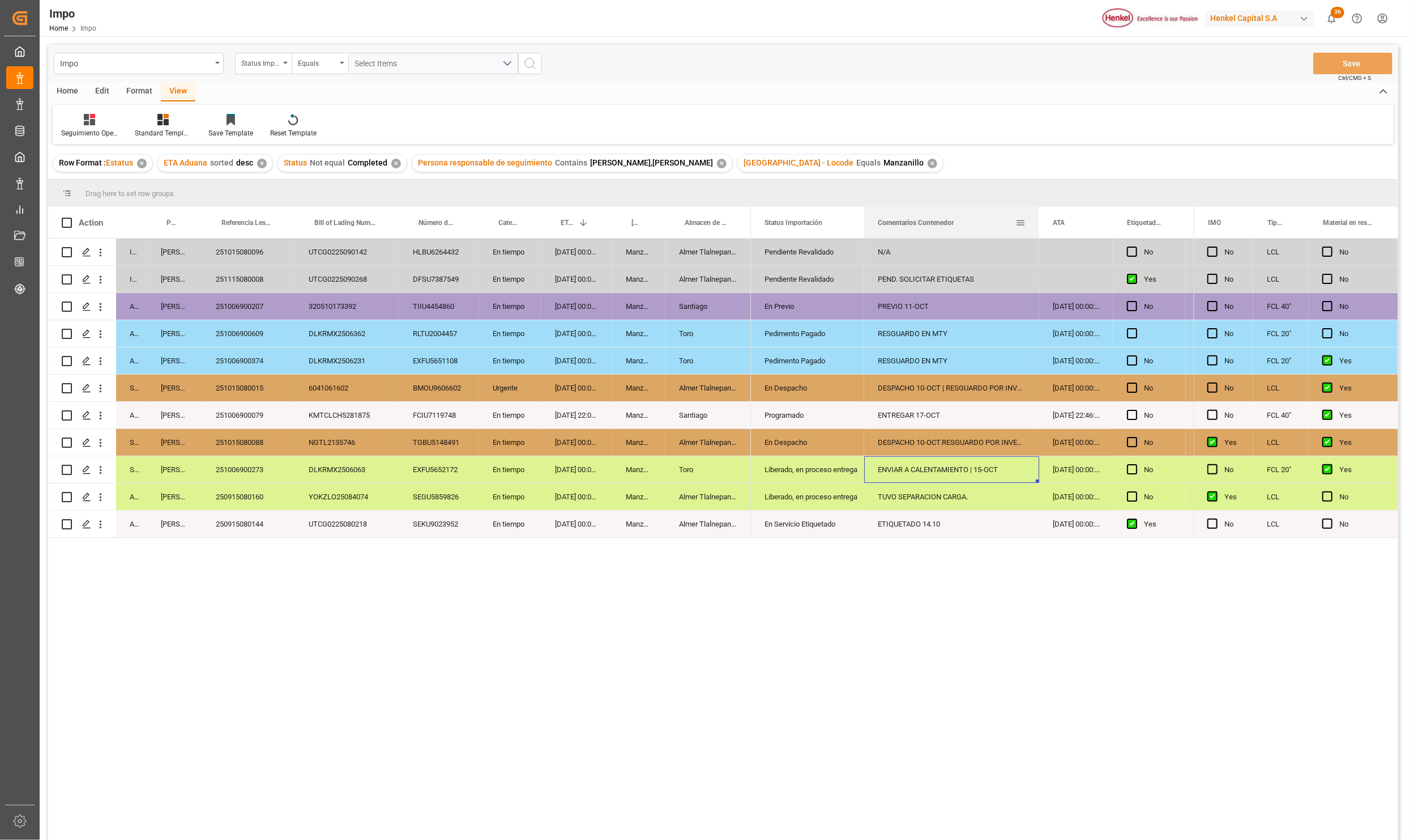
drag, startPoint x: 975, startPoint y: 212, endPoint x: 1038, endPoint y: 232, distance: 66.1
click at [1038, 232] on div at bounding box center [1040, 221] width 5 height 31
click at [915, 467] on div "ENVIAR A CALENTAMIENTO | 15-OCT" at bounding box center [952, 469] width 175 height 27
click at [245, 472] on div "251006900273" at bounding box center [249, 469] width 93 height 27
click at [351, 477] on div "DLKRMX2506063" at bounding box center [347, 469] width 104 height 27
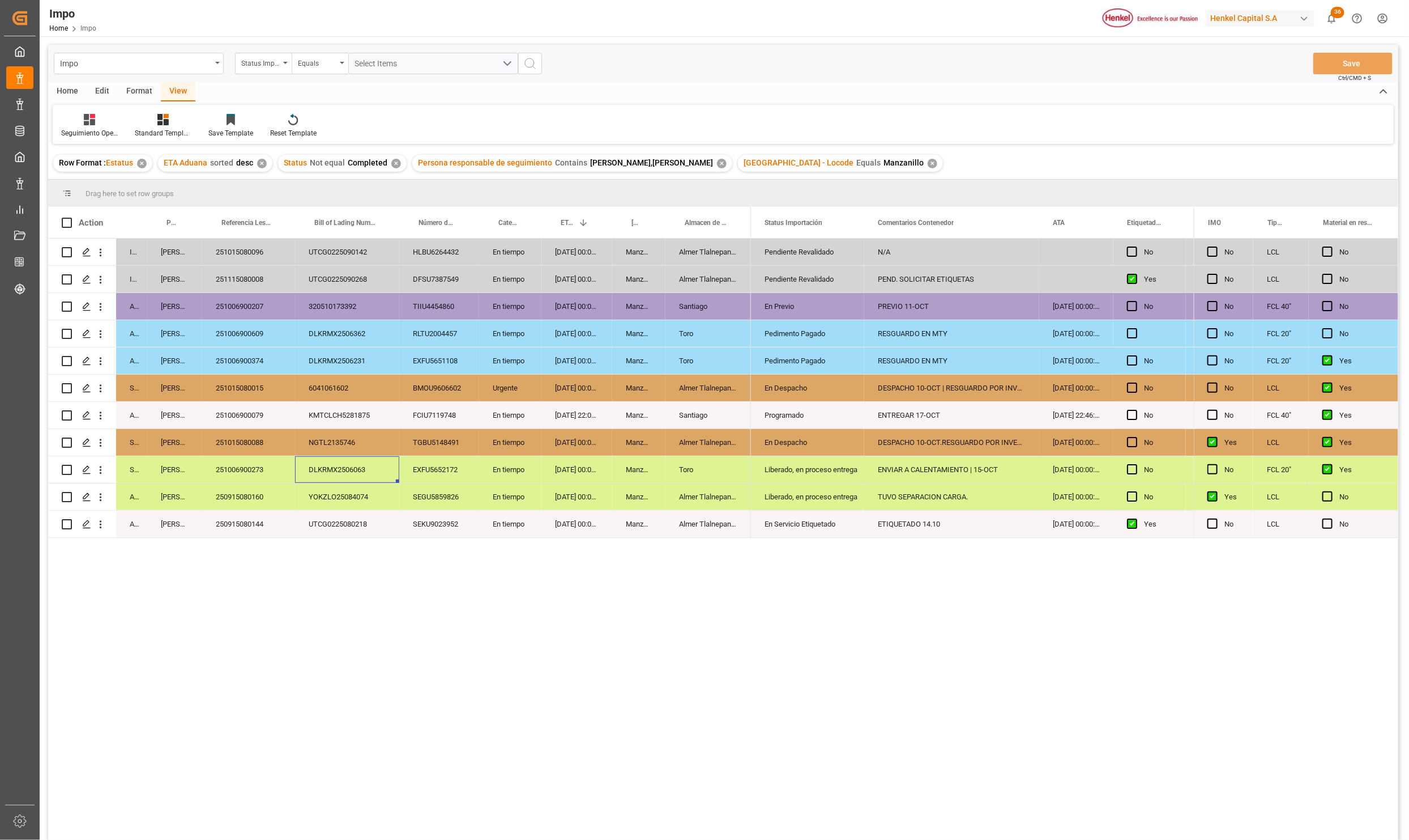
click at [248, 468] on div "251006900273" at bounding box center [249, 469] width 93 height 27
drag, startPoint x: 698, startPoint y: 334, endPoint x: 699, endPoint y: 354, distance: 20.0
click at [699, 354] on div "In progress Karla Chavez 251015080096 UTCG0225090142 HLBU6264432 En tiempo 21-1…" at bounding box center [399, 387] width 703 height 299
drag, startPoint x: 337, startPoint y: 336, endPoint x: 898, endPoint y: 351, distance: 561.2
click at [898, 351] on div "In progress Karla Chavez 251015080096 UTCG0225090142 HLBU6264432 En tiempo 21-1…" at bounding box center [723, 540] width 1350 height 605
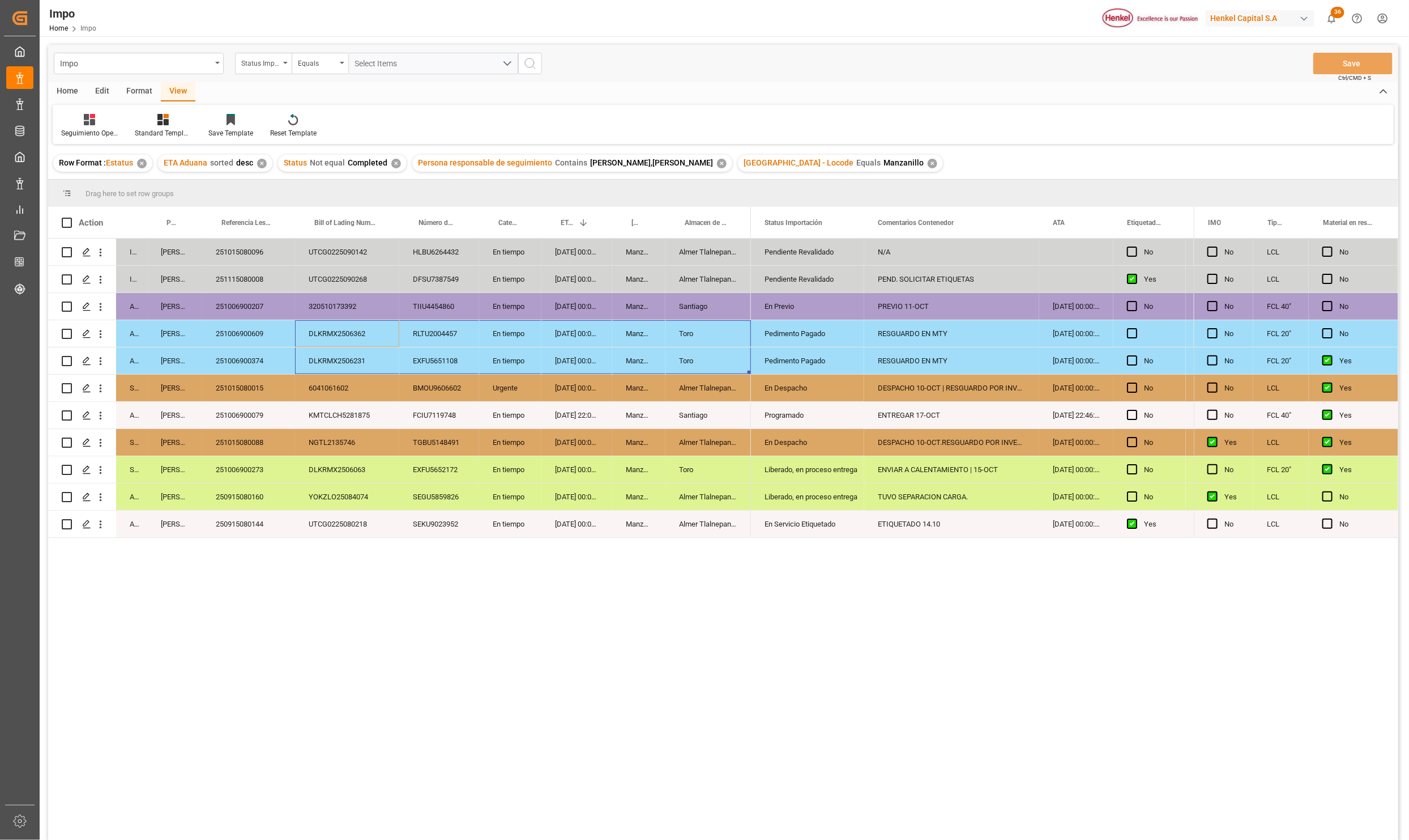
drag, startPoint x: 333, startPoint y: 337, endPoint x: 733, endPoint y: 352, distance: 400.3
click at [733, 352] on div "In progress Karla Chavez 251015080096 UTCG0225090142 HLBU6264432 En tiempo 21-1…" at bounding box center [399, 387] width 703 height 299
click at [714, 332] on div "Toro" at bounding box center [708, 333] width 85 height 27
click at [698, 360] on div "Toro" at bounding box center [708, 360] width 85 height 27
click at [934, 347] on div "RESGUARDO EN MTY" at bounding box center [952, 333] width 175 height 27
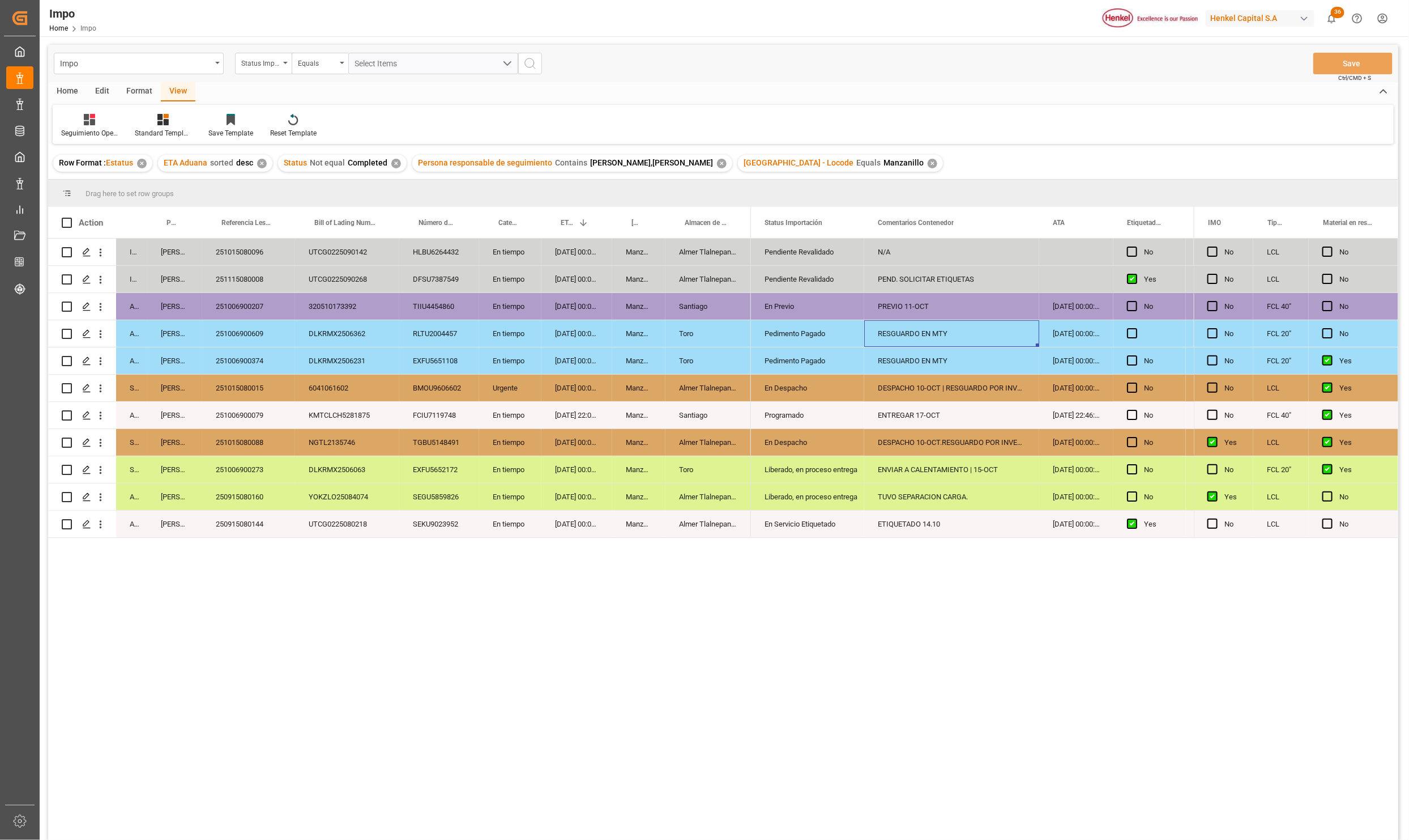
click at [1140, 306] on div "Press SPACE to select this row." at bounding box center [1135, 307] width 17 height 26
click at [1132, 329] on span "Press SPACE to select this row." at bounding box center [1132, 333] width 10 height 10
click at [1136, 328] on input "Press SPACE to select this row." at bounding box center [1136, 328] width 0 height 0
click at [1332, 58] on button "Save" at bounding box center [1353, 64] width 79 height 22
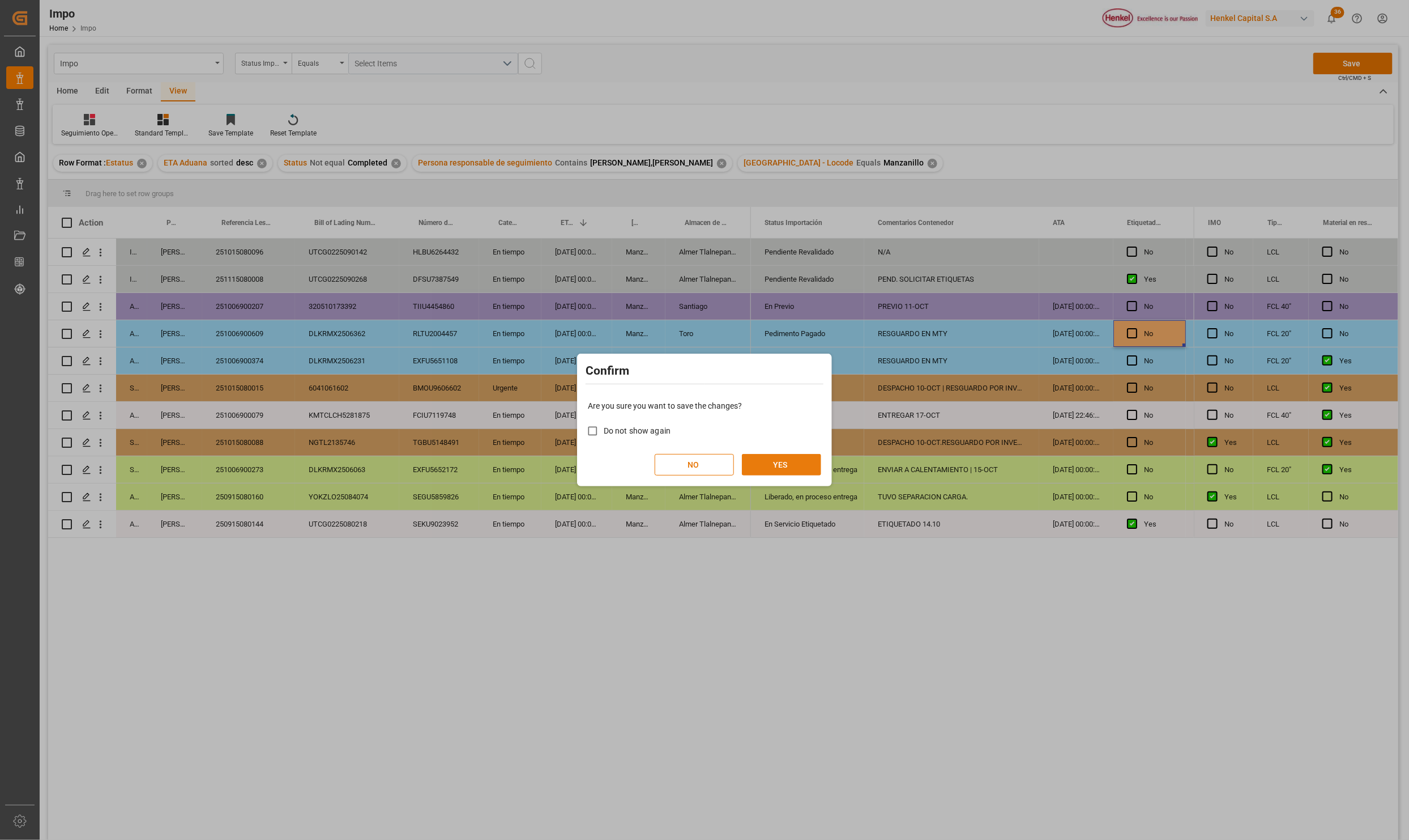
click at [787, 461] on button "YES" at bounding box center [781, 465] width 79 height 22
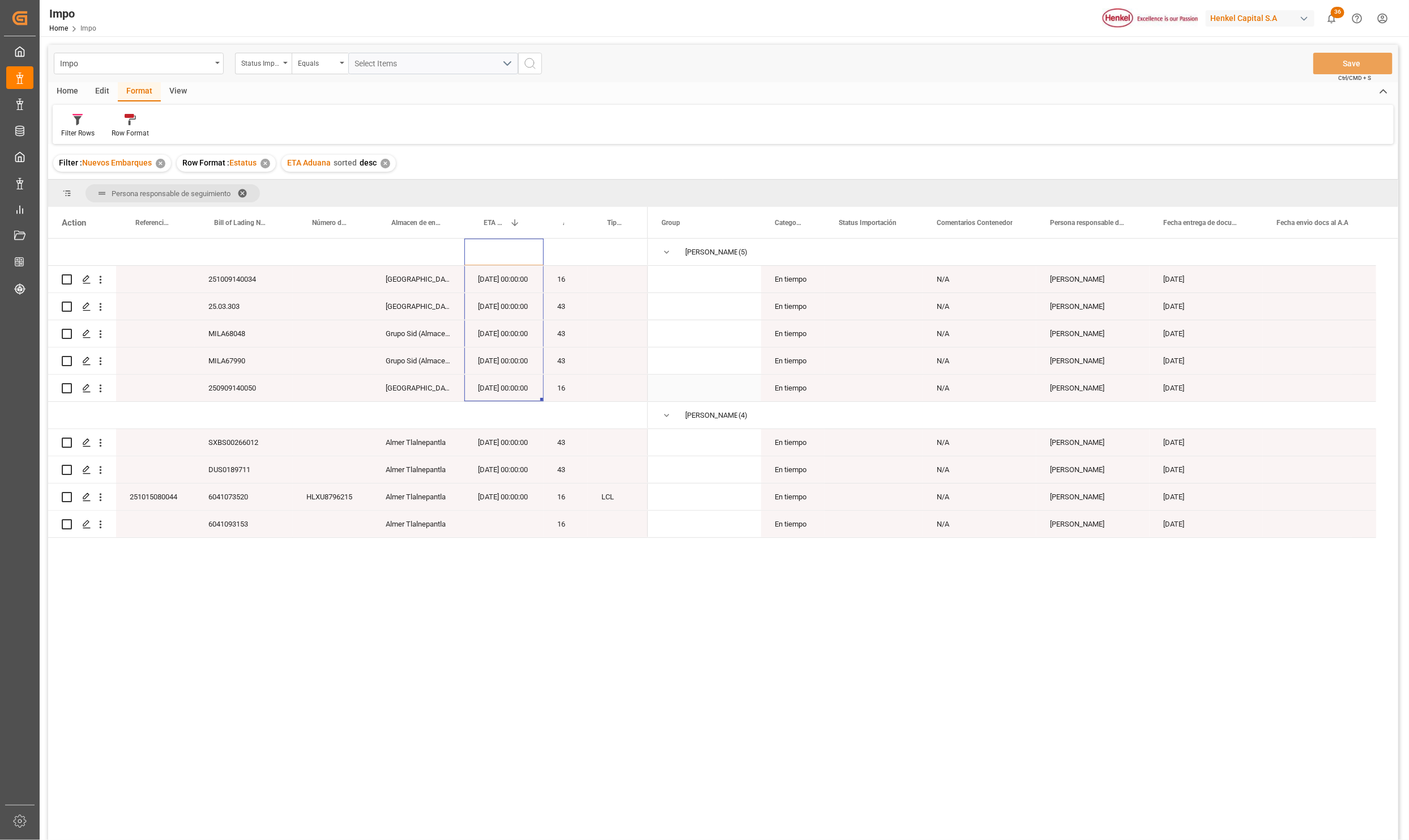
drag, startPoint x: 500, startPoint y: 265, endPoint x: 535, endPoint y: 389, distance: 128.8
click at [535, 389] on div "251009140034 Salamanca 09-11-2025 00:00:00 16 25.03.303 Salamanca 03-11-2025 00…" at bounding box center [348, 387] width 600 height 299
drag, startPoint x: 496, startPoint y: 280, endPoint x: 503, endPoint y: 381, distance: 101.2
click at [503, 381] on div "251009140034 Salamanca 09-11-2025 00:00:00 16 25.03.303 Salamanca 03-11-2025 00…" at bounding box center [348, 387] width 600 height 299
click at [500, 280] on div "09-11-2025 00:00:00" at bounding box center [504, 279] width 79 height 27
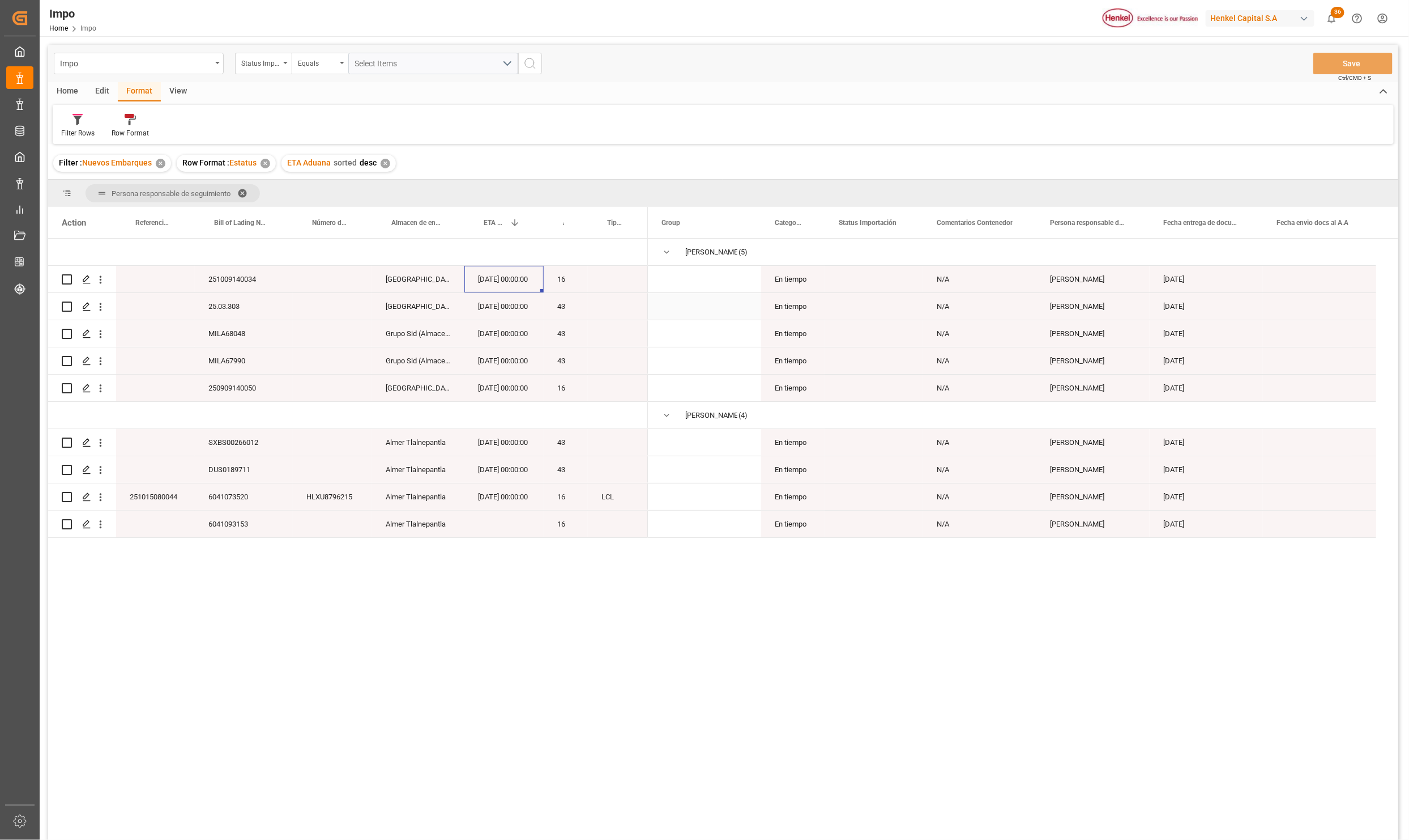
click at [498, 299] on div "03-11-2025 00:00:00" at bounding box center [504, 306] width 79 height 27
drag, startPoint x: 506, startPoint y: 327, endPoint x: 503, endPoint y: 378, distance: 51.1
click at [503, 378] on div "251009140034 Salamanca 09-11-2025 00:00:00 16 25.03.303 Salamanca 03-11-2025 00…" at bounding box center [348, 387] width 600 height 299
drag, startPoint x: 216, startPoint y: 331, endPoint x: 520, endPoint y: 387, distance: 309.1
click at [520, 387] on div "251009140034 Salamanca 09-11-2025 00:00:00 16 25.03.303 Salamanca 03-11-2025 00…" at bounding box center [348, 387] width 600 height 299
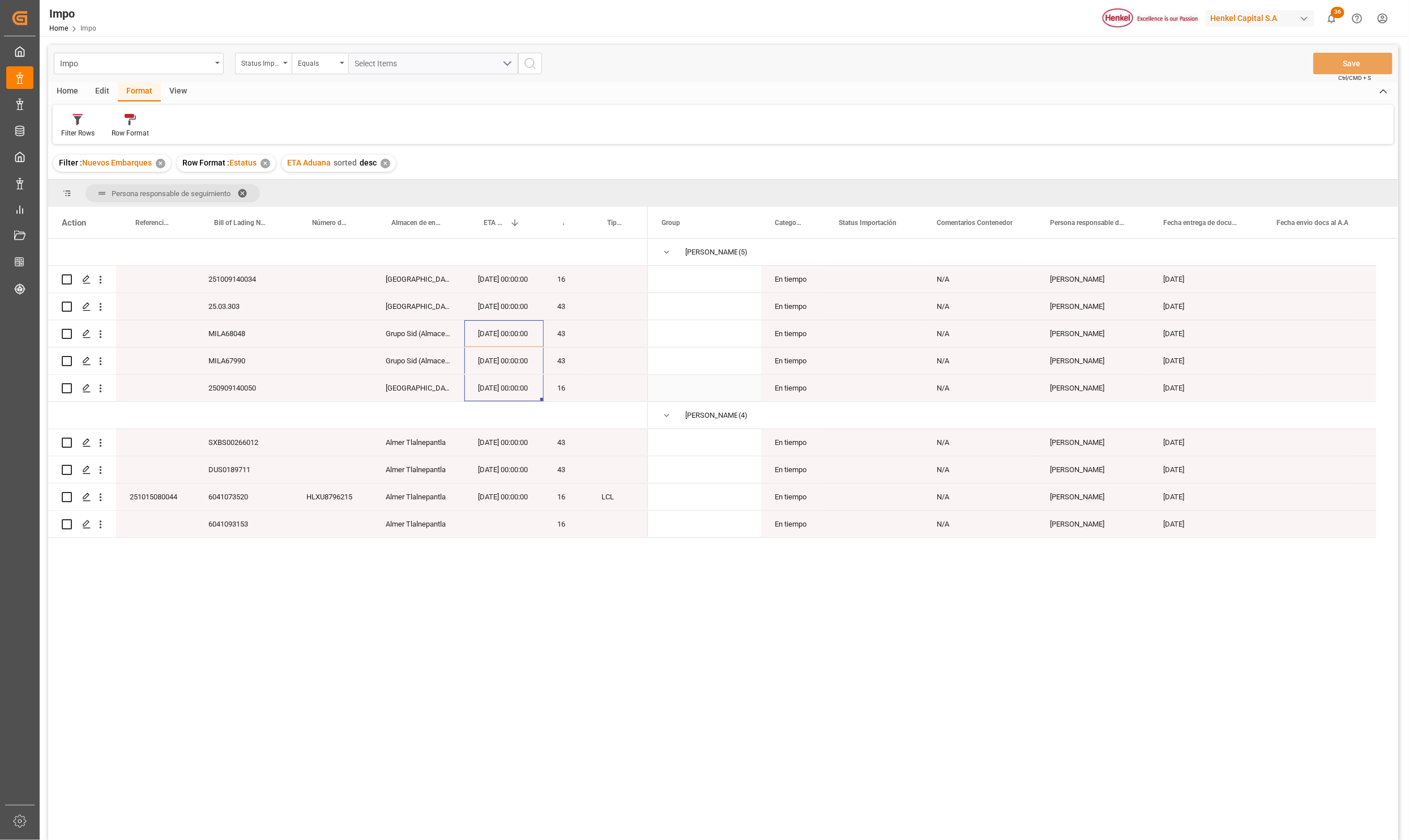
drag, startPoint x: 503, startPoint y: 336, endPoint x: 503, endPoint y: 379, distance: 43.0
click at [503, 379] on div "251009140034 Salamanca 09-11-2025 00:00:00 16 25.03.303 Salamanca 03-11-2025 00…" at bounding box center [348, 387] width 600 height 299
drag, startPoint x: 501, startPoint y: 327, endPoint x: 503, endPoint y: 376, distance: 49.0
click at [503, 376] on div "251009140034 Salamanca 09-11-2025 00:00:00 16 25.03.303 Salamanca 03-11-2025 00…" at bounding box center [348, 387] width 600 height 299
drag, startPoint x: 487, startPoint y: 393, endPoint x: 280, endPoint y: 344, distance: 212.7
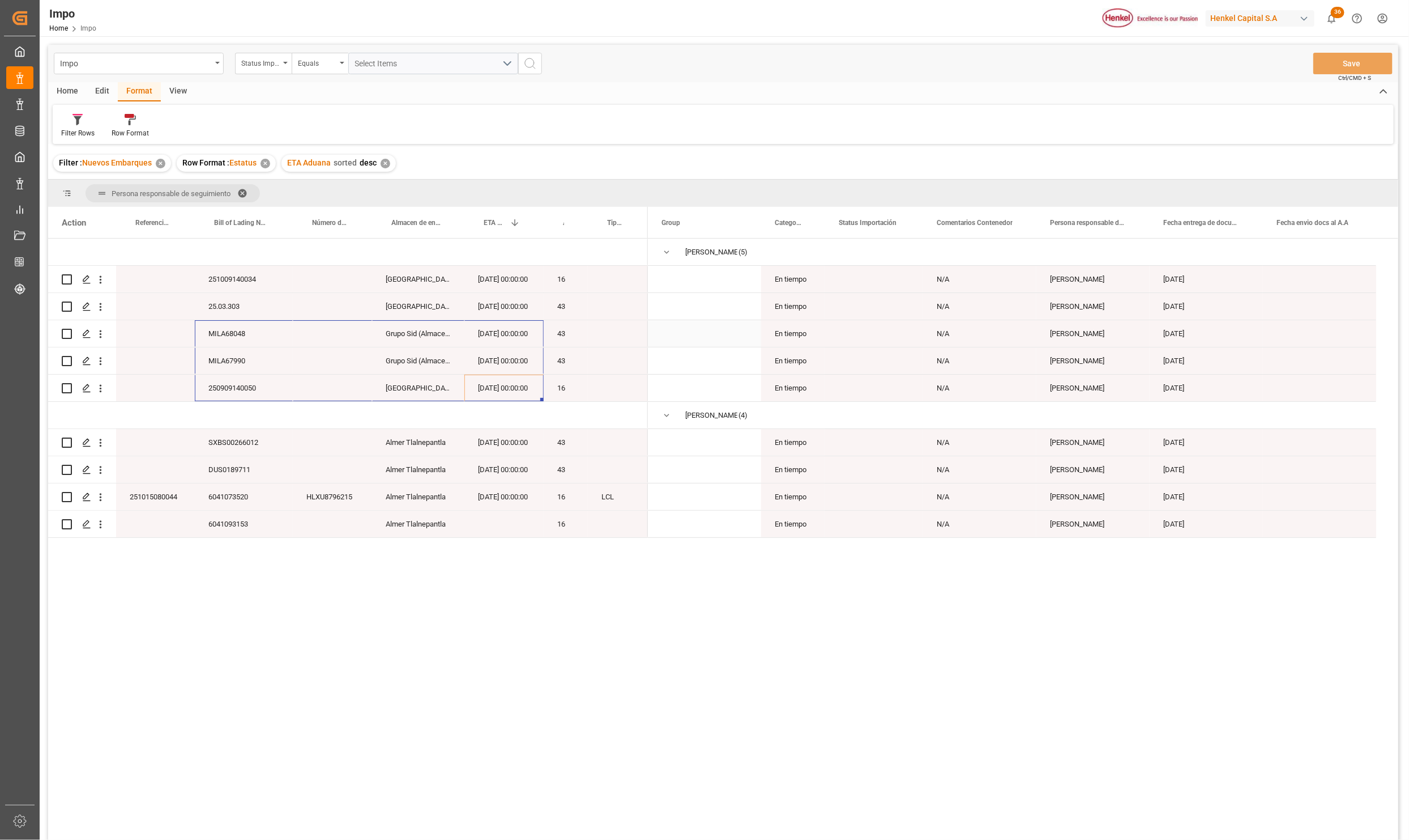
click at [280, 344] on div "251009140034 Salamanca 09-11-2025 00:00:00 16 25.03.303 Salamanca 03-11-2025 00…" at bounding box center [348, 387] width 600 height 299
drag, startPoint x: 231, startPoint y: 280, endPoint x: 524, endPoint y: 400, distance: 316.6
click at [524, 400] on div "251009140034 Salamanca 09-11-2025 00:00:00 16 25.03.303 Salamanca 03-11-2025 00…" at bounding box center [348, 387] width 600 height 299
click at [260, 497] on div "6041073520" at bounding box center [243, 496] width 98 height 27
click at [231, 496] on div "6041073520" at bounding box center [243, 496] width 98 height 27
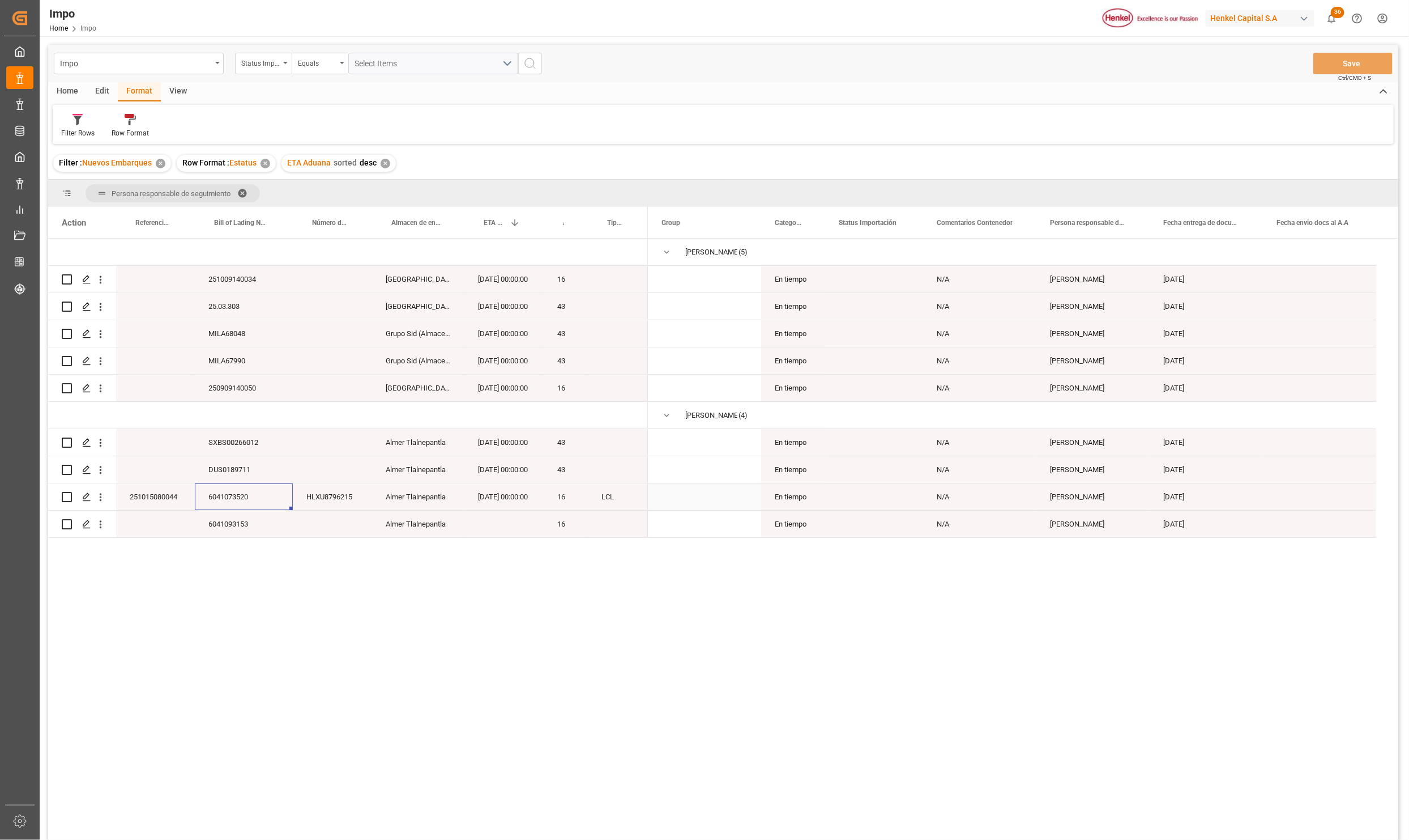
click at [310, 491] on div "HLXU8796215" at bounding box center [333, 496] width 79 height 27
click at [174, 496] on div "251015080044" at bounding box center [155, 496] width 78 height 27
click at [549, 759] on div "251009140034 Salamanca 09-11-2025 00:00:00 16 25.03.303 Salamanca 03-11-2025 00…" at bounding box center [723, 542] width 1350 height 609
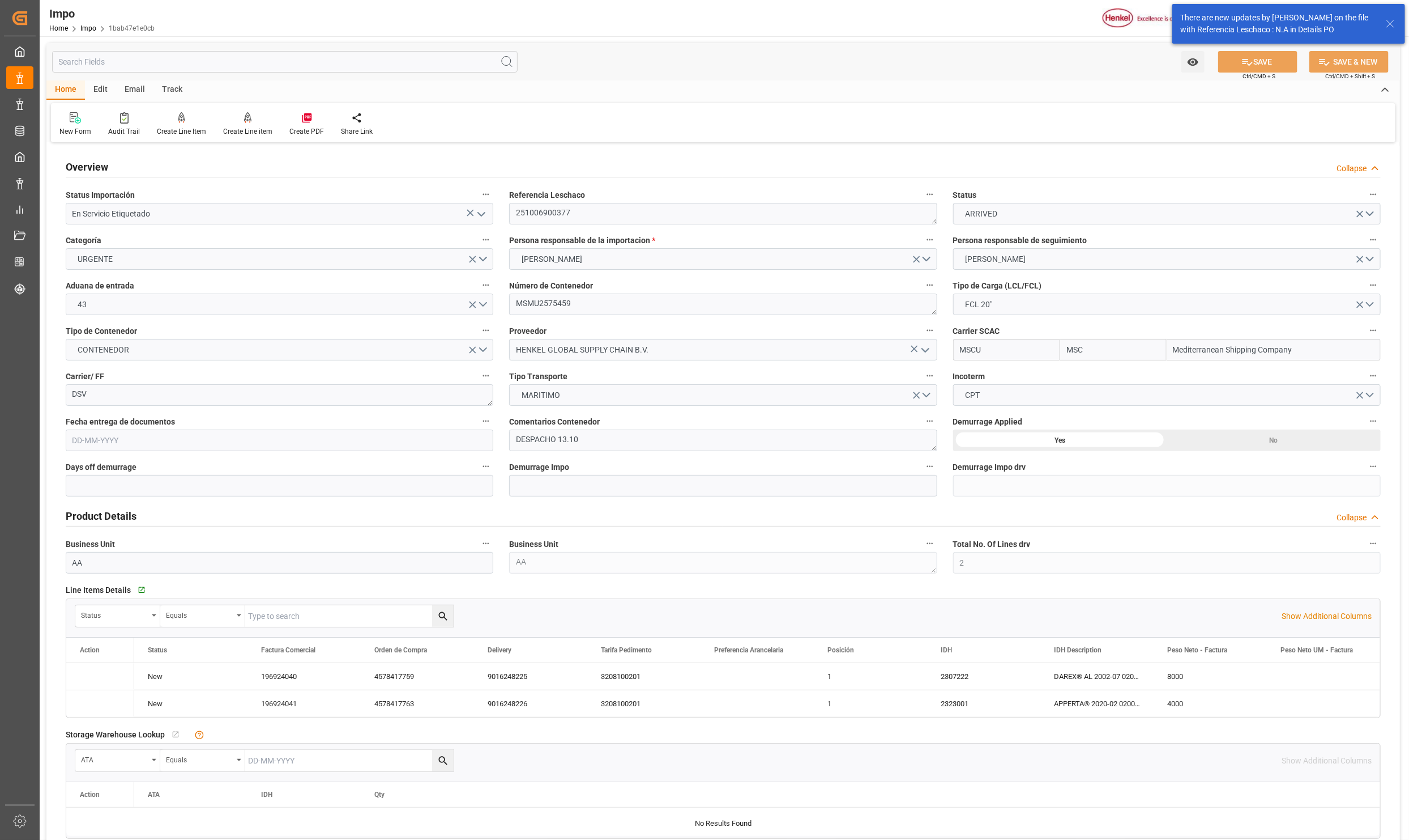
type input "MSC"
type input "Mediterranean Shipping Company"
type input "2"
type input "20"
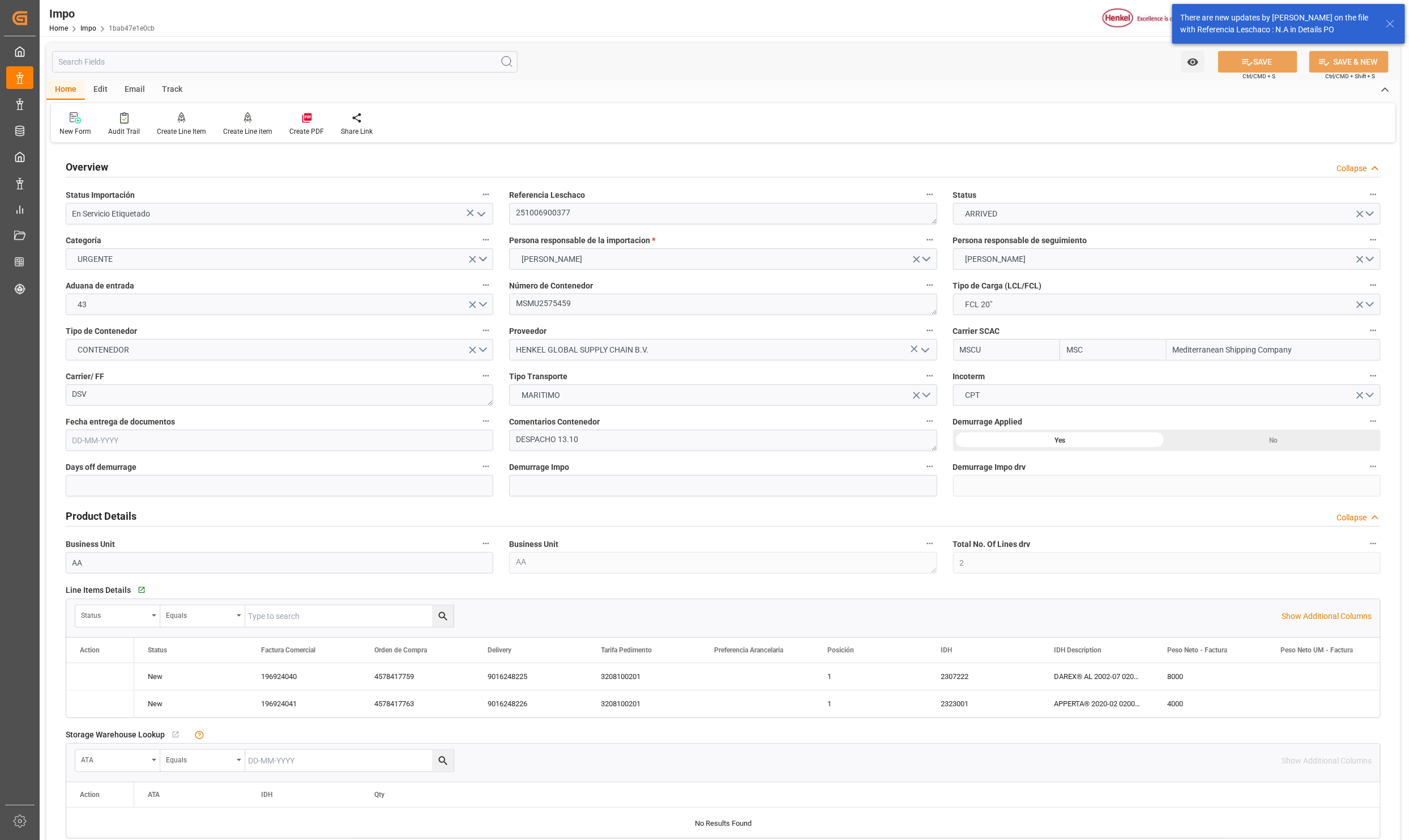
type input "19-09-2025"
drag, startPoint x: 477, startPoint y: 215, endPoint x: 468, endPoint y: 219, distance: 9.8
click at [477, 215] on icon "open menu" at bounding box center [482, 214] width 14 height 14
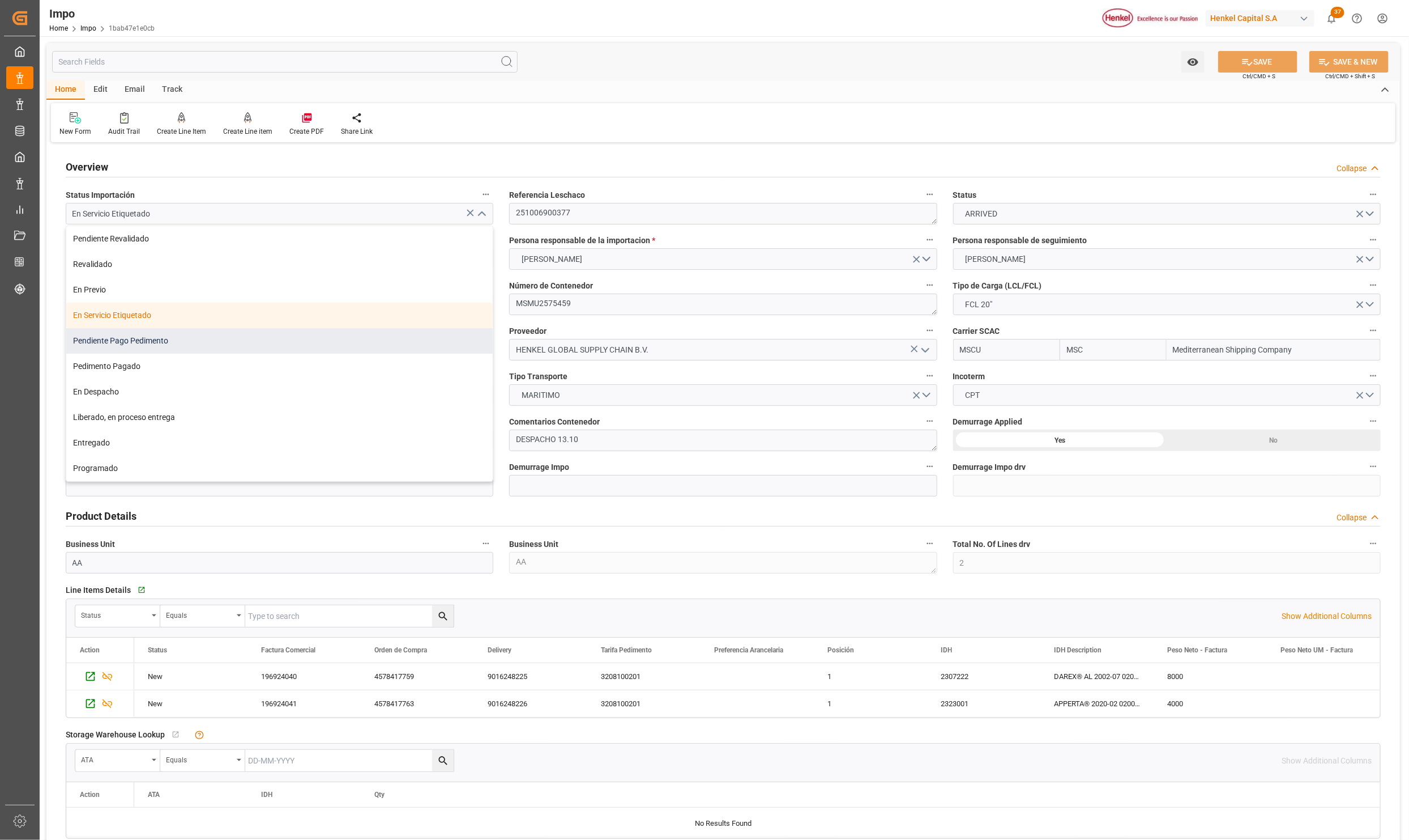
click at [150, 346] on div "Pendiente Pago Pedimento" at bounding box center [280, 341] width 427 height 26
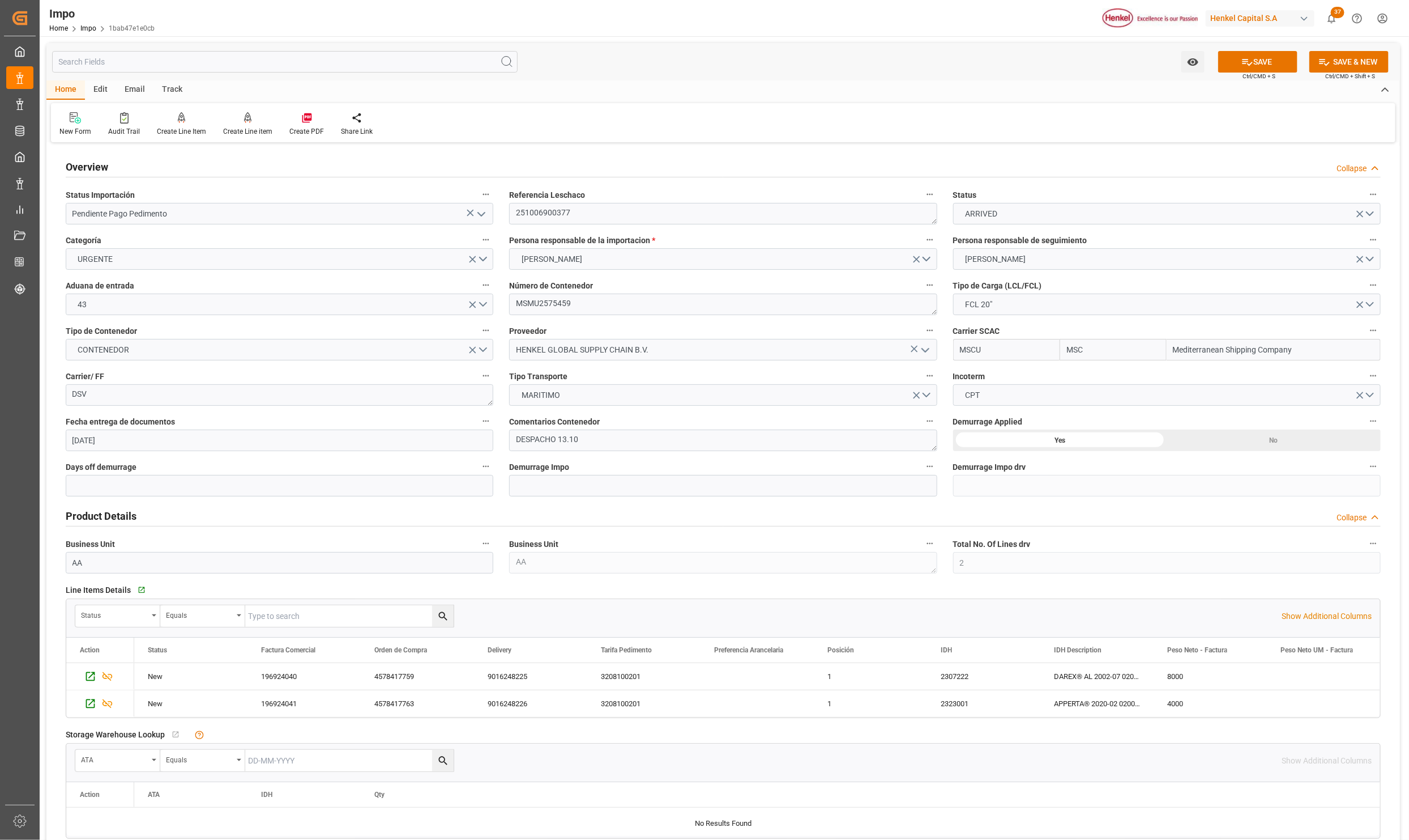
type input "Pendiente Pago Pedimento"
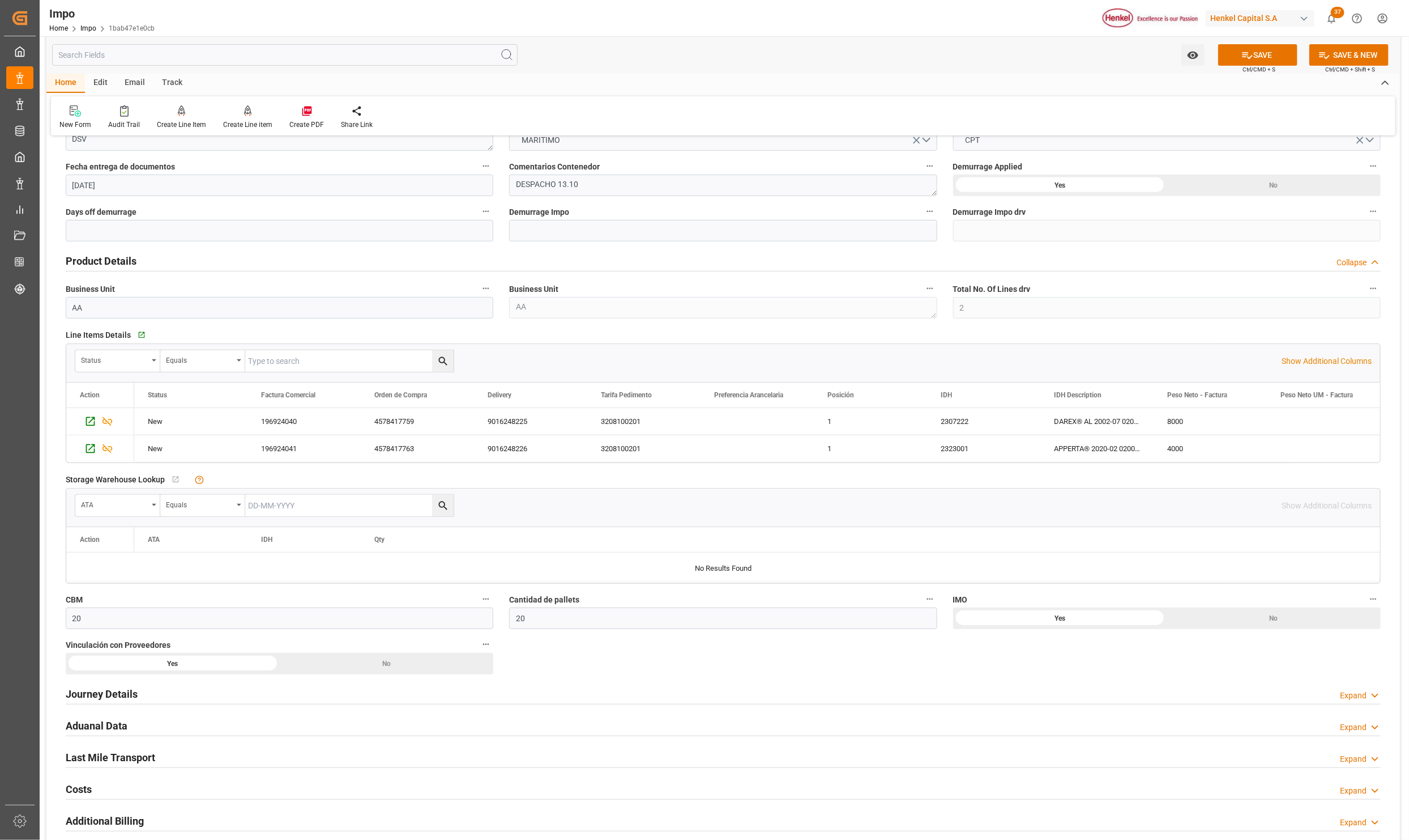
scroll to position [595, 0]
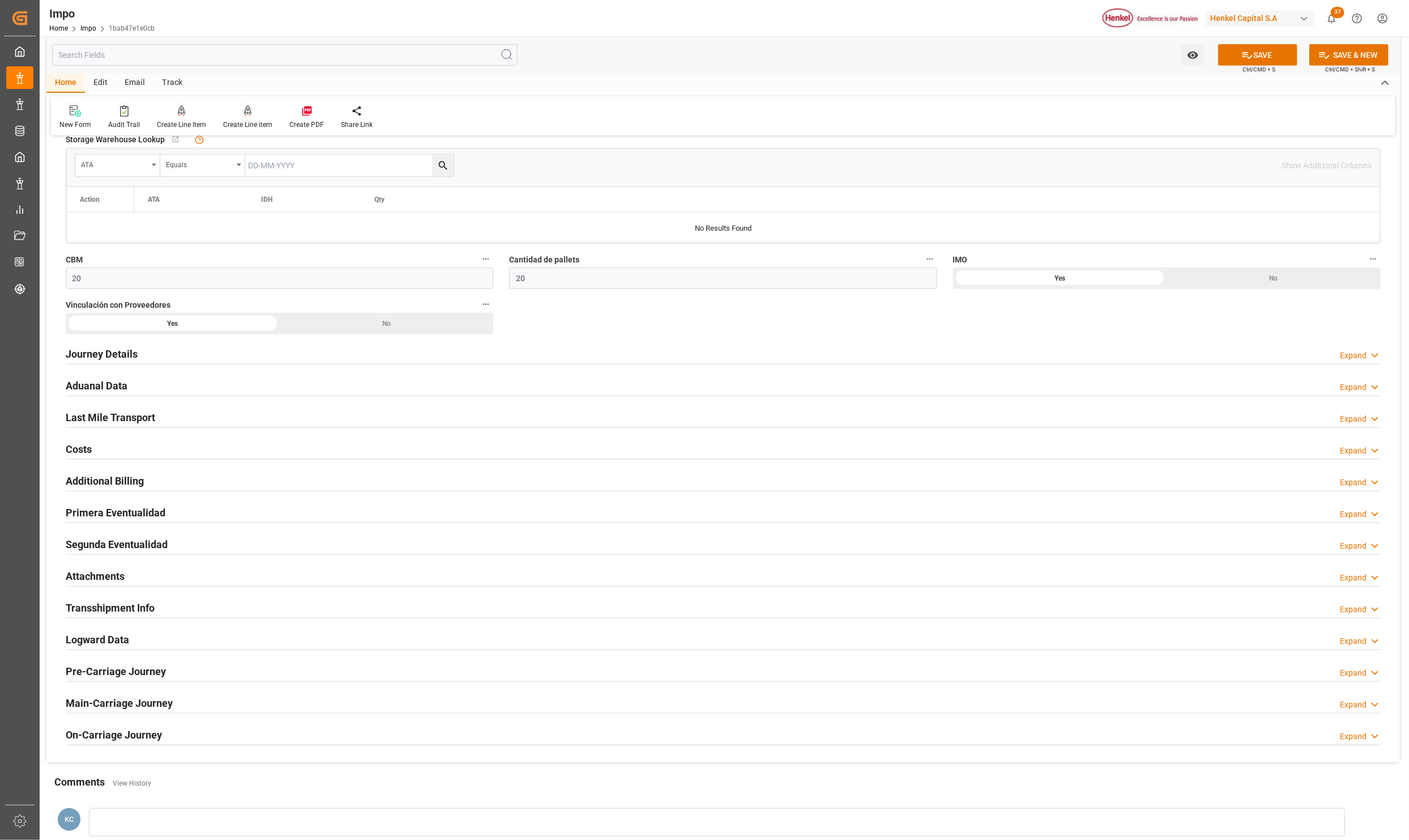
click at [107, 518] on h2 "Primera Eventualidad" at bounding box center [115, 511] width 99 height 15
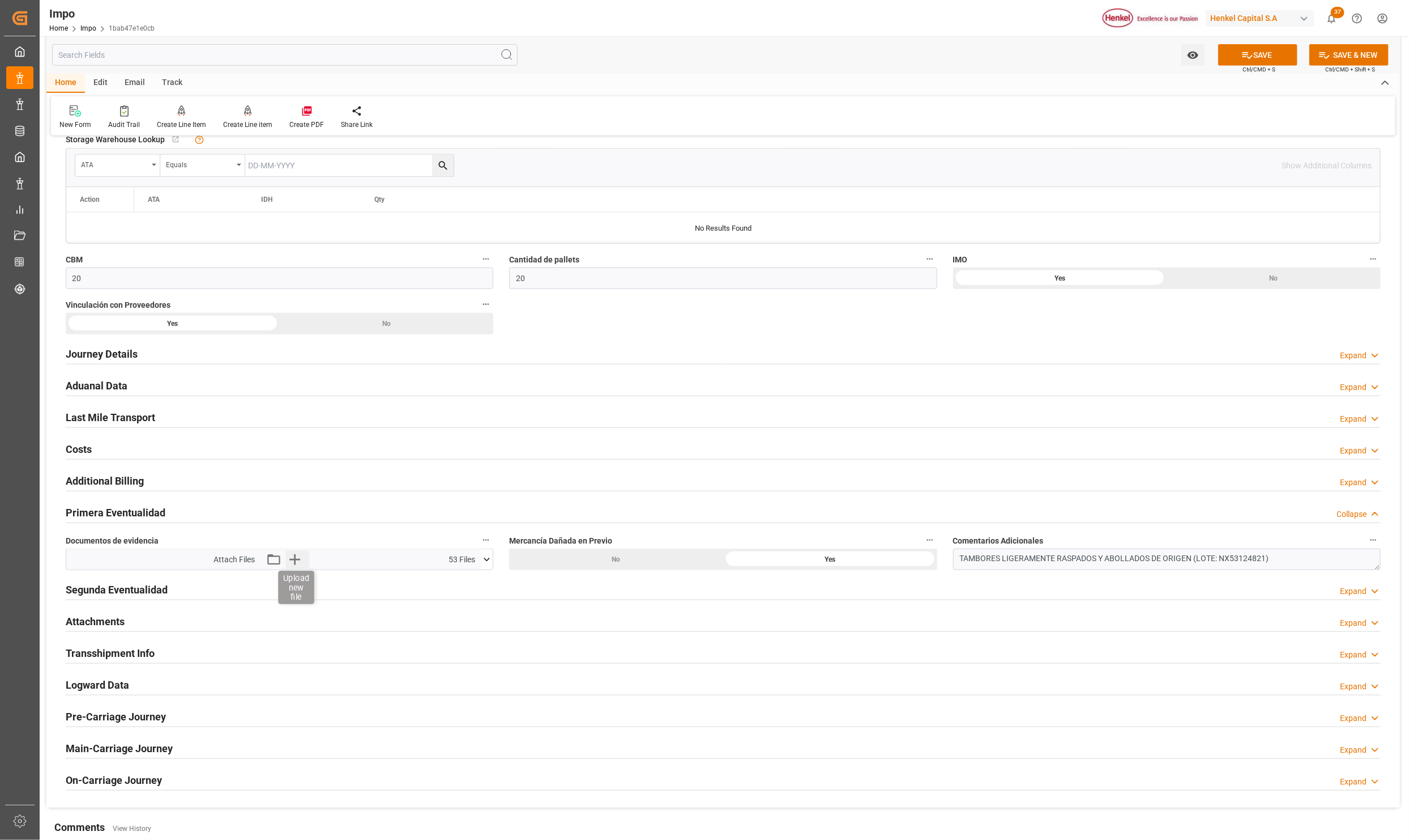
click at [290, 567] on icon "button" at bounding box center [295, 559] width 18 height 18
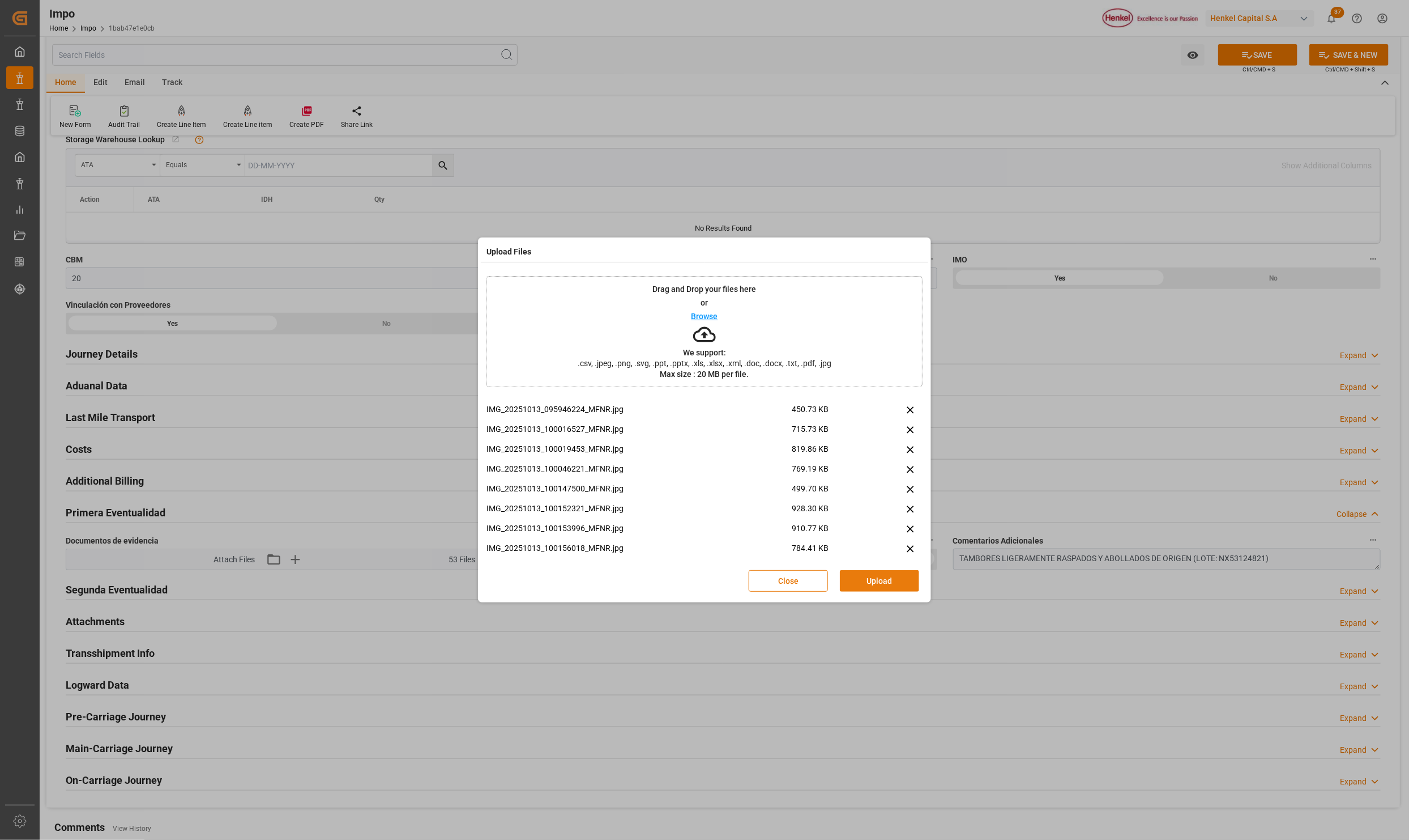
click at [873, 581] on button "Upload" at bounding box center [880, 581] width 79 height 22
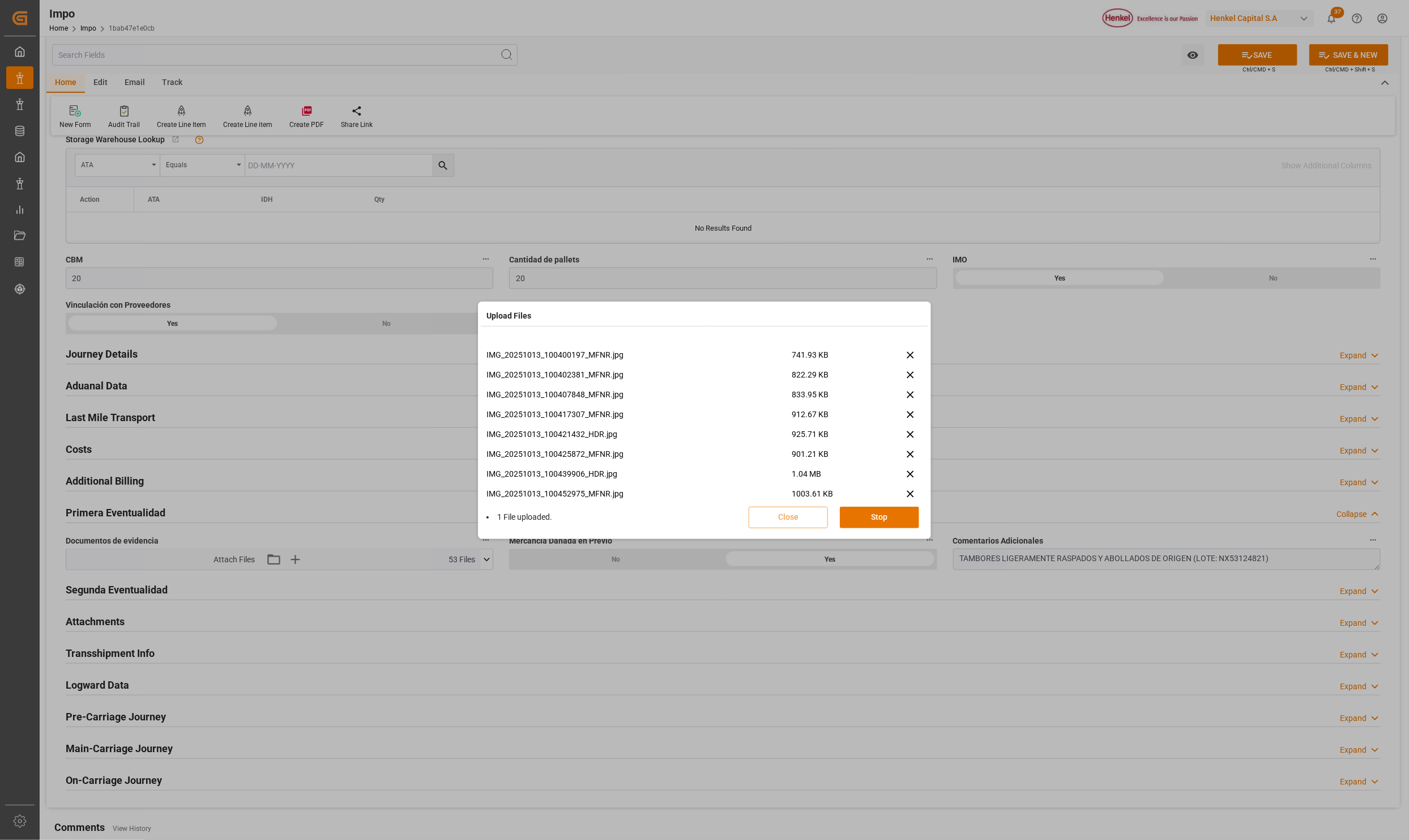
scroll to position [325, 0]
click at [885, 518] on button "Done" at bounding box center [880, 517] width 79 height 22
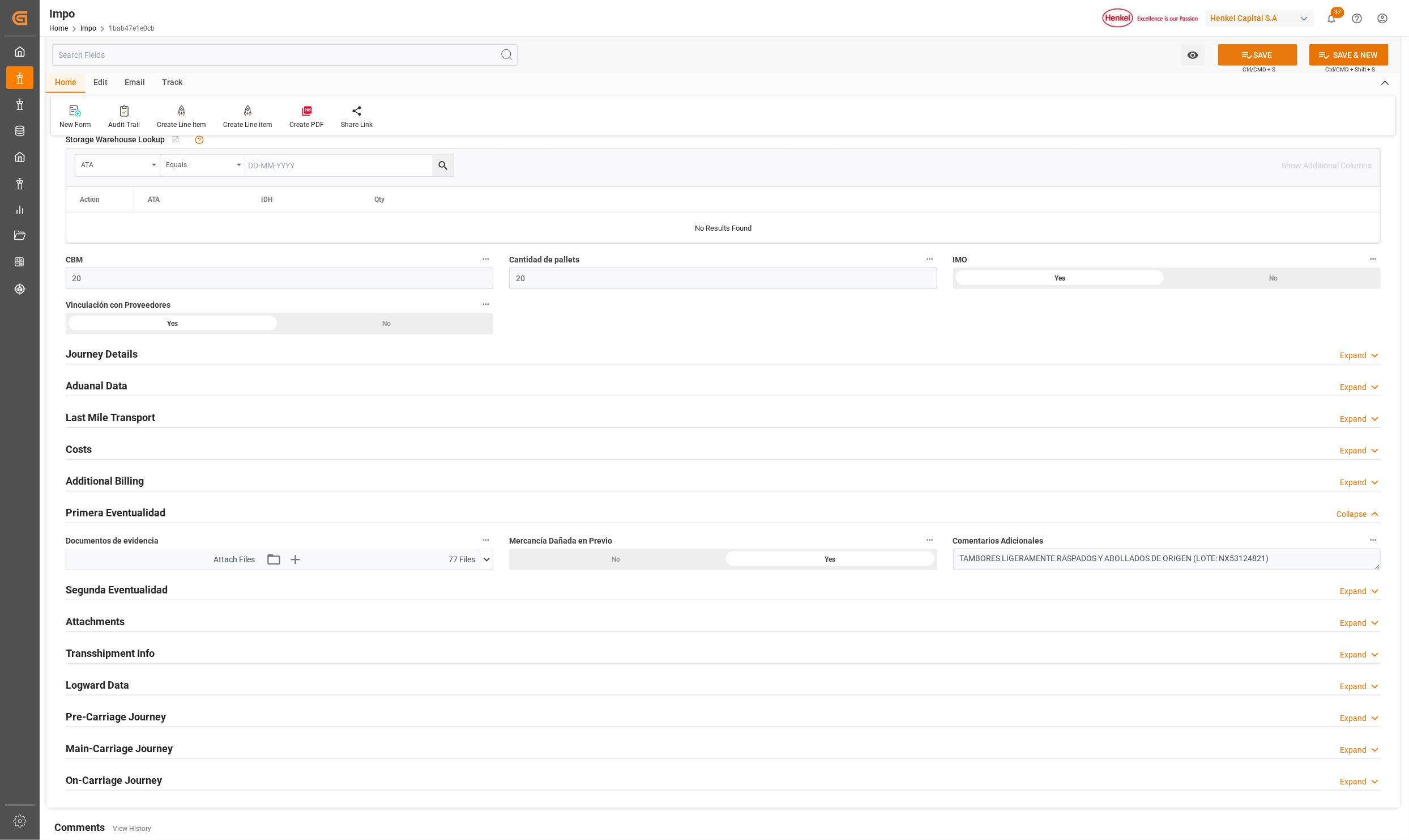
click at [1261, 54] on button "SAVE" at bounding box center [1258, 56] width 79 height 22
